Goal: Task Accomplishment & Management: Manage account settings

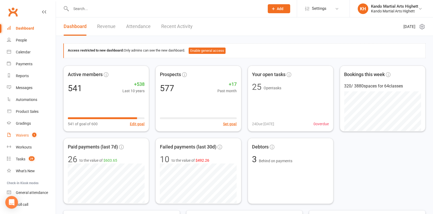
click at [29, 135] on div "Waivers" at bounding box center [22, 135] width 13 height 4
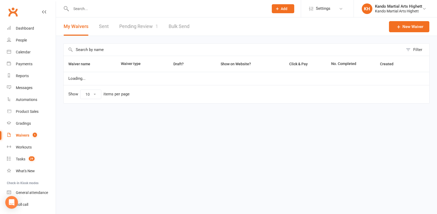
select select "100"
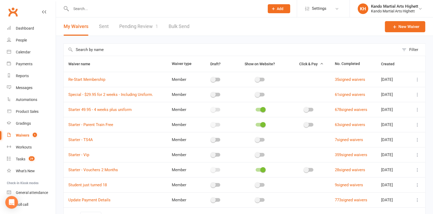
click at [145, 29] on link "Pending Review 1" at bounding box center [138, 26] width 39 height 18
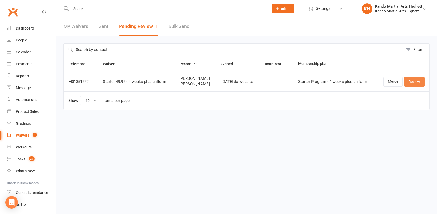
click at [412, 81] on link "Review" at bounding box center [414, 82] width 21 height 10
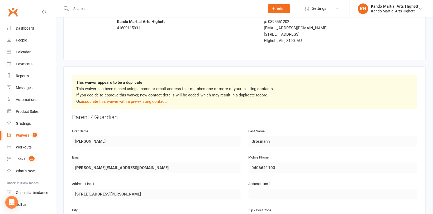
scroll to position [53, 0]
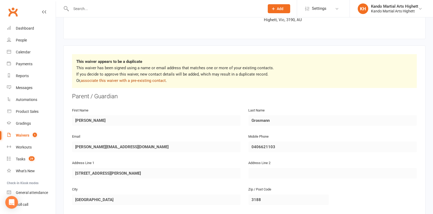
click at [154, 79] on link "associate this waiver with a pre-existing contact" at bounding box center [123, 80] width 85 height 5
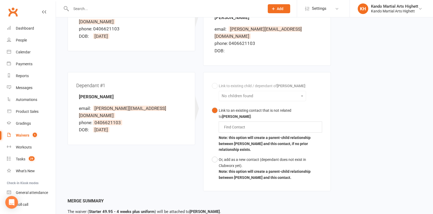
scroll to position [106, 0]
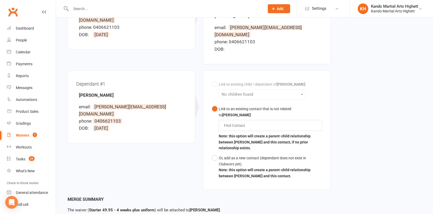
click at [220, 79] on div "Link to existing child / dependant of Liseth Grosmann : No children found Link …" at bounding box center [267, 130] width 110 height 102
click at [213, 79] on div "Link to existing child / dependant of Liseth Grosmann : No children found Link …" at bounding box center [267, 130] width 110 height 102
click at [214, 79] on div "Link to existing child / dependant of Liseth Grosmann : No children found Link …" at bounding box center [267, 130] width 110 height 102
click at [215, 79] on div "Link to existing child / dependant of Liseth Grosmann : No children found Link …" at bounding box center [267, 130] width 110 height 102
click at [253, 120] on div "Find Contact" at bounding box center [270, 125] width 103 height 11
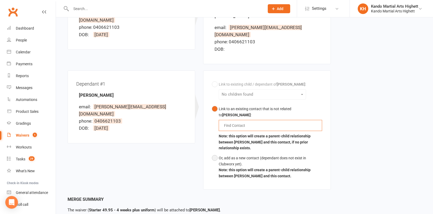
click at [240, 156] on div "Or, add as a new contact (dependant does not exist in Clubworx yet)." at bounding box center [270, 161] width 103 height 12
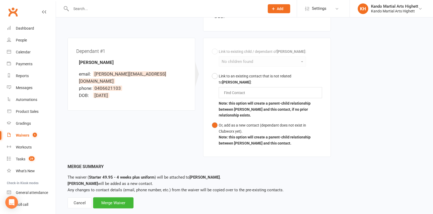
scroll to position [141, 0]
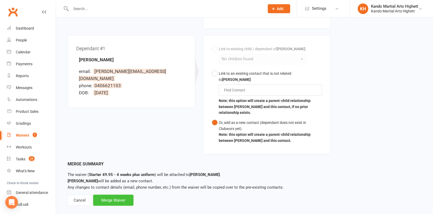
click at [112, 195] on div "Merge Waiver" at bounding box center [113, 200] width 40 height 11
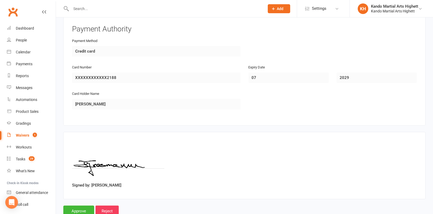
scroll to position [823, 0]
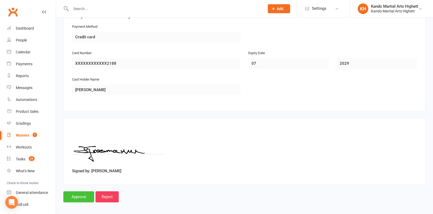
click at [82, 196] on input "Approve" at bounding box center [78, 196] width 31 height 11
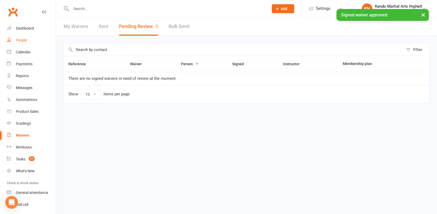
click at [27, 40] on link "People" at bounding box center [31, 40] width 49 height 12
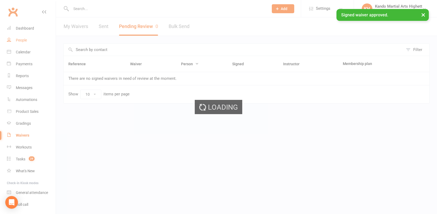
select select "100"
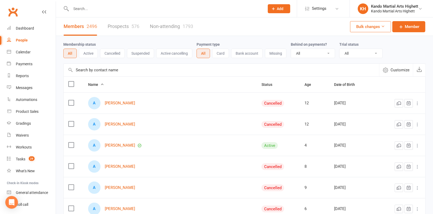
click at [97, 50] on button "Active" at bounding box center [88, 54] width 19 height 10
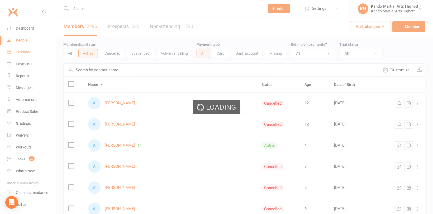
click at [28, 55] on link "Calendar" at bounding box center [31, 52] width 49 height 12
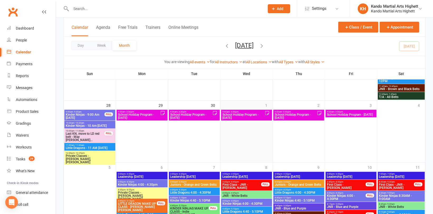
scroll to position [818, 0]
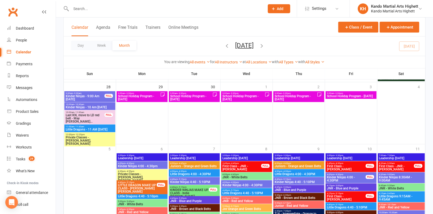
click at [282, 97] on span "School Holiday Program - [DATE]" at bounding box center [296, 98] width 43 height 6
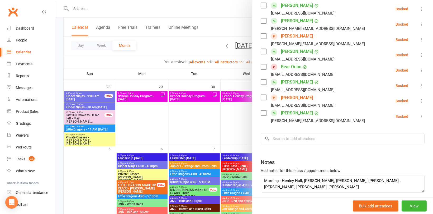
scroll to position [256, 0]
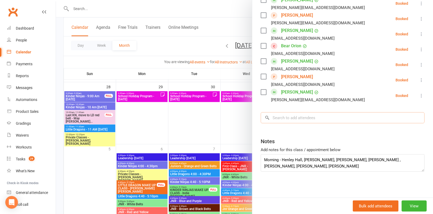
click at [290, 117] on input "search" at bounding box center [343, 117] width 164 height 11
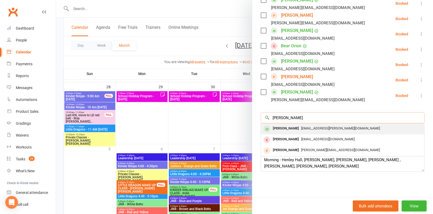
type input "Flor"
click at [291, 128] on div "Florence Pavone" at bounding box center [286, 129] width 30 height 8
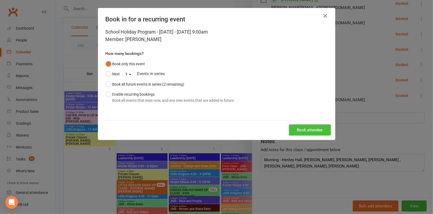
click at [305, 127] on button "Book attendee" at bounding box center [310, 129] width 42 height 11
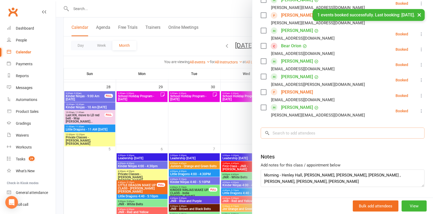
click at [283, 130] on input "search" at bounding box center [343, 133] width 164 height 11
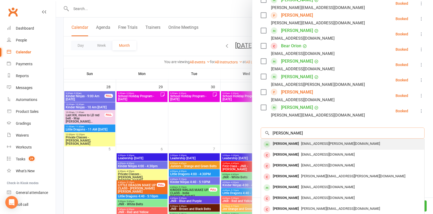
type input "Valentina"
click at [293, 145] on div "Valentina Pavone" at bounding box center [286, 144] width 30 height 8
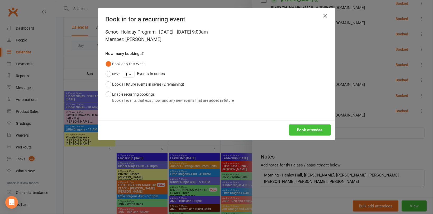
click at [315, 131] on button "Book attendee" at bounding box center [310, 129] width 42 height 11
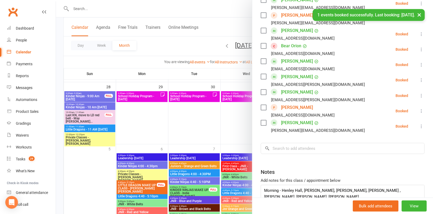
click at [296, 183] on div "Notes Add notes for this class / appointment below Morning - Henley Hall, Max R…" at bounding box center [343, 183] width 164 height 38
click at [294, 192] on textarea "Morning - Henley Hall, Max Regan, Kai Kleiman, Storm Farah , Bear Orion, Jasper…" at bounding box center [343, 193] width 164 height 17
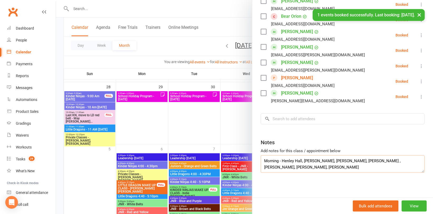
scroll to position [286, 0]
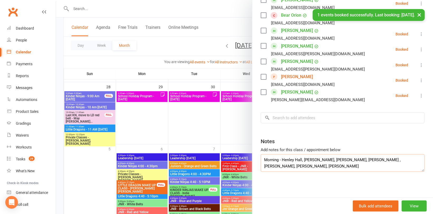
click at [291, 168] on textarea "Morning - Henley Hall, Max Regan, Kai Kleiman, Storm Farah , Bear Orion, Jasper…" at bounding box center [343, 162] width 164 height 17
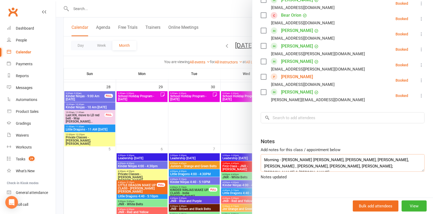
type textarea "Morning - Henley Hall, Max Regan, Kai Kleiman, Storm Farah , Bear Orion, Jasper…"
click at [310, 135] on div "Notes" at bounding box center [343, 140] width 164 height 13
click at [243, 132] on div at bounding box center [244, 107] width 377 height 214
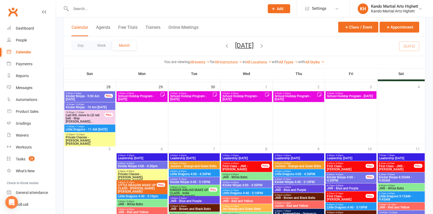
click at [91, 9] on input "text" at bounding box center [165, 8] width 192 height 7
paste input "Penelope Evgeniou"
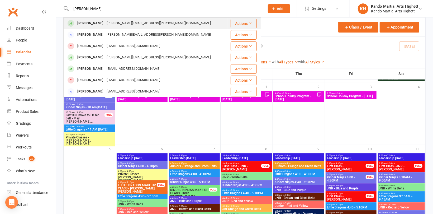
type input "Penelope Evgeniou"
click at [91, 23] on div "Penelope Evgeniou" at bounding box center [90, 24] width 29 height 8
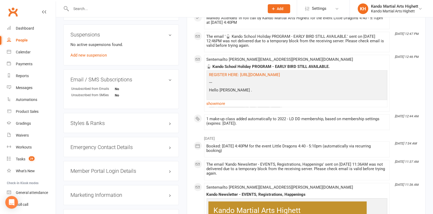
scroll to position [449, 0]
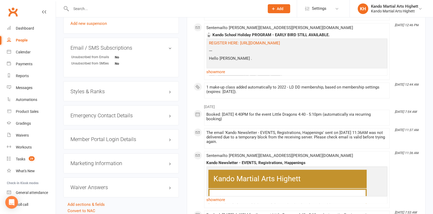
click at [94, 88] on h3 "Styles & Ranks" at bounding box center [120, 91] width 101 height 6
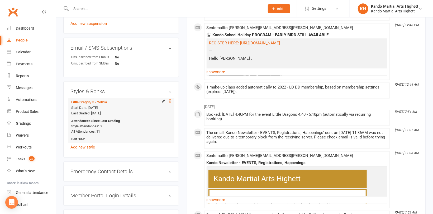
click at [171, 99] on icon at bounding box center [170, 101] width 4 height 4
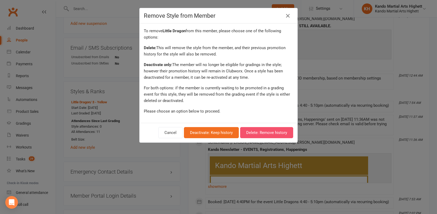
click at [258, 134] on button "Delete: Remove history" at bounding box center [266, 132] width 53 height 11
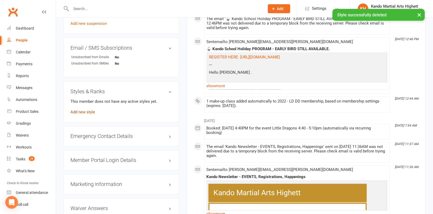
click at [78, 110] on link "Add new style" at bounding box center [82, 112] width 25 height 5
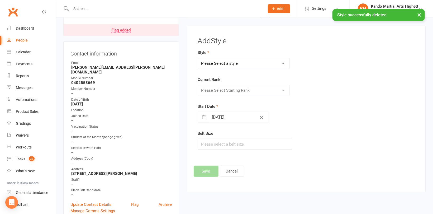
scroll to position [45, 0]
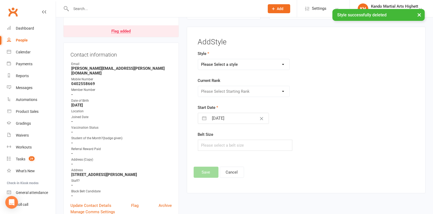
click at [219, 59] on select "Please Select a style Junior Kinder Ninja Leadership Little Dragon Teen and Adu…" at bounding box center [243, 64] width 91 height 11
select select "1194"
click at [198, 59] on select "Please Select a style Junior Kinder Ninja Leadership Little Dragon Teen and Adu…" at bounding box center [243, 64] width 91 height 11
click at [233, 90] on select "Please Select Starting Rank 1 - White 2 - Red 3 - Yellow 4 - Orange 5 - Green 6…" at bounding box center [243, 91] width 91 height 11
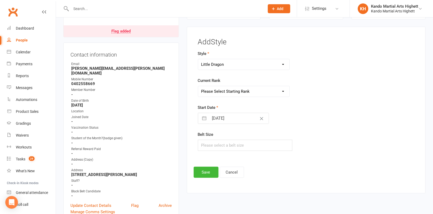
select select "18380"
click at [198, 86] on select "Please Select Starting Rank 1 - White 2 - Red 3 - Yellow 4 - Orange 5 - Green 6…" at bounding box center [243, 91] width 91 height 11
click at [211, 172] on button "Save" at bounding box center [206, 172] width 25 height 11
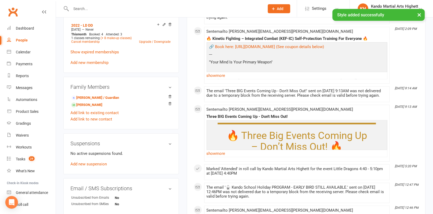
scroll to position [309, 0]
click at [97, 95] on link "Natalie Evgeniou - Parent / Guardian" at bounding box center [95, 98] width 48 height 6
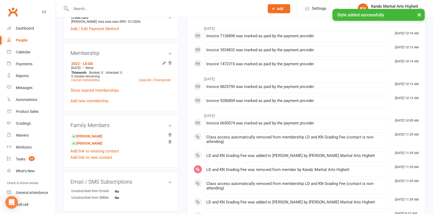
scroll to position [185, 0]
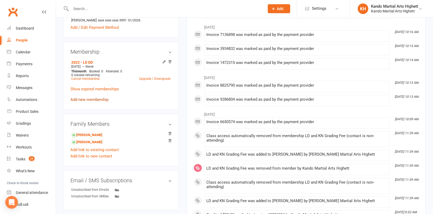
click at [96, 97] on link "Add new membership" at bounding box center [89, 99] width 38 height 5
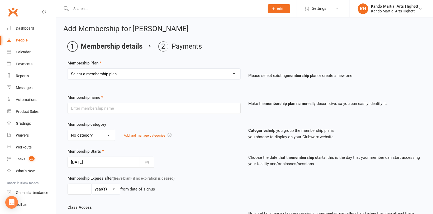
click at [143, 73] on select "Select a membership plan Create new Membership Plan Starter Program - 4 weeks p…" at bounding box center [154, 74] width 173 height 11
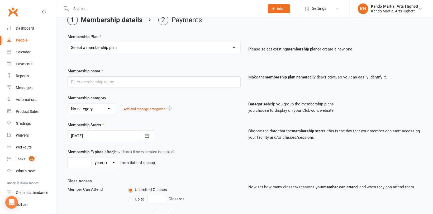
click at [129, 49] on select "Select a membership plan Create new Membership Plan Starter Program - 4 weeks p…" at bounding box center [154, 47] width 173 height 11
select select "17"
click at [68, 42] on select "Select a membership plan Create new Membership Plan Starter Program - 4 weeks p…" at bounding box center [154, 47] width 173 height 11
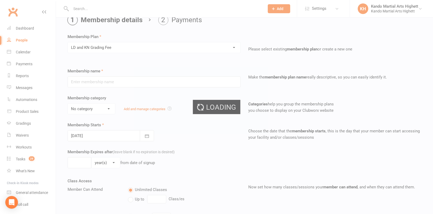
type input "LD and KN Grading Fee"
select select "10"
type input "1"
select select "0"
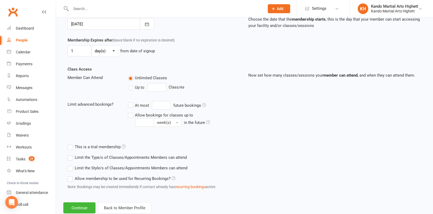
scroll to position [152, 0]
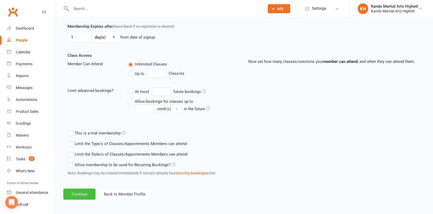
click at [83, 190] on button "Continue" at bounding box center [79, 193] width 32 height 11
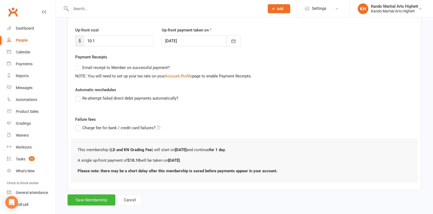
scroll to position [73, 0]
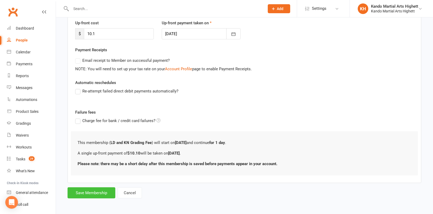
click at [100, 191] on button "Save Membership" at bounding box center [92, 192] width 48 height 11
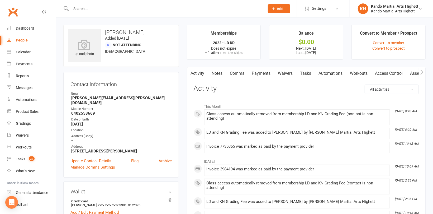
click at [92, 10] on input "text" at bounding box center [165, 8] width 192 height 7
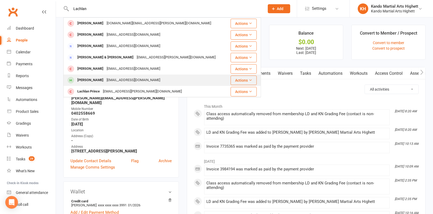
type input "Lachlan"
click at [106, 78] on div "Nikkilgarvey@gmail.com" at bounding box center [133, 80] width 57 height 8
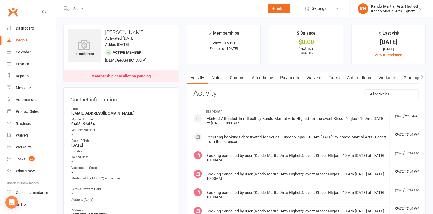
click at [239, 79] on link "Comms" at bounding box center [238, 78] width 22 height 12
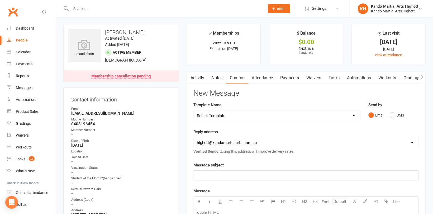
click at [238, 117] on select "Select Template [Email] 2_Booking Confirmation Required [Email] 3_Booking Confi…" at bounding box center [277, 115] width 166 height 11
select select "17"
click at [194, 110] on select "Select Template [Email] 2_Booking Confirmation Required [Email] 3_Booking Confi…" at bounding box center [277, 115] width 166 height 11
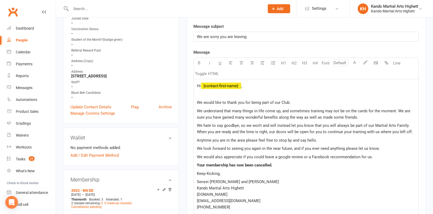
scroll to position [185, 0]
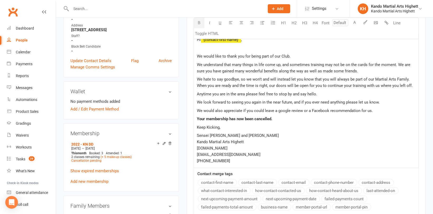
drag, startPoint x: 246, startPoint y: 120, endPoint x: 267, endPoint y: 117, distance: 21.9
click at [247, 120] on span "Your membership has now been cancelled." at bounding box center [235, 118] width 76 height 5
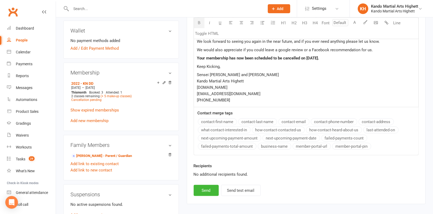
scroll to position [264, 0]
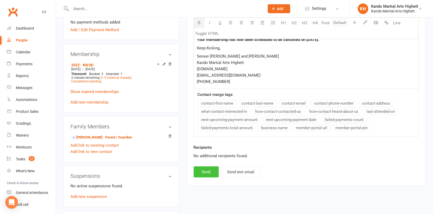
click at [211, 175] on button "Send" at bounding box center [206, 171] width 25 height 11
select select
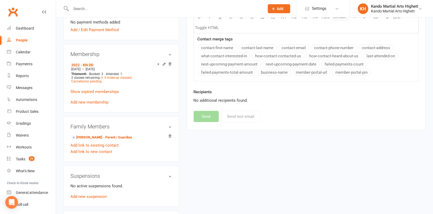
click at [99, 10] on input "text" at bounding box center [165, 8] width 192 height 7
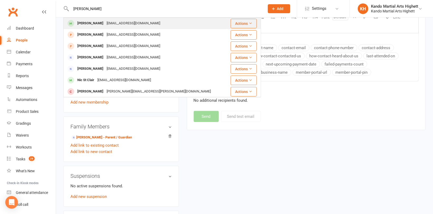
type input "Eli sou"
click at [107, 22] on div "rachidsouccane@gmail.com" at bounding box center [133, 24] width 57 height 8
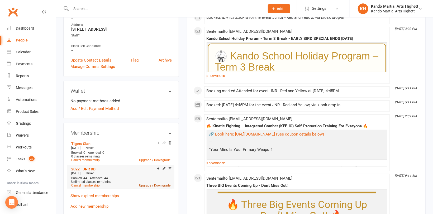
scroll to position [238, 0]
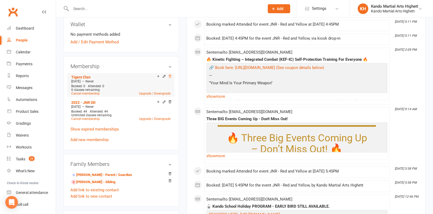
click at [170, 77] on icon at bounding box center [170, 76] width 4 height 4
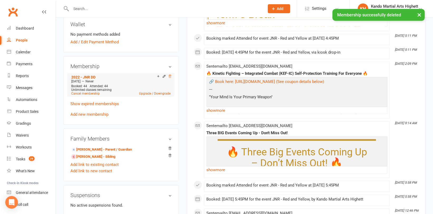
click at [172, 77] on icon at bounding box center [170, 76] width 4 height 4
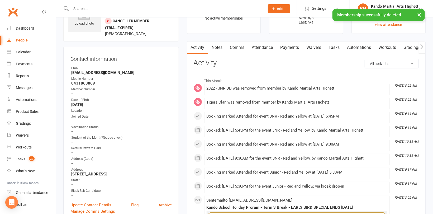
scroll to position [30, 0]
click at [218, 46] on link "Notes" at bounding box center [217, 48] width 18 height 12
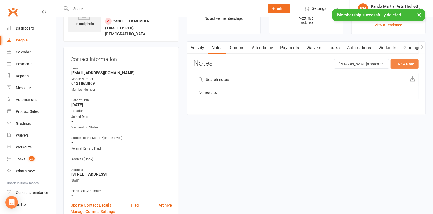
click at [413, 65] on button "+ New Note" at bounding box center [405, 64] width 28 height 10
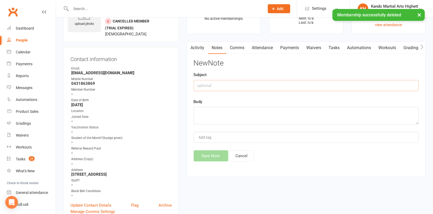
click at [280, 84] on input "text" at bounding box center [306, 85] width 225 height 11
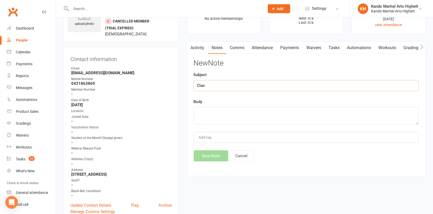
type input "Clan"
click at [264, 116] on textarea at bounding box center [306, 115] width 225 height 17
type textarea "Tigers"
click at [213, 155] on button "Save Note" at bounding box center [211, 155] width 35 height 11
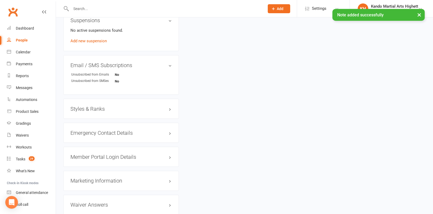
scroll to position [400, 0]
click at [89, 111] on h3 "Styles & Ranks" at bounding box center [120, 109] width 101 height 6
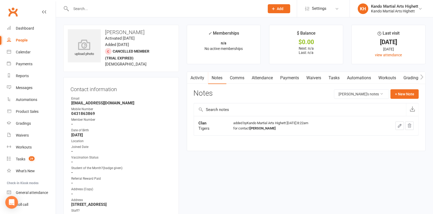
scroll to position [0, 0]
click at [237, 79] on link "Comms" at bounding box center [238, 78] width 22 height 12
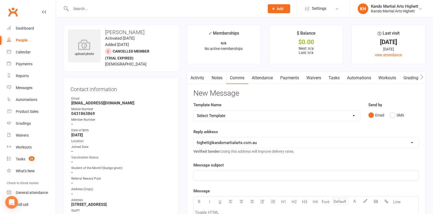
click at [249, 117] on select "Select Template [Email] 2_Booking Confirmation Required [Email] 3_Booking Confi…" at bounding box center [277, 115] width 166 height 11
select select "17"
click at [194, 110] on select "Select Template [Email] 2_Booking Confirmation Required [Email] 3_Booking Confi…" at bounding box center [277, 115] width 166 height 11
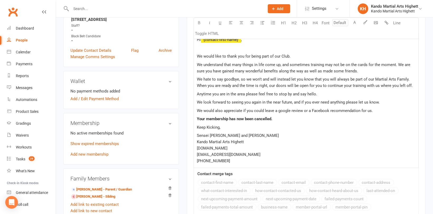
scroll to position [238, 0]
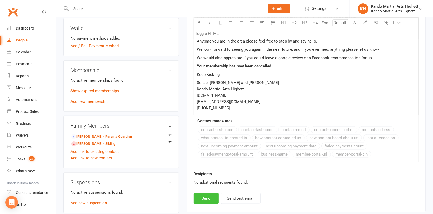
click at [208, 194] on button "Send" at bounding box center [206, 198] width 25 height 11
select select
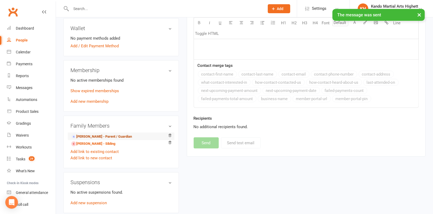
click at [88, 138] on link "Rachid Souccane - Parent / Guardian" at bounding box center [101, 137] width 61 height 6
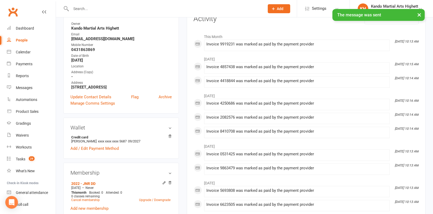
scroll to position [79, 0]
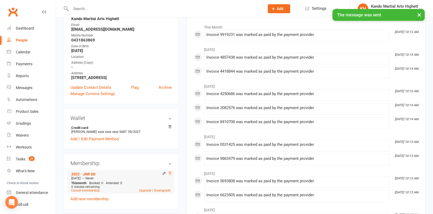
click at [170, 172] on icon at bounding box center [170, 173] width 4 height 4
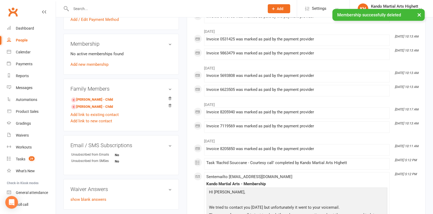
scroll to position [211, 0]
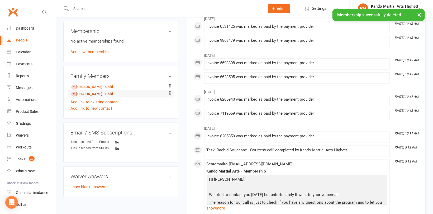
click at [91, 96] on link "Eli Souccane - Child" at bounding box center [92, 94] width 42 height 6
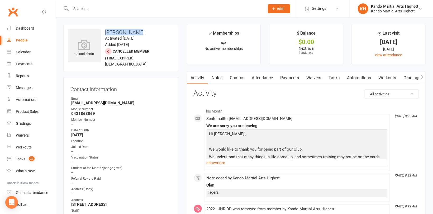
drag, startPoint x: 137, startPoint y: 33, endPoint x: 106, endPoint y: 35, distance: 31.2
click at [106, 35] on h3 "Eli Souccane" at bounding box center [121, 32] width 107 height 6
copy h3 "Eli Souccane"
click at [23, 76] on div "Reports" at bounding box center [22, 76] width 13 height 4
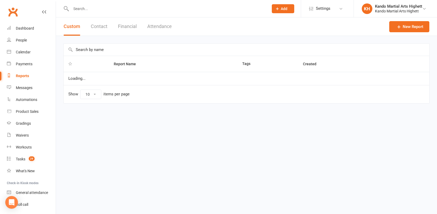
select select "100"
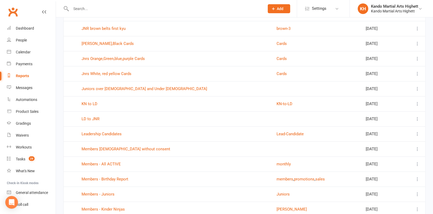
scroll to position [739, 0]
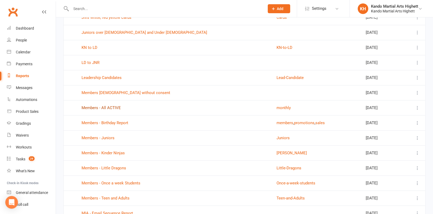
click at [93, 105] on link "Members - All ACTIVE" at bounding box center [101, 107] width 39 height 5
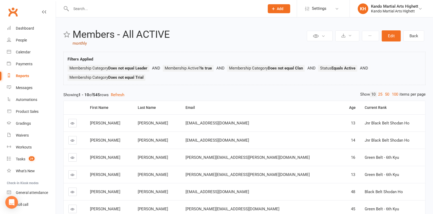
click at [78, 44] on link "monthly" at bounding box center [80, 43] width 14 height 5
select select "100"
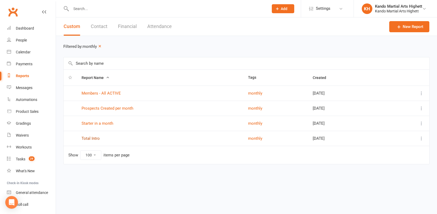
click at [90, 137] on link "Total Intro" at bounding box center [91, 138] width 18 height 5
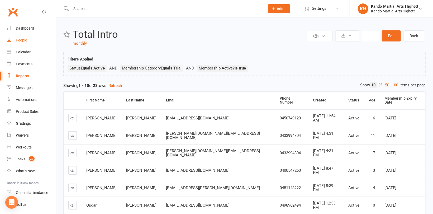
click at [24, 43] on link "People" at bounding box center [31, 40] width 49 height 12
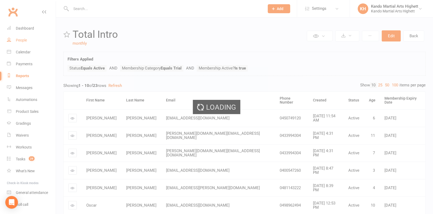
select select "100"
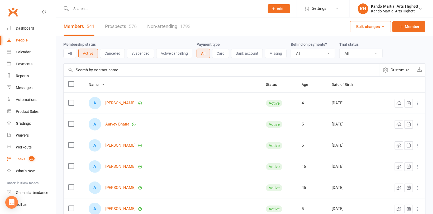
click at [17, 160] on div "Tasks" at bounding box center [21, 159] width 10 height 4
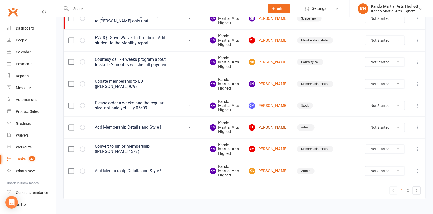
scroll to position [468, 0]
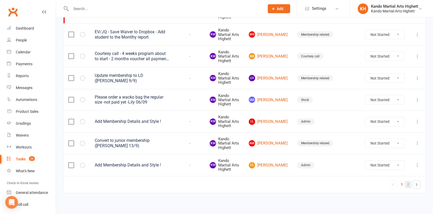
click at [407, 183] on link "2" at bounding box center [408, 184] width 6 height 7
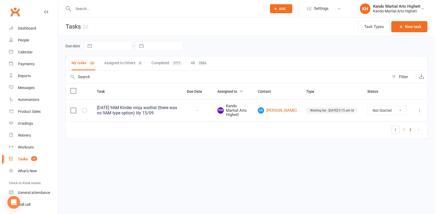
scroll to position [0, 0]
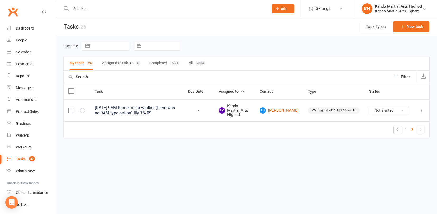
click at [423, 109] on icon at bounding box center [421, 110] width 5 height 5
click at [384, 130] on link "Edit" at bounding box center [398, 130] width 52 height 11
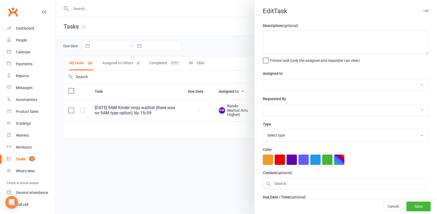
type textarea "Sunday 9AM Kinder ninja waitlist (there was no 9AM type option) lily 15/09"
select select "31573"
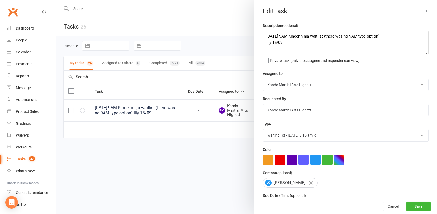
click at [318, 134] on select "Admin Cancellation Class transfer Courtesy call Create welcome card E-mail Enqu…" at bounding box center [345, 135] width 165 height 12
select select "28347"
click at [263, 130] on select "Admin Cancellation Class transfer Courtesy call Create welcome card E-mail Enqu…" at bounding box center [345, 135] width 165 height 12
click at [411, 205] on button "Save" at bounding box center [419, 207] width 24 height 10
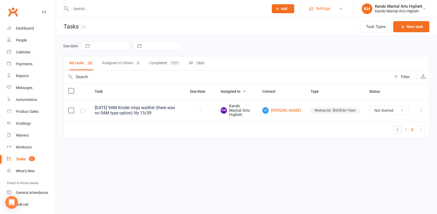
click at [326, 10] on span "Settings" at bounding box center [323, 9] width 15 height 12
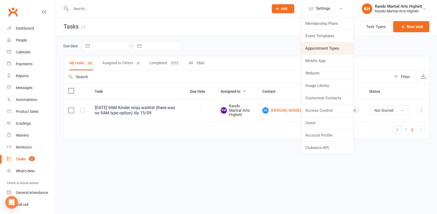
click at [323, 45] on link "Appointment Types" at bounding box center [327, 48] width 53 height 12
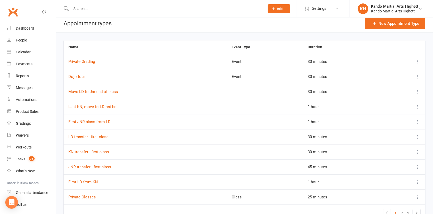
scroll to position [25, 0]
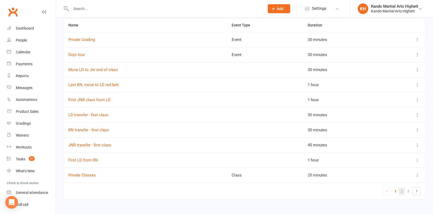
click at [403, 191] on link "2" at bounding box center [402, 190] width 6 height 7
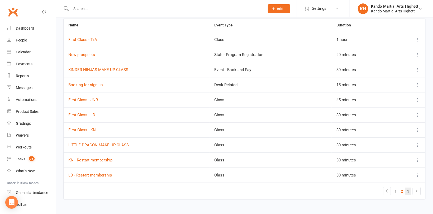
click at [407, 189] on link "3" at bounding box center [408, 190] width 6 height 7
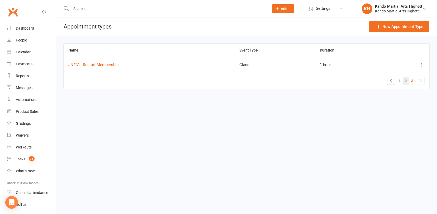
click at [407, 79] on link "2" at bounding box center [406, 80] width 6 height 7
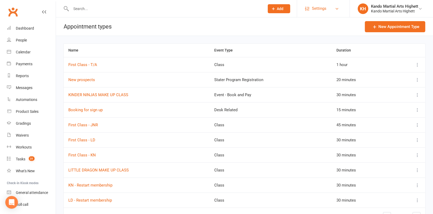
click at [311, 10] on link "Settings" at bounding box center [323, 9] width 37 height 12
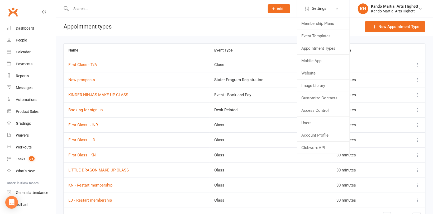
click at [169, 40] on div "Name Event Type Duration First Class - T/A Class 1 hour New prospects Stater Pr…" at bounding box center [244, 134] width 377 height 196
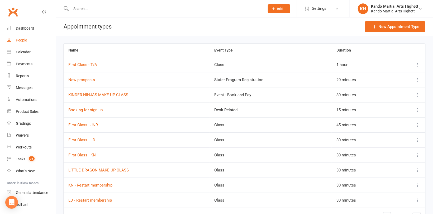
click at [17, 39] on div "People" at bounding box center [21, 40] width 11 height 4
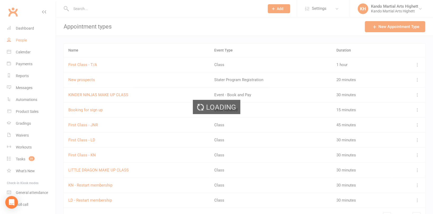
select select "100"
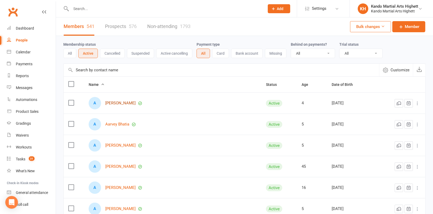
click at [124, 104] on link "Aarav Monga" at bounding box center [120, 103] width 30 height 4
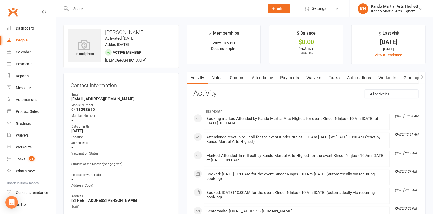
click at [329, 75] on link "Tasks" at bounding box center [334, 78] width 18 height 12
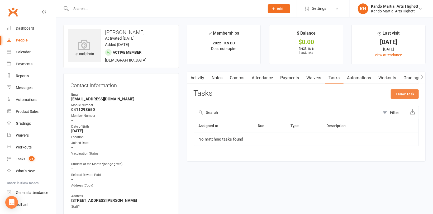
click at [402, 92] on button "+ New Task" at bounding box center [405, 94] width 28 height 10
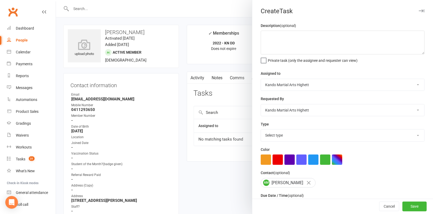
click at [301, 136] on select "Select type Admin Cancellation Class transfer Courtesy call Create welcome card…" at bounding box center [342, 135] width 163 height 12
select select
click at [261, 130] on select "Select type Admin Cancellation Class transfer Courtesy call Create welcome card…" at bounding box center [342, 135] width 163 height 12
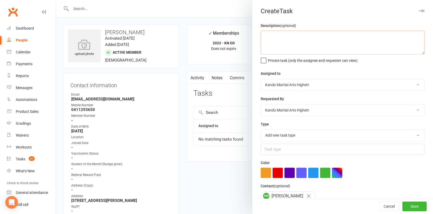
click at [287, 39] on textarea at bounding box center [343, 43] width 164 height 24
type textarea "S"
type textarea "Waiting List Sunday 9am"
click at [301, 147] on input "text" at bounding box center [343, 149] width 164 height 11
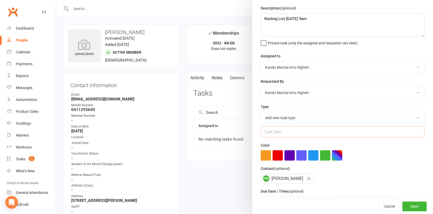
scroll to position [26, 0]
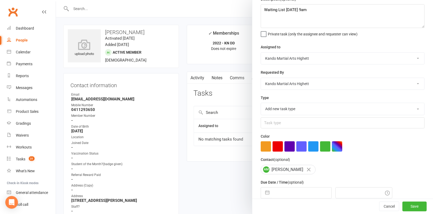
click at [308, 110] on select "Add new task type Admin Cancellation Class transfer Courtesy call Create welcom…" at bounding box center [342, 109] width 163 height 12
click at [270, 134] on div "Color" at bounding box center [343, 142] width 164 height 18
click at [293, 111] on select "Add new task type Admin Cancellation Class transfer Courtesy call Create welcom…" at bounding box center [342, 109] width 163 height 12
select select
click at [261, 103] on select "Add new task type Admin Cancellation Class transfer Courtesy call Create welcom…" at bounding box center [342, 109] width 163 height 12
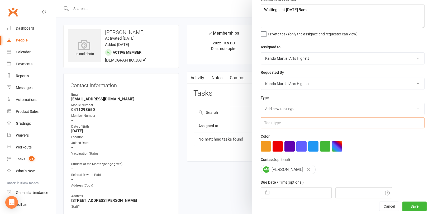
click at [295, 122] on input "text" at bounding box center [343, 122] width 164 height 11
drag, startPoint x: 312, startPoint y: 10, endPoint x: 244, endPoint y: 14, distance: 67.4
click at [56, 0] on react-component "Create Task Description (optional) Waiting List Sunday 9am Private task (only t…" at bounding box center [56, 0] width 0 height 0
click at [380, 207] on button "Cancel" at bounding box center [389, 207] width 20 height 10
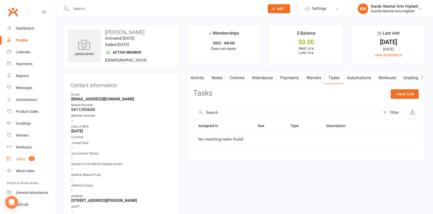
click at [23, 161] on div "Tasks" at bounding box center [21, 159] width 10 height 4
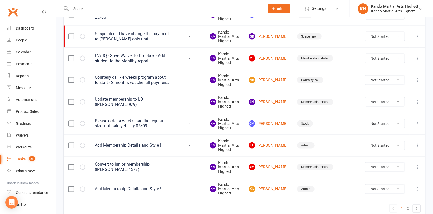
scroll to position [468, 0]
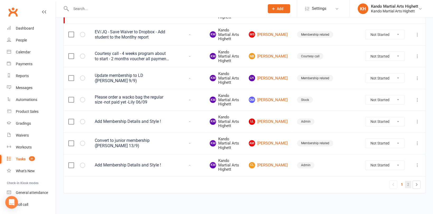
click at [411, 183] on link "2" at bounding box center [408, 184] width 6 height 7
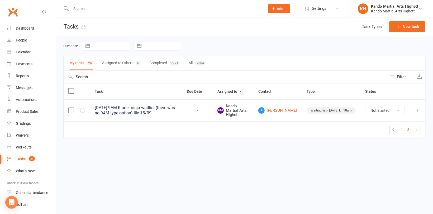
scroll to position [0, 0]
click at [298, 110] on link "LG Lisbeth Grosmann" at bounding box center [281, 110] width 39 height 6
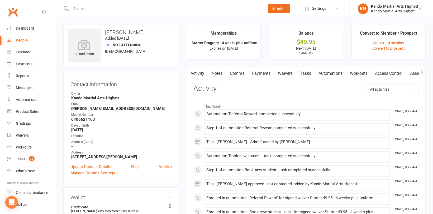
click at [304, 70] on link "Tasks" at bounding box center [306, 73] width 18 height 12
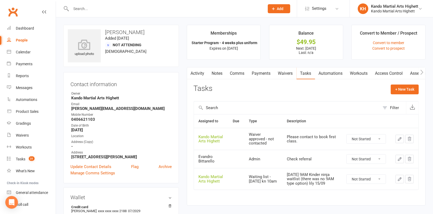
click at [399, 180] on icon "button" at bounding box center [400, 179] width 5 height 5
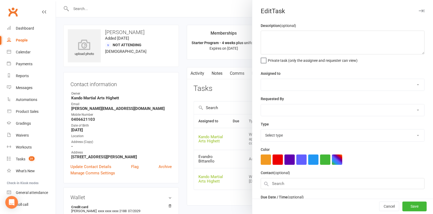
type textarea "Sunday 9AM Kinder ninja waitlist (there was no 9AM type option) lily 15/09"
select select "31573"
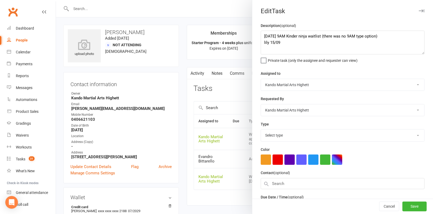
select select "28347"
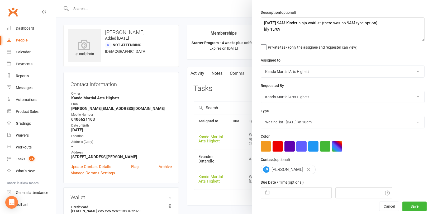
scroll to position [26, 0]
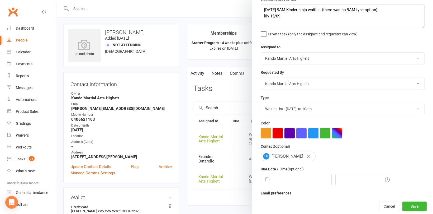
click at [360, 108] on select "Admin Cancellation Class transfer Courtesy call Create welcome card E-mail Enqu…" at bounding box center [342, 109] width 163 height 12
click at [315, 113] on select "Admin Cancellation Class transfer Courtesy call Create welcome card E-mail Enqu…" at bounding box center [342, 109] width 163 height 12
drag, startPoint x: 318, startPoint y: 109, endPoint x: 269, endPoint y: 107, distance: 49.1
click at [269, 107] on select "Admin Cancellation Class transfer Courtesy call Create welcome card E-mail Enqu…" at bounding box center [342, 109] width 163 height 12
select select
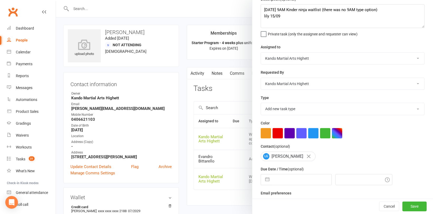
click at [261, 103] on select "Admin Cancellation Class transfer Courtesy call Create welcome card E-mail Enqu…" at bounding box center [342, 109] width 163 height 12
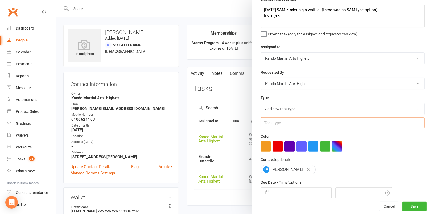
click at [303, 124] on input "text" at bounding box center [343, 122] width 164 height 11
type input "Waiting List Sunday 9:00am"
click at [406, 208] on button "Save" at bounding box center [415, 207] width 24 height 10
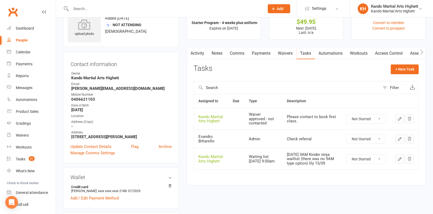
scroll to position [0, 0]
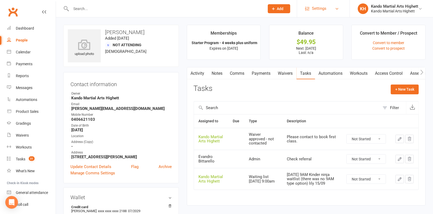
click at [322, 11] on span "Settings" at bounding box center [319, 9] width 15 height 12
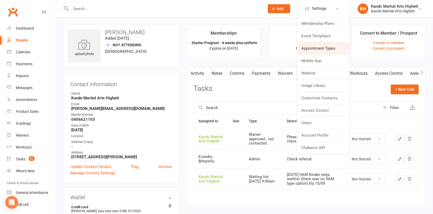
click at [317, 48] on link "Appointment Types" at bounding box center [323, 48] width 53 height 12
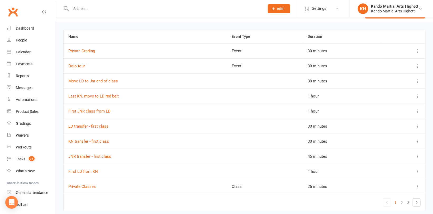
scroll to position [25, 0]
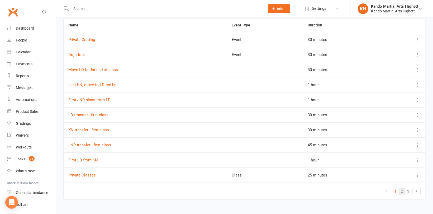
click at [404, 192] on link "2" at bounding box center [402, 190] width 6 height 7
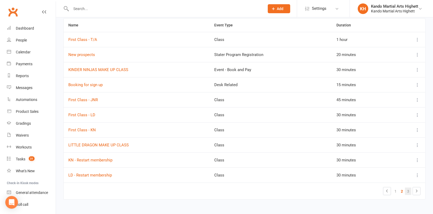
click at [409, 191] on link "3" at bounding box center [408, 190] width 6 height 7
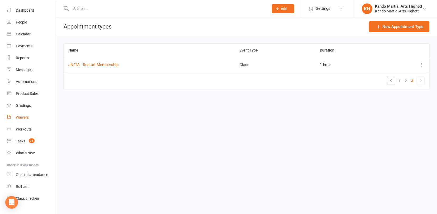
scroll to position [28, 0]
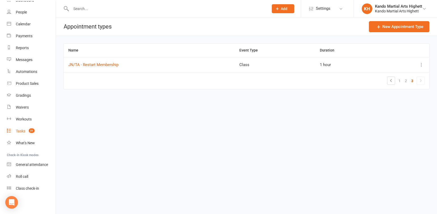
click at [21, 133] on div "Tasks" at bounding box center [21, 131] width 10 height 4
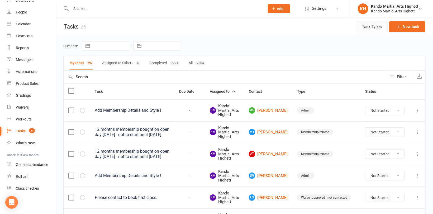
click at [369, 26] on button "Task Types" at bounding box center [372, 26] width 32 height 11
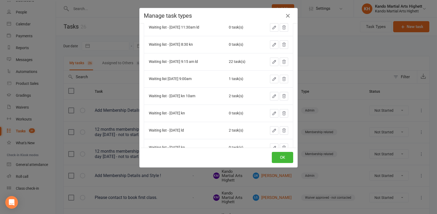
scroll to position [449, 0]
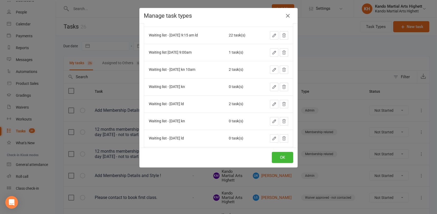
click at [179, 51] on div "Waiting list sunday 9:00am" at bounding box center [170, 52] width 43 height 4
click at [272, 67] on icon "button" at bounding box center [274, 69] width 5 height 5
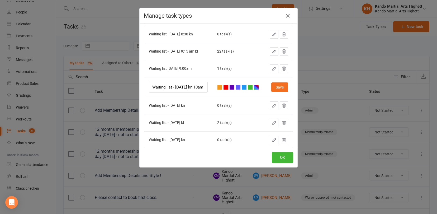
scroll to position [0, 1]
click at [188, 85] on input "Waiting list - sunday kn 10am" at bounding box center [178, 87] width 59 height 11
click at [178, 67] on div "Waiting list sunday 9:00am" at bounding box center [170, 69] width 43 height 4
click at [273, 67] on icon "button" at bounding box center [274, 68] width 3 height 3
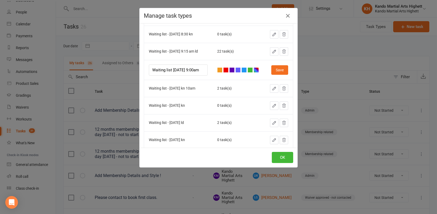
scroll to position [416, 0]
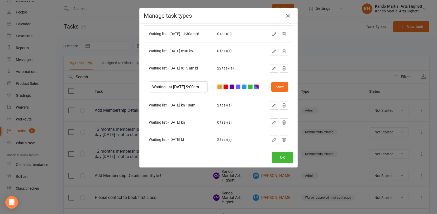
click at [190, 106] on div "Waiting list - sunday kn 10am" at bounding box center [172, 105] width 46 height 4
click at [184, 84] on input "Waiting list sunday 9:00am" at bounding box center [178, 86] width 59 height 11
type input "Waiting list sunday KN 9:00am"
click at [192, 104] on div "Waiting list - sunday kn 10am" at bounding box center [172, 105] width 46 height 4
click at [270, 104] on button "button" at bounding box center [274, 105] width 8 height 8
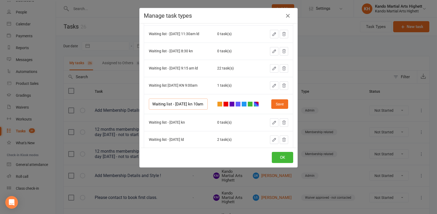
scroll to position [0, 1]
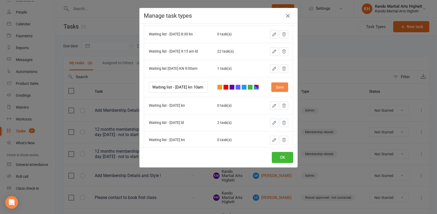
click at [274, 86] on button "Save" at bounding box center [279, 87] width 17 height 10
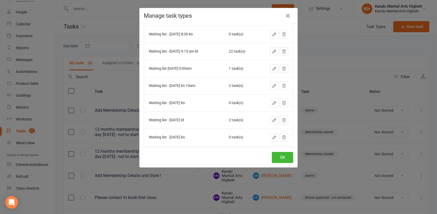
click at [272, 66] on icon "button" at bounding box center [274, 68] width 5 height 5
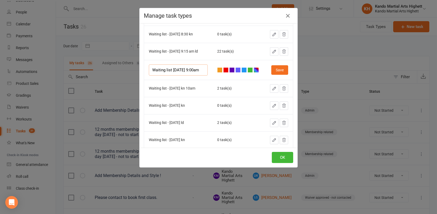
scroll to position [416, 0]
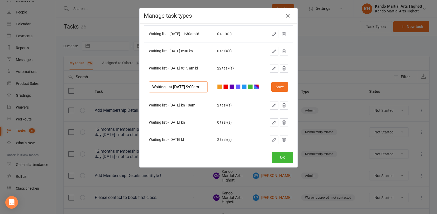
click at [185, 86] on input "Waiting list sunday 9:00am" at bounding box center [178, 86] width 59 height 11
type input "Waiting list sunday kn 9:00am"
click at [272, 84] on button "Save" at bounding box center [279, 87] width 17 height 10
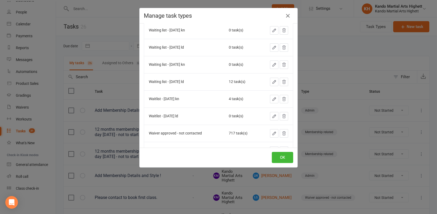
scroll to position [548, 0]
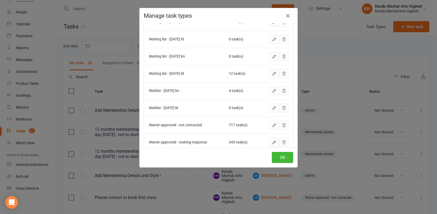
click at [282, 89] on icon "button" at bounding box center [283, 91] width 3 height 4
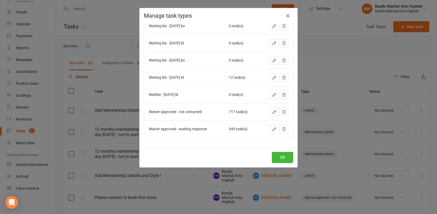
click at [273, 93] on icon "button" at bounding box center [274, 94] width 3 height 3
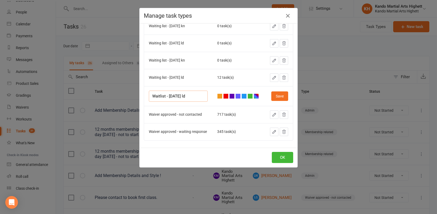
scroll to position [546, 0]
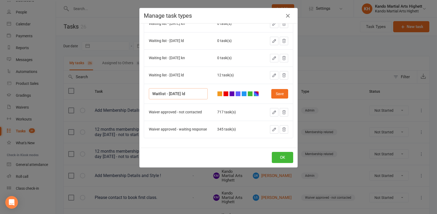
click at [179, 91] on input "Waitlist - sunday ld" at bounding box center [178, 93] width 59 height 11
click at [195, 92] on input "Waitlist - sunday ld" at bounding box center [178, 93] width 59 height 11
type input "Waitlist - sunday ld 11am"
click at [276, 93] on button "Save" at bounding box center [279, 94] width 17 height 10
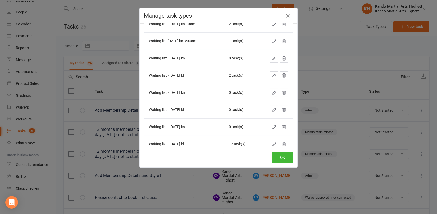
scroll to position [465, 0]
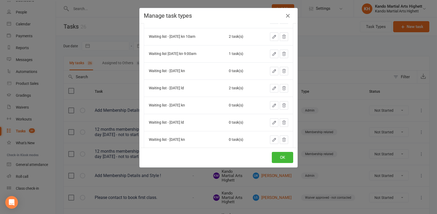
click at [273, 52] on icon "button" at bounding box center [274, 53] width 3 height 3
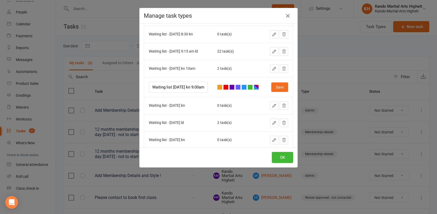
scroll to position [0, 2]
click at [167, 85] on input "Waiting list sunday kn 9:00am" at bounding box center [178, 87] width 59 height 11
type input "Waiting list - sunday kn 9:00am"
click at [271, 85] on button "Save" at bounding box center [279, 87] width 17 height 10
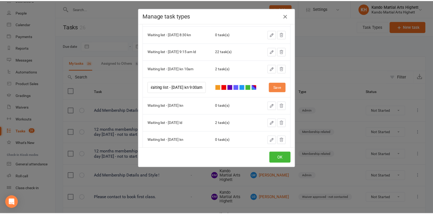
scroll to position [0, 0]
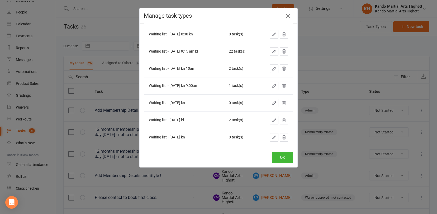
click at [287, 13] on icon "button" at bounding box center [288, 16] width 6 height 6
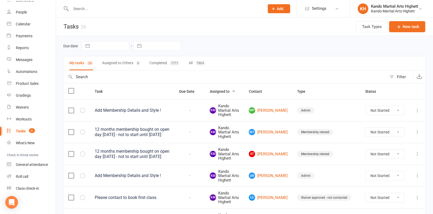
click at [96, 7] on input "text" at bounding box center [165, 8] width 192 height 7
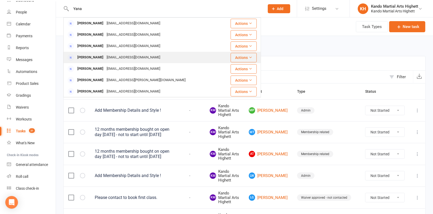
type input "Yana"
click at [105, 57] on div "Sweet_yanelle@hotmail.com" at bounding box center [133, 58] width 57 height 8
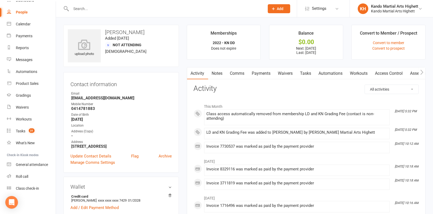
click at [261, 71] on link "Payments" at bounding box center [261, 73] width 26 height 12
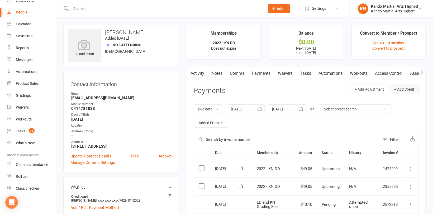
click at [406, 89] on button "+ Add Credit" at bounding box center [404, 89] width 29 height 10
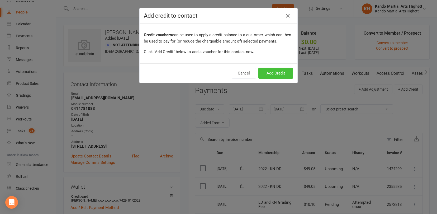
click at [274, 71] on button "Add Credit" at bounding box center [275, 73] width 35 height 11
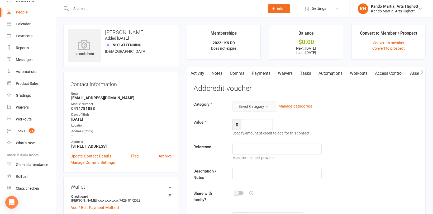
click at [255, 108] on button "Select Category" at bounding box center [255, 106] width 44 height 11
click at [251, 118] on link "Referral reward" at bounding box center [246, 119] width 52 height 11
click at [256, 129] on input "number" at bounding box center [257, 124] width 32 height 11
type input "50"
click at [245, 149] on input "text" at bounding box center [277, 149] width 89 height 11
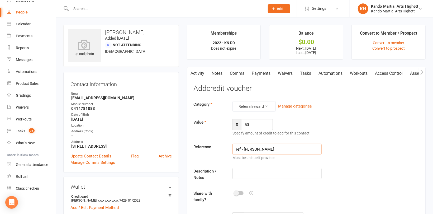
click at [256, 148] on input "ref - Leo Waiman" at bounding box center [277, 149] width 89 height 11
drag, startPoint x: 274, startPoint y: 150, endPoint x: 219, endPoint y: 149, distance: 54.7
click at [219, 149] on div "Reference ref - Leo Weiman Must be unique if provided" at bounding box center [306, 152] width 233 height 17
type input "ref - Leo Weiman"
click at [250, 173] on input "text" at bounding box center [277, 173] width 89 height 11
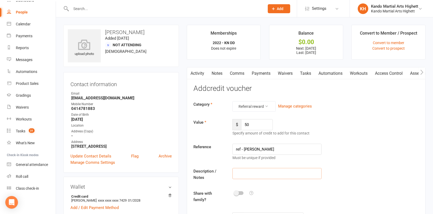
paste input "ref - Leo Weiman"
type input "ref - Leo Weiman"
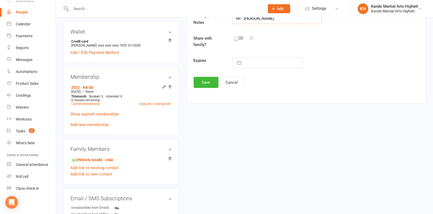
scroll to position [158, 0]
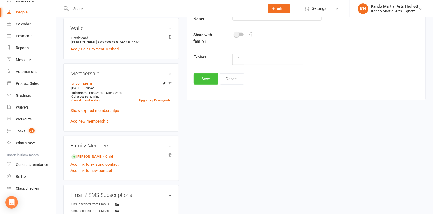
click at [204, 76] on button "Save" at bounding box center [206, 78] width 25 height 11
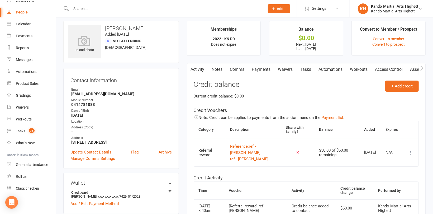
scroll to position [0, 0]
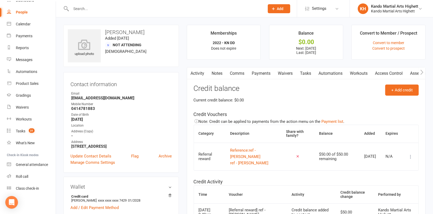
click at [238, 73] on link "Comms" at bounding box center [238, 73] width 22 height 12
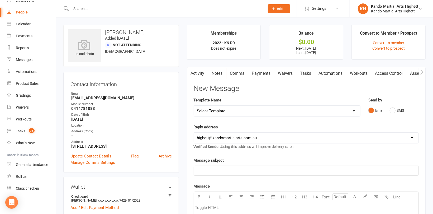
click at [262, 110] on select "Select Template [Email] 2_Booking Confirmation Required [Email] 3_Booking Confi…" at bounding box center [277, 111] width 166 height 11
select select "26"
click at [194, 106] on select "Select Template [Email] 2_Booking Confirmation Required [Email] 3_Booking Confi…" at bounding box center [277, 111] width 166 height 11
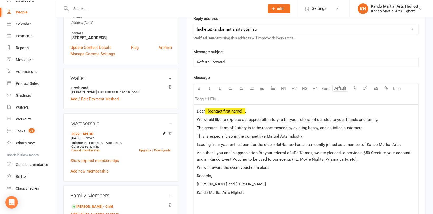
scroll to position [132, 0]
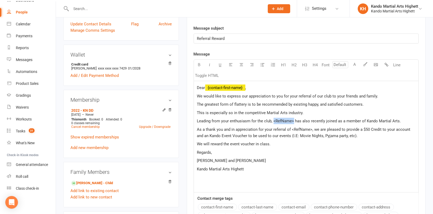
drag, startPoint x: 294, startPoint y: 120, endPoint x: 274, endPoint y: 123, distance: 20.2
click at [274, 123] on p "Leading from your enthusiasm for the club, <RefName> has also recently joined a…" at bounding box center [306, 121] width 218 height 6
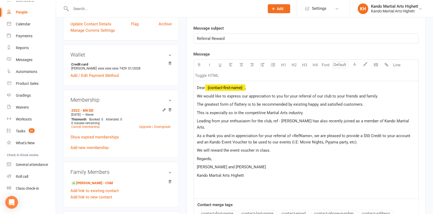
click at [281, 120] on span "Leading from your enthusiasm for the club, ref - Leo Weiman has also recently j…" at bounding box center [303, 124] width 213 height 11
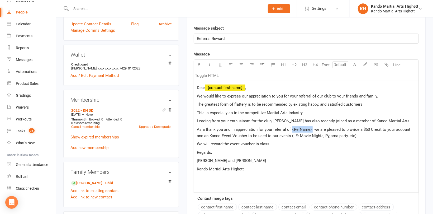
drag, startPoint x: 292, startPoint y: 130, endPoint x: 311, endPoint y: 129, distance: 19.0
click at [311, 129] on span "As a thank you and in appreciation for your referral of <RefName>, we are pleas…" at bounding box center [304, 132] width 215 height 11
click at [310, 129] on span "As a thank you and in appreciation for your referral of L, we are pleased to pr…" at bounding box center [301, 132] width 209 height 11
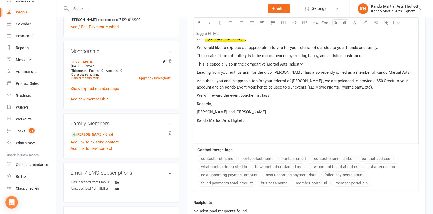
scroll to position [185, 0]
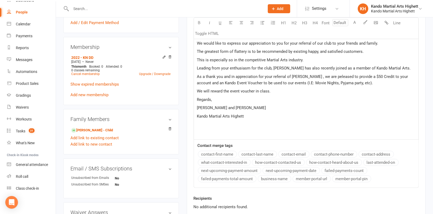
click at [326, 78] on span "As a thank you and in appreciation for your referral of Leo , we are peleased t…" at bounding box center [303, 79] width 212 height 11
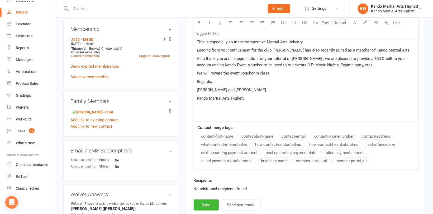
scroll to position [211, 0]
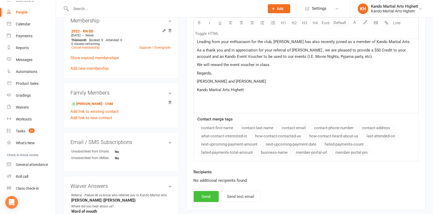
click at [201, 191] on button "Send" at bounding box center [206, 196] width 25 height 11
select select
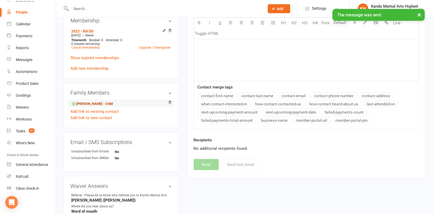
click at [90, 105] on link "Marcel Dutka - Child" at bounding box center [92, 104] width 42 height 6
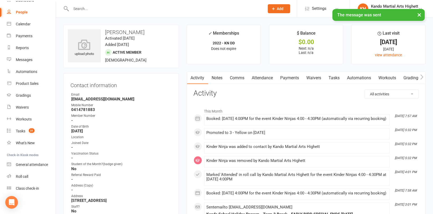
click at [265, 79] on link "Attendance" at bounding box center [262, 78] width 29 height 12
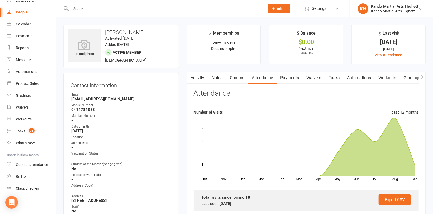
click at [83, 9] on input "text" at bounding box center [165, 8] width 192 height 7
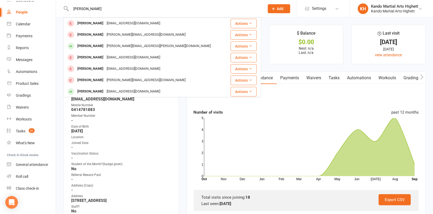
type input "Sebastian t"
drag, startPoint x: 105, startPoint y: 8, endPoint x: 48, endPoint y: 41, distance: 66.3
click at [40, 1] on header "Sebastian t Sebastian Pietsch pietsch13@gmail.com Actions Sebastian Malamatinas…" at bounding box center [216, 1] width 433 height 0
click at [145, 129] on strong "April 12, 2021" at bounding box center [121, 131] width 101 height 5
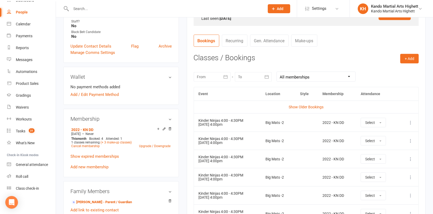
scroll to position [211, 0]
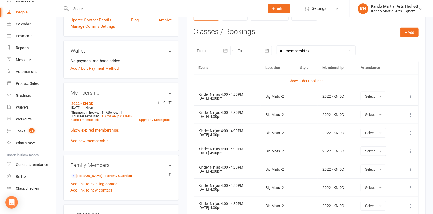
click at [93, 10] on input "text" at bounding box center [165, 8] width 192 height 7
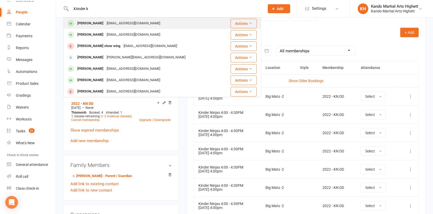
type input "XAnder k"
click at [99, 25] on div "Xander Khouri" at bounding box center [90, 24] width 29 height 8
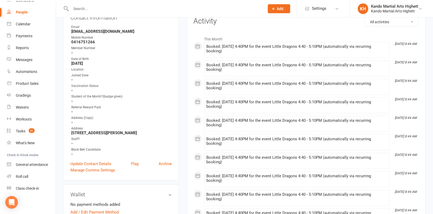
scroll to position [53, 0]
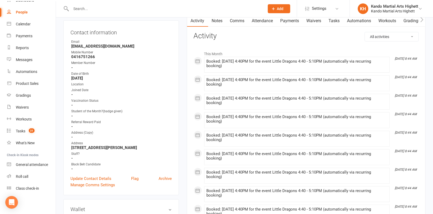
click at [260, 20] on link "Attendance" at bounding box center [262, 21] width 29 height 12
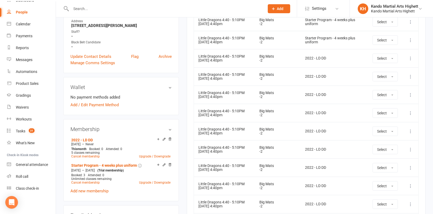
scroll to position [211, 0]
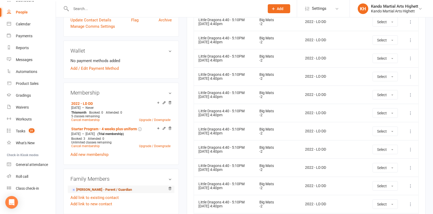
click at [97, 189] on link "Emma Khouri - Parent / Guardian" at bounding box center [101, 190] width 61 height 6
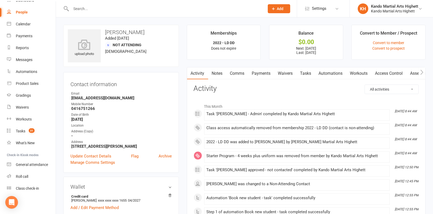
click at [266, 72] on link "Payments" at bounding box center [261, 73] width 26 height 12
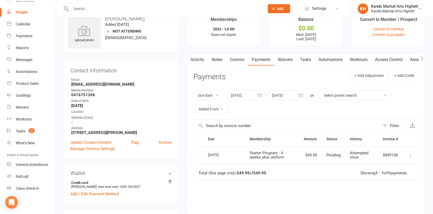
scroll to position [53, 0]
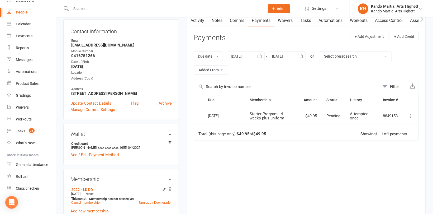
click at [286, 58] on div at bounding box center [287, 56] width 37 height 10
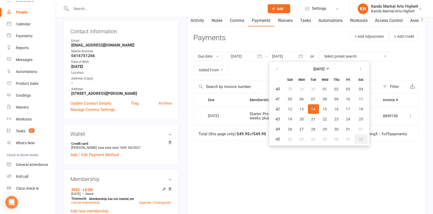
click at [361, 138] on span "08" at bounding box center [361, 139] width 4 height 4
type input "08 Nov 2025"
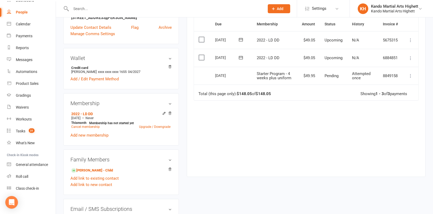
scroll to position [132, 0]
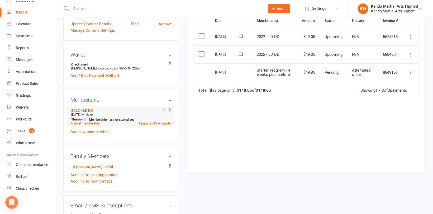
click at [170, 111] on icon at bounding box center [170, 110] width 4 height 4
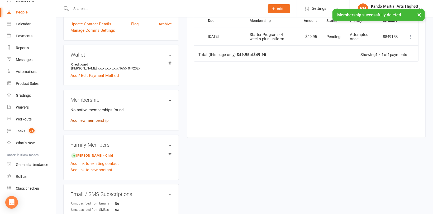
click at [83, 120] on link "Add new membership" at bounding box center [89, 120] width 38 height 5
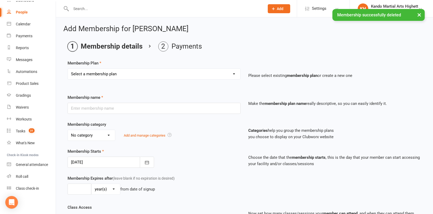
click at [172, 73] on select "Select a membership plan Create new Membership Plan Starter Program - 4 weeks p…" at bounding box center [154, 74] width 173 height 11
select select "14"
click at [68, 69] on select "Select a membership plan Create new Membership Plan Starter Program - 4 weeks p…" at bounding box center [154, 74] width 173 height 11
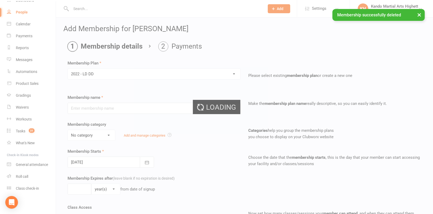
type input "2022 - LD DD"
select select "5"
type input "0"
type input "5"
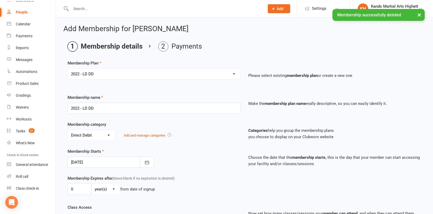
click at [109, 160] on div at bounding box center [111, 162] width 87 height 11
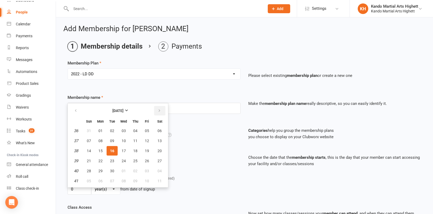
click at [159, 109] on icon "button" at bounding box center [160, 111] width 4 height 4
click at [145, 161] on span "24" at bounding box center [147, 161] width 4 height 4
type input "[DATE]"
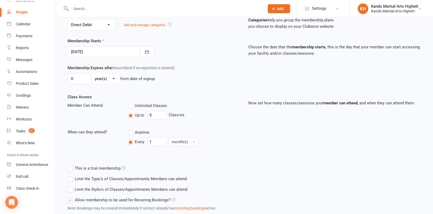
scroll to position [145, 0]
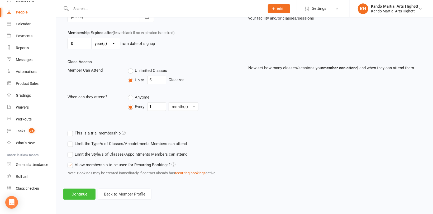
click at [87, 194] on button "Continue" at bounding box center [79, 193] width 32 height 11
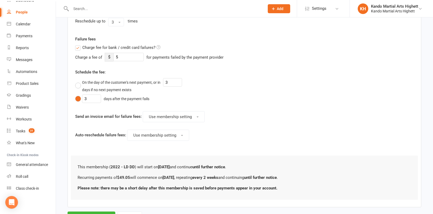
scroll to position [245, 0]
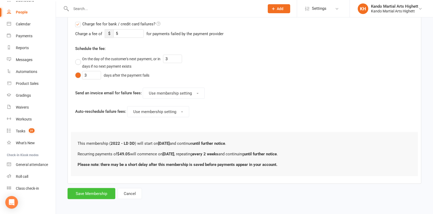
click at [96, 191] on button "Save Membership" at bounding box center [92, 193] width 48 height 11
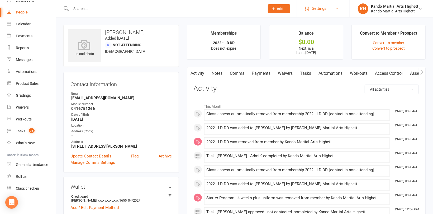
click at [332, 9] on link "Settings" at bounding box center [323, 9] width 37 height 12
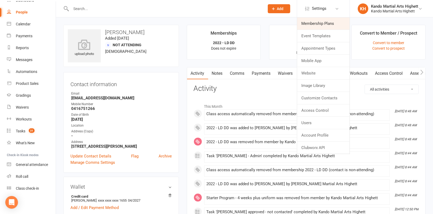
click at [309, 24] on link "Membership Plans" at bounding box center [323, 23] width 53 height 12
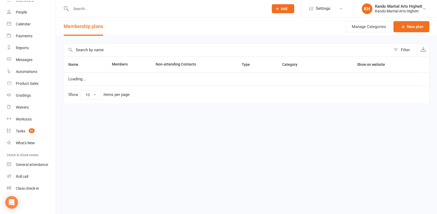
select select "100"
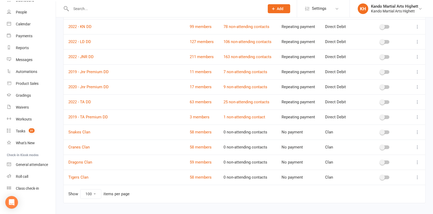
scroll to position [589, 0]
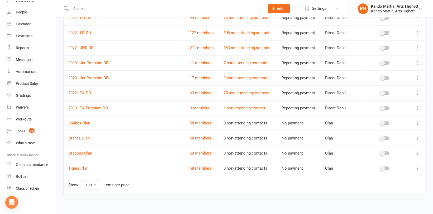
click at [82, 9] on input "text" at bounding box center [165, 8] width 192 height 7
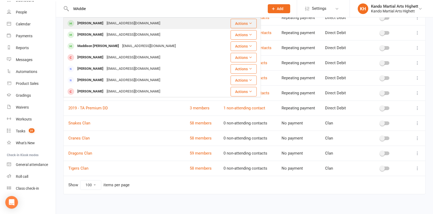
type input "MAddie"
click at [112, 23] on div "Lizsplace@gmail.com" at bounding box center [133, 24] width 57 height 8
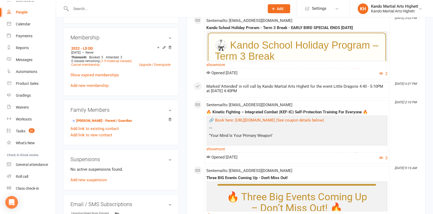
scroll to position [290, 0]
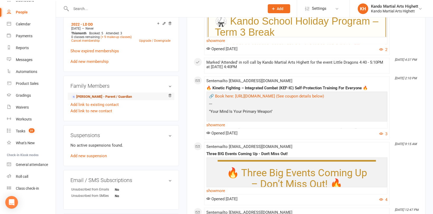
click at [95, 96] on link "Elizabeth Cameron - Parent / Guardian" at bounding box center [101, 97] width 61 height 6
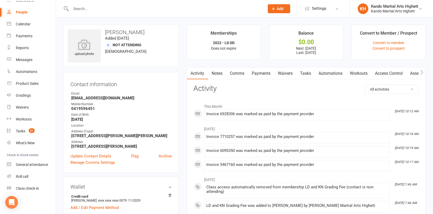
drag, startPoint x: 266, startPoint y: 74, endPoint x: 256, endPoint y: 73, distance: 9.9
click at [266, 74] on link "Payments" at bounding box center [261, 73] width 26 height 12
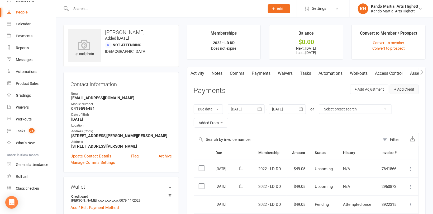
click at [403, 89] on button "+ Add Credit" at bounding box center [404, 89] width 29 height 10
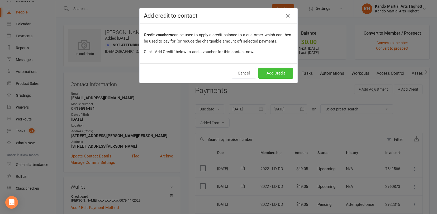
click at [272, 71] on button "Add Credit" at bounding box center [275, 73] width 35 height 11
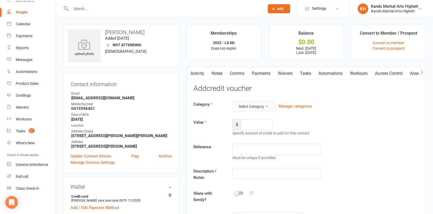
click at [257, 110] on button "Select Category" at bounding box center [255, 106] width 44 height 11
click at [250, 117] on link "Referral reward" at bounding box center [246, 119] width 52 height 11
click at [252, 125] on input "number" at bounding box center [257, 124] width 32 height 11
type input "50"
click at [253, 150] on input "text" at bounding box center [277, 149] width 89 height 11
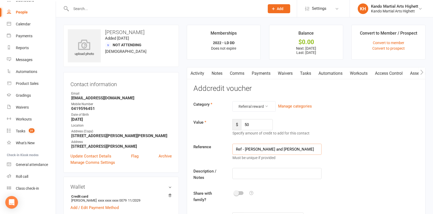
drag, startPoint x: 319, startPoint y: 147, endPoint x: 229, endPoint y: 144, distance: 89.8
click at [229, 144] on div "Ref - Lucas Lanzani and Clementina Lanzani Must be unique if provided" at bounding box center [277, 152] width 97 height 17
type input "Ref - Lucas Lanzani and Clementina Lanzani"
click at [250, 174] on input "text" at bounding box center [277, 173] width 89 height 11
paste input "Ref - Lucas Lanzani and Clementina Lanzani"
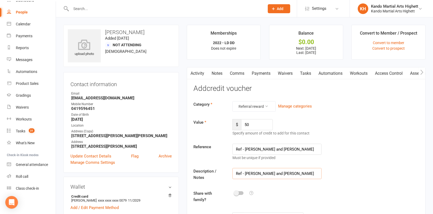
type input "Ref - Lucas Lanzani and Clementina Lanzani"
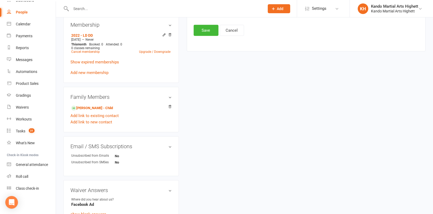
scroll to position [211, 0]
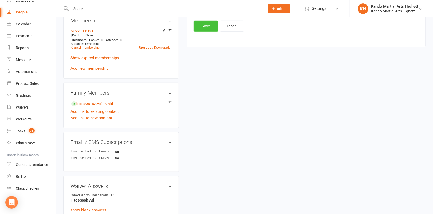
click at [205, 24] on button "Save" at bounding box center [206, 26] width 25 height 11
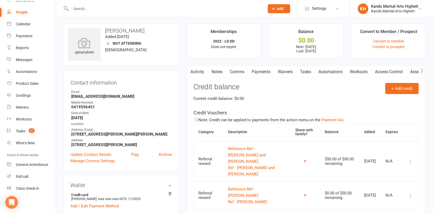
scroll to position [0, 0]
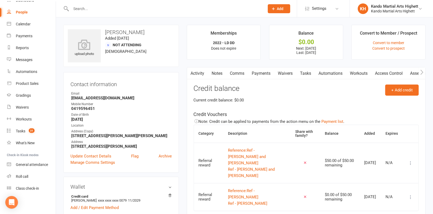
drag, startPoint x: 238, startPoint y: 70, endPoint x: 244, endPoint y: 81, distance: 11.7
click at [239, 71] on link "Comms" at bounding box center [238, 73] width 22 height 12
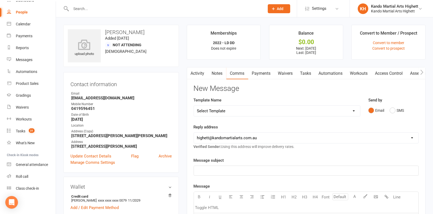
click at [247, 111] on select "Select Template [Email] 2_Booking Confirmation Required [Email] 3_Booking Confi…" at bounding box center [277, 111] width 166 height 11
select select "26"
click at [194, 106] on select "Select Template [Email] 2_Booking Confirmation Required [Email] 3_Booking Confi…" at bounding box center [277, 111] width 166 height 11
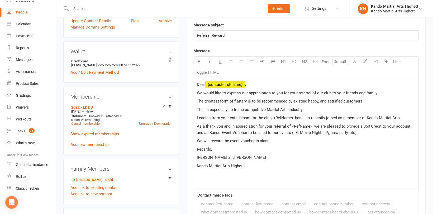
scroll to position [185, 0]
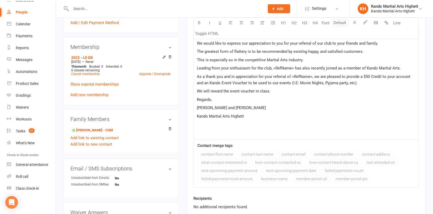
click at [293, 67] on span "Leading from your enthusiasm for the club, <RefName> has also recently joined a…" at bounding box center [299, 68] width 204 height 5
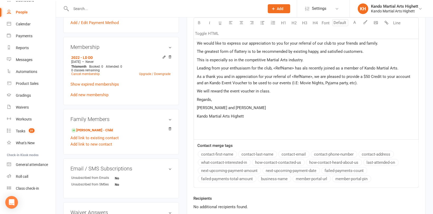
click at [309, 69] on span "Leading from your enthusiasm for the club, <RefName> has als recently joined as…" at bounding box center [298, 68] width 202 height 5
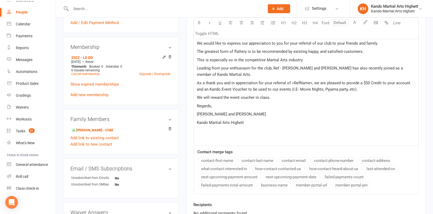
click at [282, 67] on span "Leading from your enthusiasm for the club, Ref - Lucas Lanzani and Clementina L…" at bounding box center [300, 71] width 207 height 11
click at [311, 82] on span "As a thank you and in appreciation for your referral of <RefName>, we are pleas…" at bounding box center [304, 86] width 215 height 11
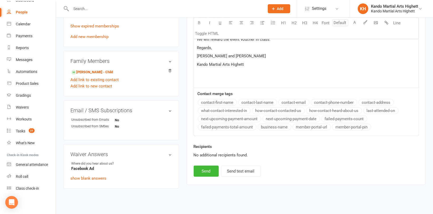
scroll to position [248, 0]
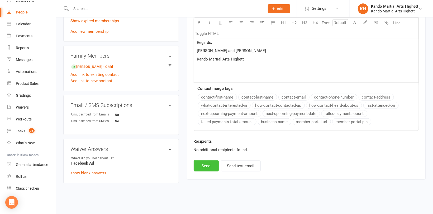
click at [212, 167] on button "Send" at bounding box center [206, 165] width 25 height 11
select select
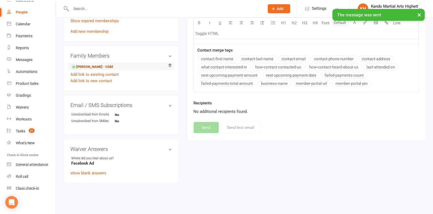
click at [91, 68] on link "Maddie Cameron - Child" at bounding box center [92, 67] width 42 height 6
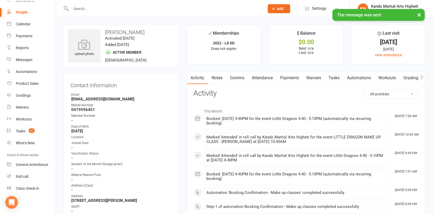
click at [262, 76] on link "Attendance" at bounding box center [262, 78] width 29 height 12
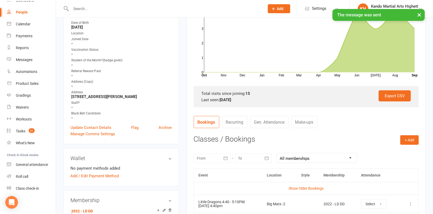
scroll to position [132, 0]
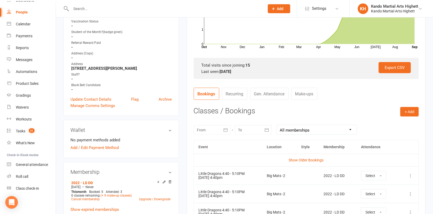
click at [180, 122] on div "upload photo Maddie Cameron Activated 21 May, 2025 Added 20 May, 2025 Active me…" at bounding box center [121, 199] width 124 height 612
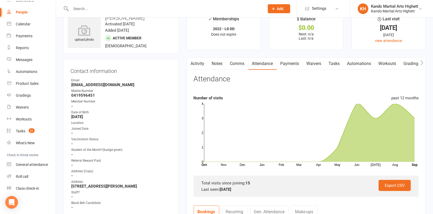
scroll to position [0, 0]
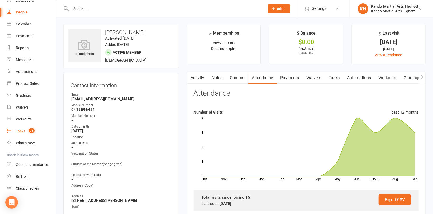
click at [24, 131] on div "Tasks" at bounding box center [21, 131] width 10 height 4
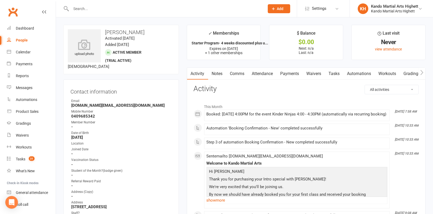
click at [322, 74] on link "Waivers" at bounding box center [314, 74] width 22 height 12
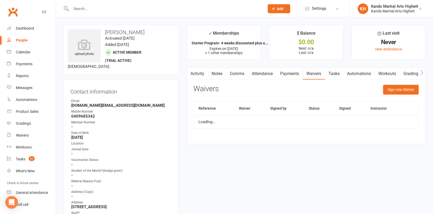
click at [346, 76] on link "Automations" at bounding box center [359, 74] width 31 height 12
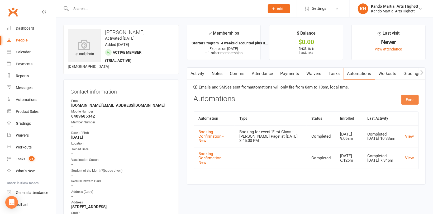
click at [407, 99] on button "Enrol" at bounding box center [410, 100] width 17 height 10
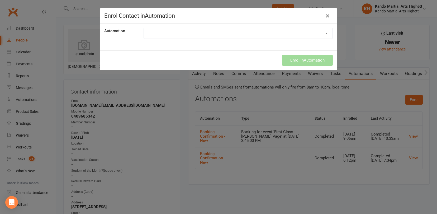
click at [324, 17] on icon "button" at bounding box center [327, 16] width 6 height 6
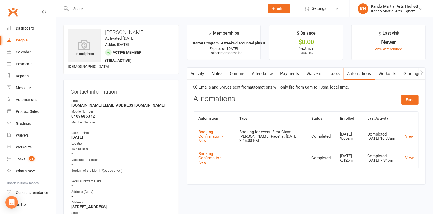
click at [335, 69] on link "Tasks" at bounding box center [334, 74] width 18 height 12
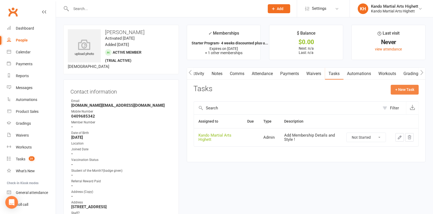
click at [410, 86] on button "+ New Task" at bounding box center [405, 90] width 28 height 10
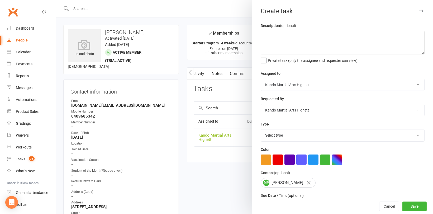
scroll to position [26, 0]
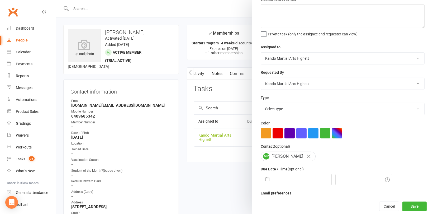
click at [297, 109] on select "Select type Admin Cancellation Class transfer Courtesy call Create welcome card…" at bounding box center [342, 109] width 163 height 12
click at [183, 76] on div at bounding box center [244, 107] width 377 height 214
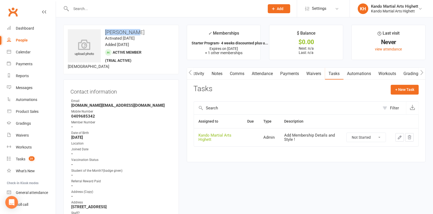
drag, startPoint x: 137, startPoint y: 32, endPoint x: 107, endPoint y: 35, distance: 30.2
click at [107, 35] on h3 "Maisie Page" at bounding box center [121, 32] width 107 height 6
copy h3 "Maisie Page"
click at [371, 136] on select "Not Started In Progress Waiting Complete" at bounding box center [366, 137] width 39 height 9
click at [347, 133] on select "Not Started In Progress Waiting Complete" at bounding box center [366, 137] width 39 height 9
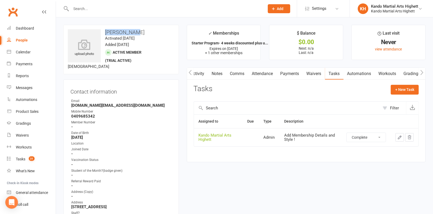
select select "unstarted"
click at [261, 74] on link "Attendance" at bounding box center [262, 74] width 29 height 12
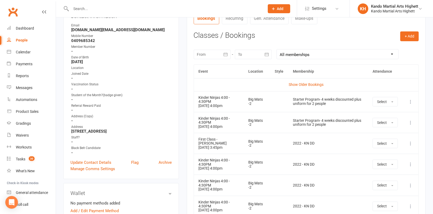
scroll to position [79, 0]
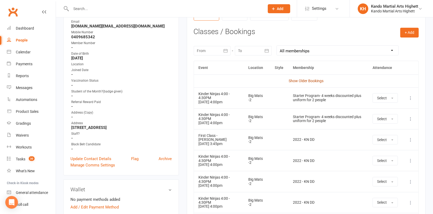
click at [307, 82] on link "Show Older Bookings" at bounding box center [306, 81] width 35 height 4
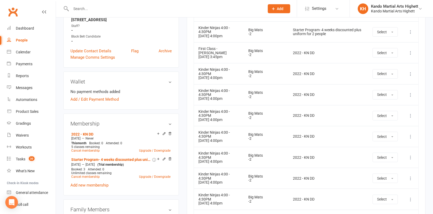
scroll to position [211, 0]
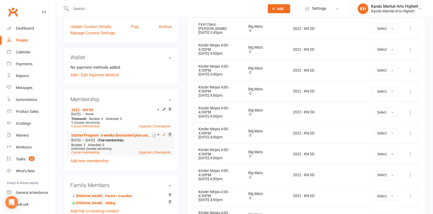
click at [165, 134] on icon at bounding box center [164, 135] width 4 height 4
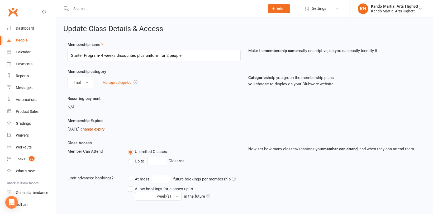
click at [100, 127] on link "change expiry" at bounding box center [93, 129] width 24 height 5
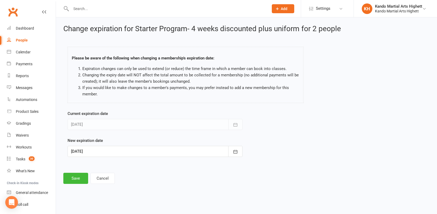
click at [121, 149] on div at bounding box center [155, 151] width 175 height 11
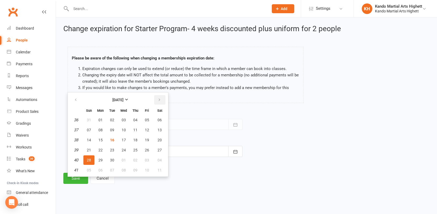
click at [161, 99] on button "button" at bounding box center [159, 100] width 11 height 10
click at [145, 159] on span "31" at bounding box center [147, 160] width 4 height 4
type input "31 Oct 2025"
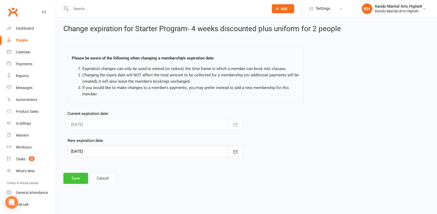
click at [73, 177] on button "Save" at bounding box center [75, 178] width 25 height 11
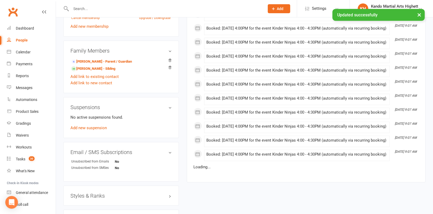
scroll to position [396, 0]
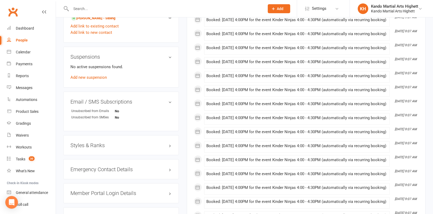
click at [90, 143] on h3 "Styles & Ranks" at bounding box center [120, 145] width 101 height 6
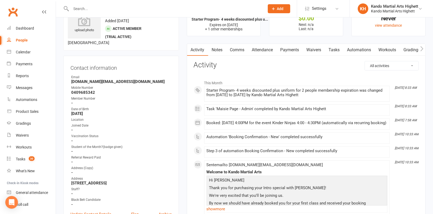
scroll to position [0, 0]
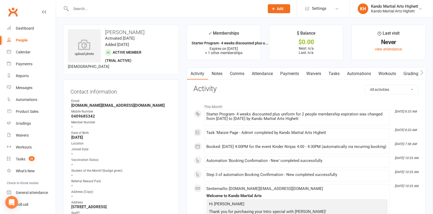
click at [335, 74] on link "Tasks" at bounding box center [334, 74] width 18 height 12
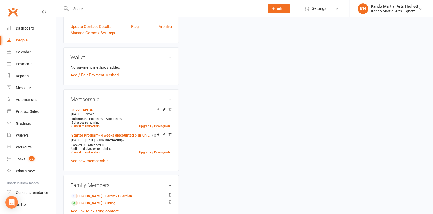
scroll to position [264, 0]
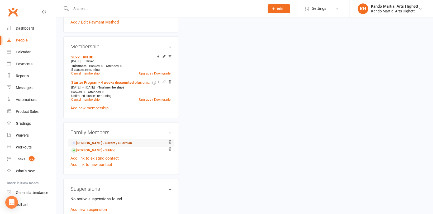
click at [86, 144] on link "Benjamin Page - Parent / Guardian" at bounding box center [101, 143] width 61 height 6
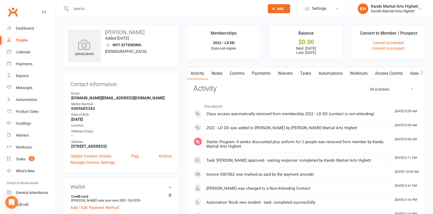
click at [265, 73] on link "Payments" at bounding box center [261, 73] width 26 height 12
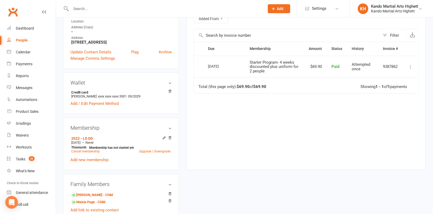
scroll to position [106, 0]
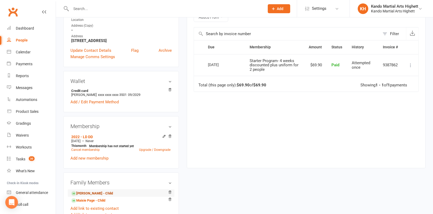
click at [94, 194] on link "Xavier Page - Child" at bounding box center [92, 194] width 42 height 6
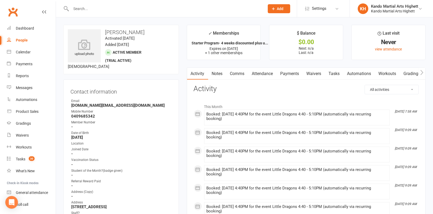
click at [268, 72] on link "Attendance" at bounding box center [262, 74] width 29 height 12
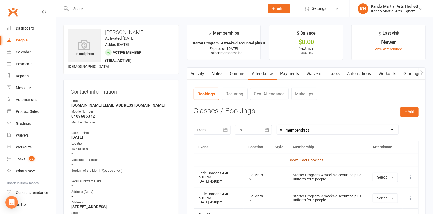
click at [308, 158] on link "Show Older Bookings" at bounding box center [306, 160] width 35 height 4
click at [337, 73] on link "Tasks" at bounding box center [334, 74] width 18 height 12
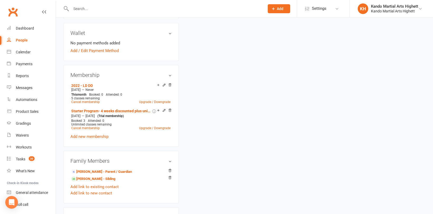
scroll to position [238, 0]
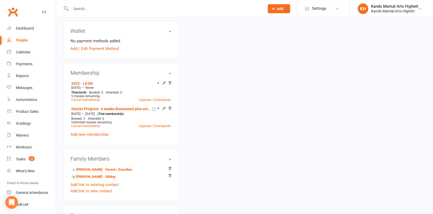
click at [163, 108] on icon at bounding box center [164, 108] width 2 height 2
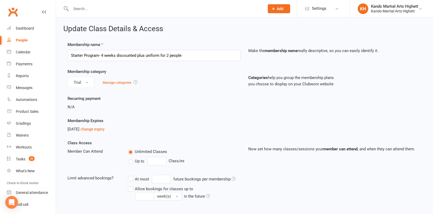
drag, startPoint x: 178, startPoint y: 99, endPoint x: 156, endPoint y: 103, distance: 22.1
click at [105, 127] on link "change expiry" at bounding box center [93, 129] width 24 height 5
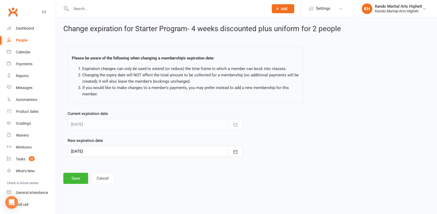
click at [164, 152] on div at bounding box center [155, 151] width 175 height 11
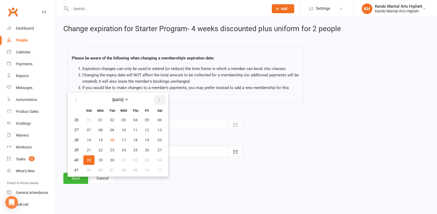
click at [159, 99] on icon "button" at bounding box center [160, 100] width 4 height 4
click at [146, 158] on span "31" at bounding box center [147, 160] width 4 height 4
type input "31 Oct 2025"
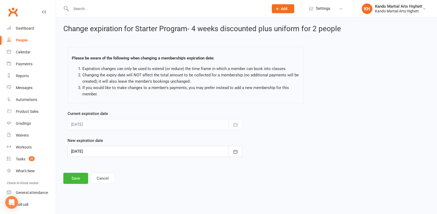
click at [130, 150] on div at bounding box center [155, 151] width 175 height 11
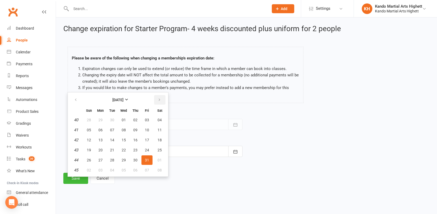
click at [160, 99] on icon "button" at bounding box center [160, 100] width 4 height 4
click at [144, 184] on div "Change expiration for Starter Program- 4 weeks discounted plus uniform for 2 pe…" at bounding box center [246, 104] width 381 height 174
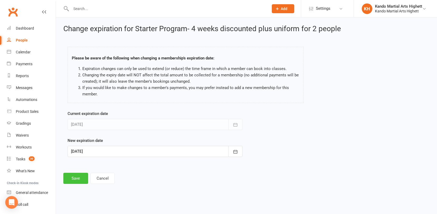
click at [73, 177] on button "Save" at bounding box center [75, 178] width 25 height 11
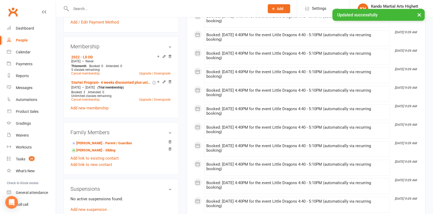
scroll to position [290, 0]
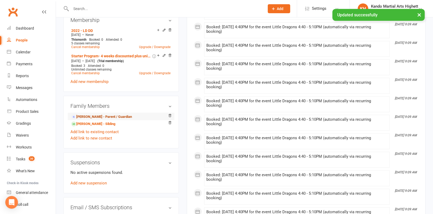
click at [94, 118] on link "Benjamin Page - Parent / Guardian" at bounding box center [101, 117] width 61 height 6
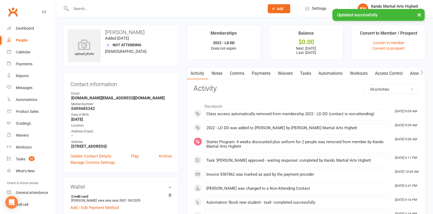
click at [265, 73] on link "Payments" at bounding box center [261, 73] width 26 height 12
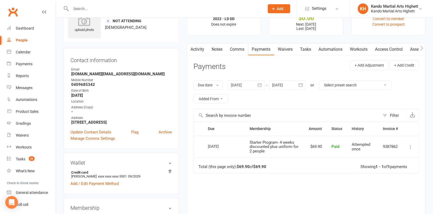
scroll to position [53, 0]
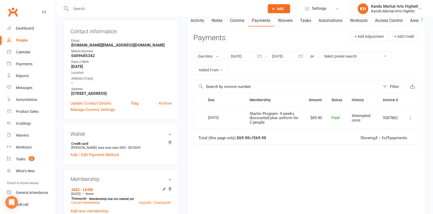
click at [288, 58] on div at bounding box center [287, 56] width 37 height 10
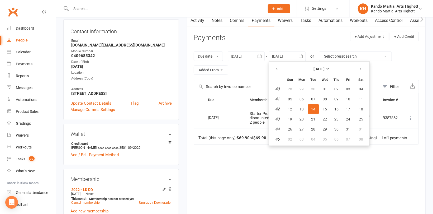
click at [366, 69] on th at bounding box center [361, 69] width 13 height 12
click at [364, 142] on button "08" at bounding box center [361, 139] width 13 height 10
type input "08 Nov 2025"
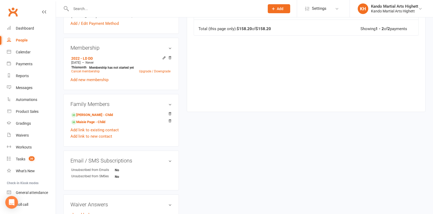
scroll to position [185, 0]
click at [96, 116] on link "Xavier Page - Child" at bounding box center [92, 114] width 42 height 6
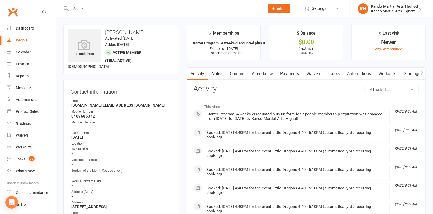
click at [333, 73] on link "Tasks" at bounding box center [334, 74] width 18 height 12
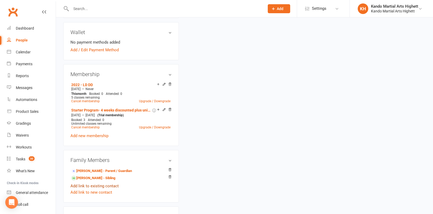
scroll to position [264, 0]
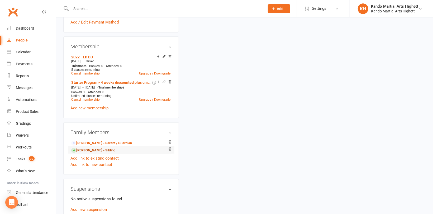
click at [89, 151] on link "Maisie Page - Sibling" at bounding box center [93, 151] width 44 height 6
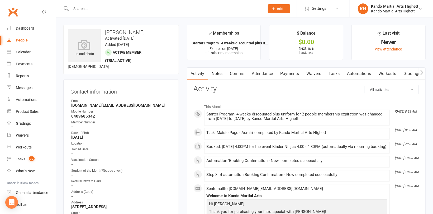
click at [335, 74] on link "Tasks" at bounding box center [334, 74] width 18 height 12
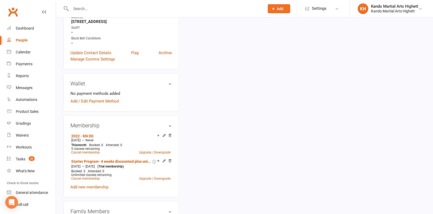
scroll to position [264, 0]
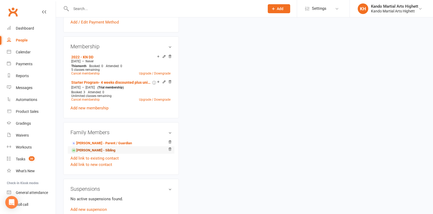
click at [94, 150] on link "Xavier Page - Sibling" at bounding box center [93, 151] width 44 height 6
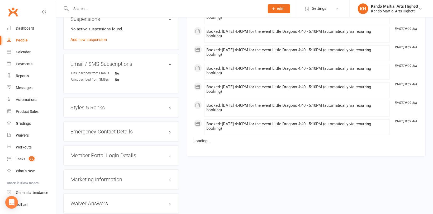
scroll to position [449, 0]
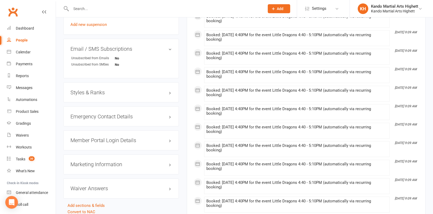
click at [79, 96] on div "Styles & Ranks" at bounding box center [121, 92] width 116 height 20
click at [82, 90] on h3 "Styles & Ranks" at bounding box center [120, 92] width 101 height 6
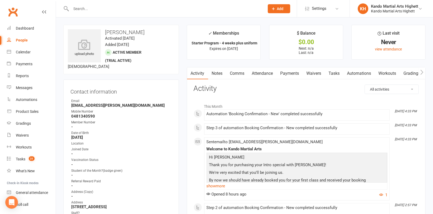
click at [340, 71] on link "Tasks" at bounding box center [334, 73] width 18 height 12
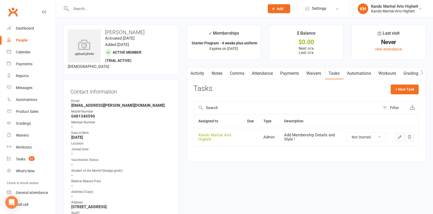
drag, startPoint x: 371, startPoint y: 135, endPoint x: 367, endPoint y: 140, distance: 6.2
click at [371, 135] on select "Not Started In Progress Waiting Complete" at bounding box center [366, 137] width 39 height 9
click at [347, 133] on select "Not Started In Progress Waiting Complete" at bounding box center [366, 137] width 39 height 9
select select "unstarted"
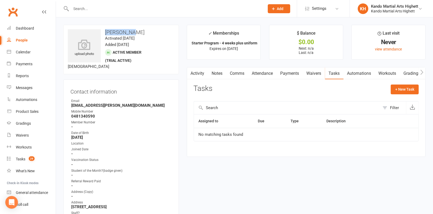
drag, startPoint x: 136, startPoint y: 34, endPoint x: 103, endPoint y: 33, distance: 32.5
click at [103, 33] on h3 "Leo Weiman" at bounding box center [121, 32] width 107 height 6
copy h3 "Leo Weiman"
click at [257, 73] on link "Attendance" at bounding box center [262, 73] width 29 height 12
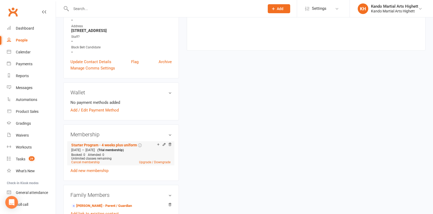
scroll to position [185, 0]
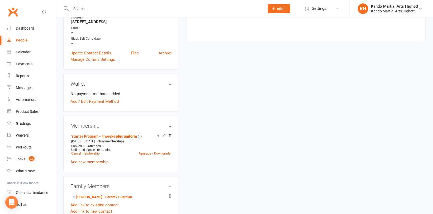
click at [102, 163] on link "Add new membership" at bounding box center [89, 161] width 38 height 5
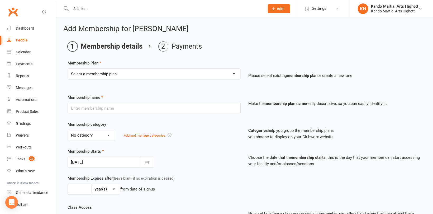
drag, startPoint x: 148, startPoint y: 74, endPoint x: 147, endPoint y: 77, distance: 3.2
click at [148, 74] on select "Select a membership plan Create new Membership Plan Starter Program - 4 weeks p…" at bounding box center [154, 74] width 173 height 11
select select "13"
click at [68, 69] on select "Select a membership plan Create new Membership Plan Starter Program - 4 weeks p…" at bounding box center [154, 74] width 173 height 11
type input "2022 - KN DD"
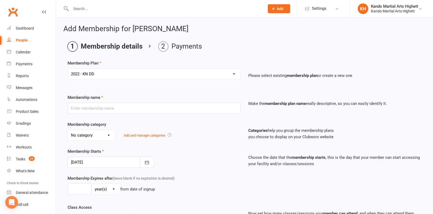
select select "5"
type input "0"
type input "5"
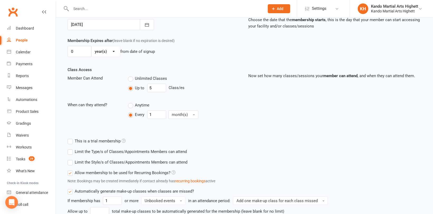
scroll to position [185, 0]
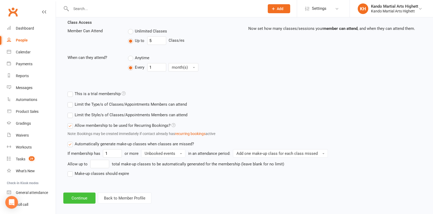
click at [78, 196] on button "Continue" at bounding box center [79, 197] width 32 height 11
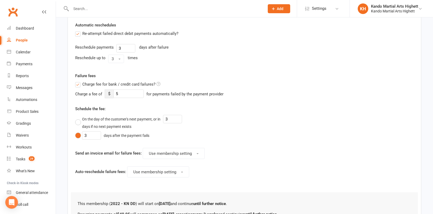
scroll to position [0, 0]
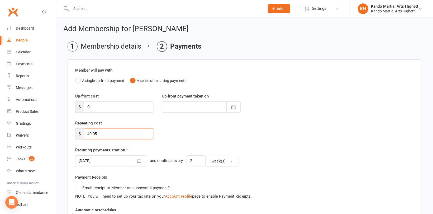
drag, startPoint x: 111, startPoint y: 129, endPoint x: 60, endPoint y: 129, distance: 50.7
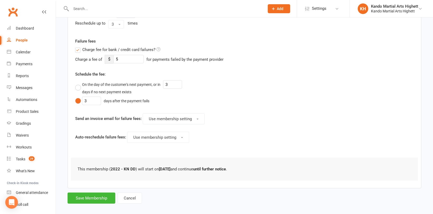
scroll to position [224, 0]
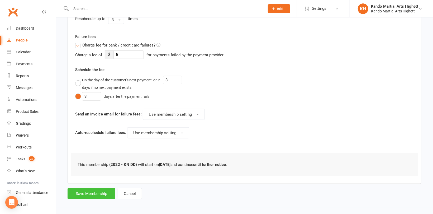
type input "0"
click at [90, 195] on button "Save Membership" at bounding box center [92, 193] width 48 height 11
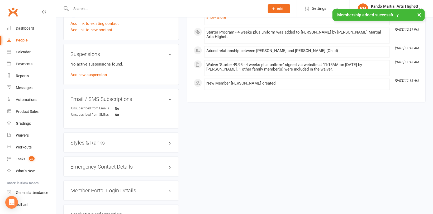
scroll to position [396, 0]
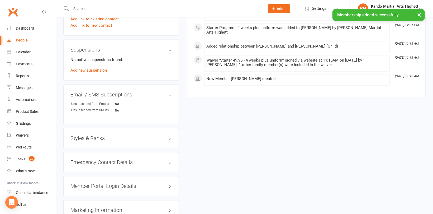
click at [81, 135] on h3 "Styles & Ranks" at bounding box center [120, 138] width 101 height 6
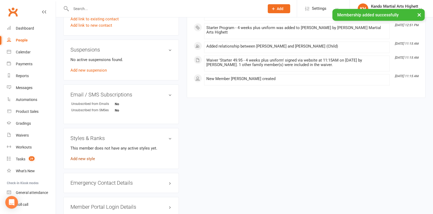
click at [76, 160] on link "Add new style" at bounding box center [82, 158] width 25 height 5
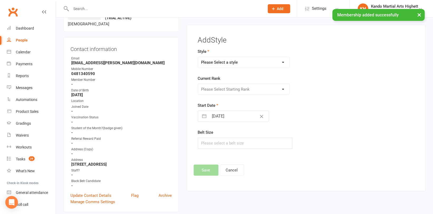
scroll to position [41, 0]
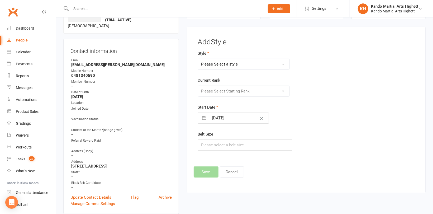
click at [221, 63] on select "Please Select a style Junior Kinder Ninja Leadership Little Dragon Teen and Adu…" at bounding box center [243, 64] width 91 height 11
select select "1195"
click at [198, 59] on select "Please Select a style Junior Kinder Ninja Leadership Little Dragon Teen and Adu…" at bounding box center [243, 64] width 91 height 11
click at [214, 88] on select "Please Select Starting Rank 1 - White 2 - Red 3 - Yellow 4 - Orange 5 - Green 6…" at bounding box center [243, 91] width 91 height 11
select select "11439"
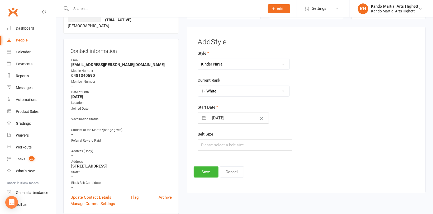
click at [198, 86] on select "Please Select Starting Rank 1 - White 2 - Red 3 - Yellow 4 - Orange 5 - Green 6…" at bounding box center [243, 91] width 91 height 11
click at [206, 172] on button "Save" at bounding box center [206, 171] width 25 height 11
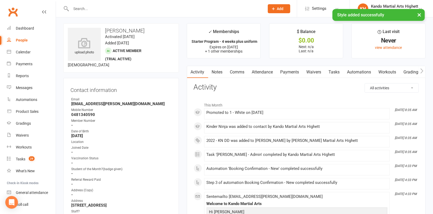
scroll to position [0, 0]
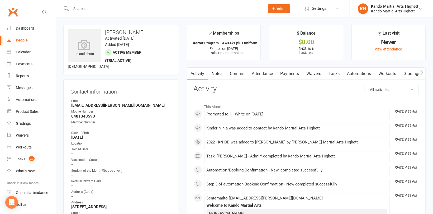
click at [329, 73] on link "Tasks" at bounding box center [334, 74] width 18 height 12
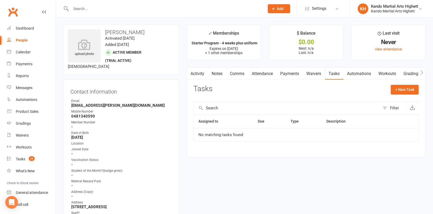
click at [289, 74] on link "Payments" at bounding box center [290, 74] width 26 height 12
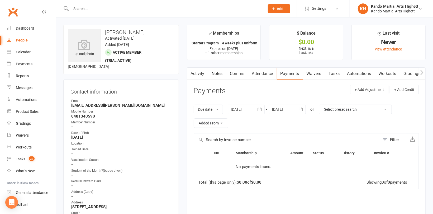
click at [267, 73] on link "Attendance" at bounding box center [262, 74] width 29 height 12
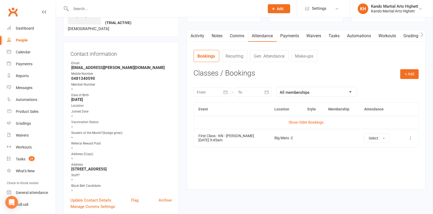
scroll to position [53, 0]
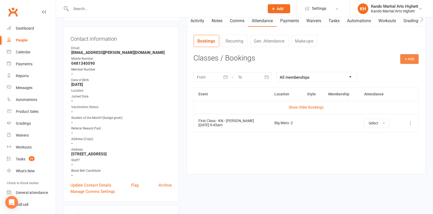
click at [407, 58] on button "+ Add" at bounding box center [409, 59] width 18 height 10
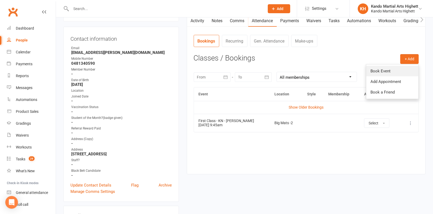
click at [384, 71] on link "Book Event" at bounding box center [392, 71] width 52 height 11
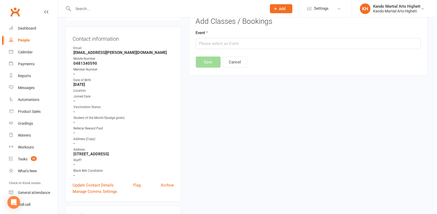
scroll to position [41, 0]
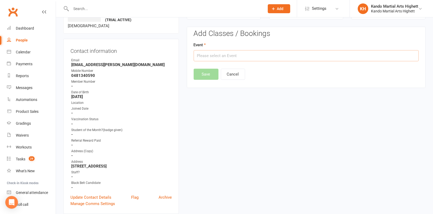
click at [249, 54] on input "text" at bounding box center [306, 55] width 225 height 11
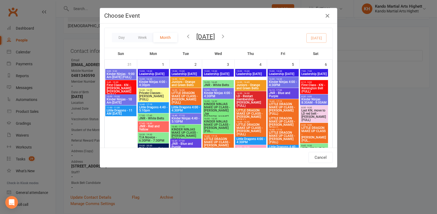
click at [226, 35] on icon "button" at bounding box center [223, 36] width 6 height 6
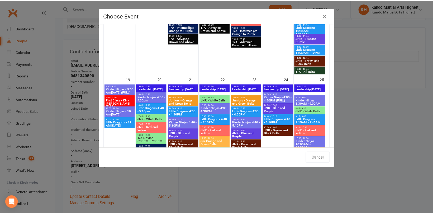
scroll to position [343, 0]
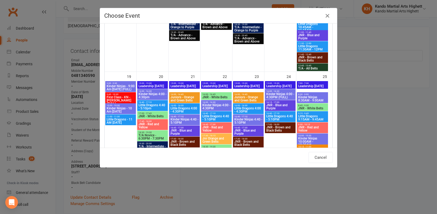
click at [122, 108] on span "Kinder Ninjas - 10 Am [DATE]" at bounding box center [120, 110] width 29 height 6
type input "Kinder Ninjas - 10 Am Sunday - Oct 19, 2025 10:00:00 AM"
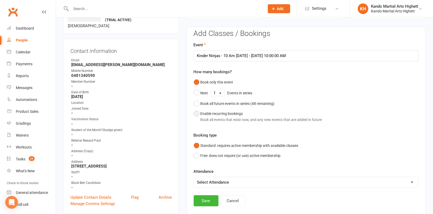
drag, startPoint x: 214, startPoint y: 117, endPoint x: 214, endPoint y: 121, distance: 4.0
click at [214, 117] on div "Book all events that exist now, and any new events that are added in future" at bounding box center [262, 120] width 122 height 6
select select "book_from_now"
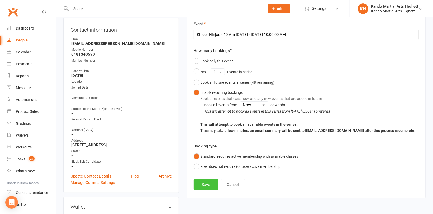
scroll to position [93, 0]
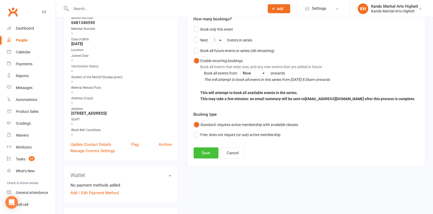
click at [212, 154] on button "Save" at bounding box center [206, 152] width 25 height 11
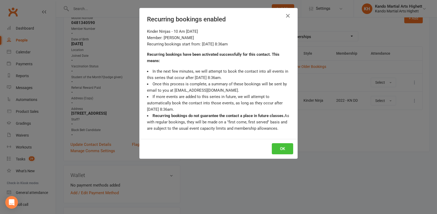
click at [274, 147] on button "OK" at bounding box center [282, 148] width 21 height 11
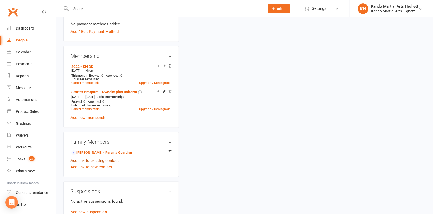
scroll to position [305, 0]
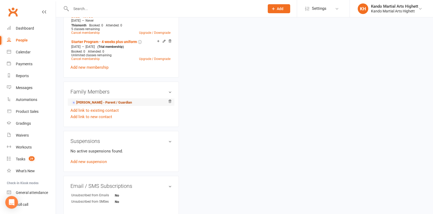
click at [93, 101] on link "Suzie Weiman - Parent / Guardian" at bounding box center [101, 103] width 61 height 6
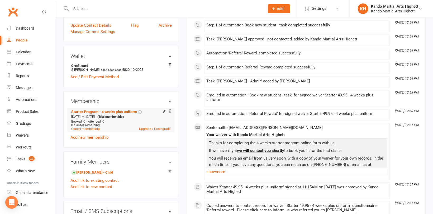
scroll to position [132, 0]
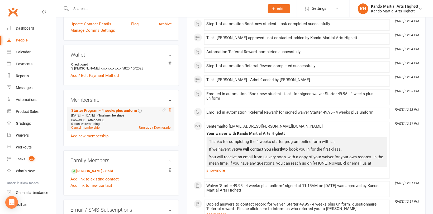
click at [172, 111] on icon at bounding box center [170, 110] width 4 height 4
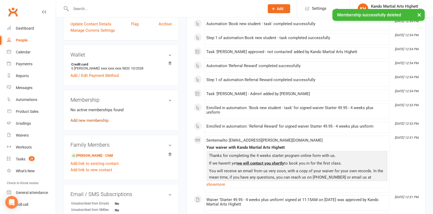
click at [93, 120] on link "Add new membership" at bounding box center [89, 120] width 38 height 5
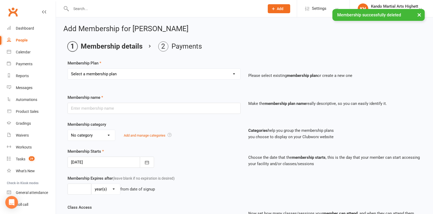
click at [113, 73] on select "Select a membership plan Create new Membership Plan Starter Program - 4 weeks p…" at bounding box center [154, 74] width 173 height 11
select select "13"
click at [68, 69] on select "Select a membership plan Create new Membership Plan Starter Program - 4 weeks p…" at bounding box center [154, 74] width 173 height 11
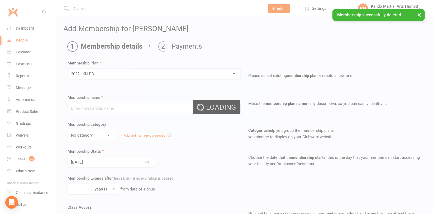
type input "2022 - KN DD"
select select "5"
type input "0"
type input "5"
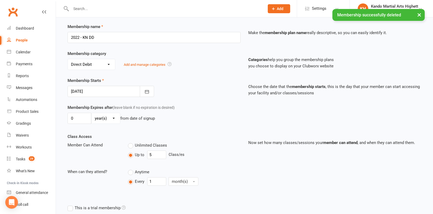
scroll to position [79, 0]
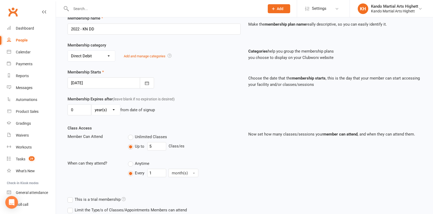
click at [118, 83] on div at bounding box center [111, 82] width 87 height 11
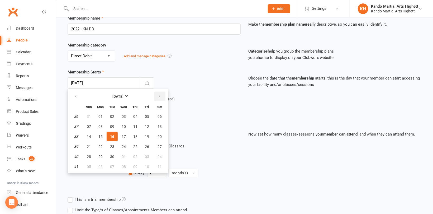
click at [158, 97] on icon "button" at bounding box center [160, 96] width 4 height 4
click at [156, 96] on button "button" at bounding box center [159, 97] width 11 height 10
click at [145, 136] on span "14" at bounding box center [147, 136] width 4 height 4
type input "14 Nov 2025"
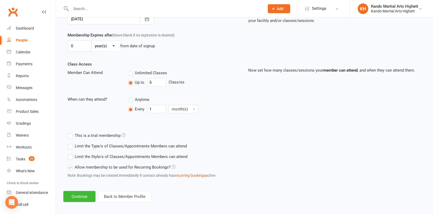
scroll to position [145, 0]
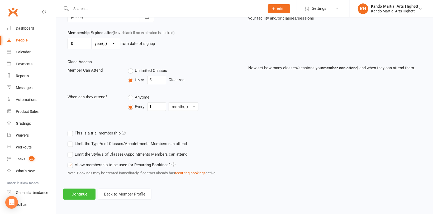
click at [78, 190] on button "Continue" at bounding box center [79, 193] width 32 height 11
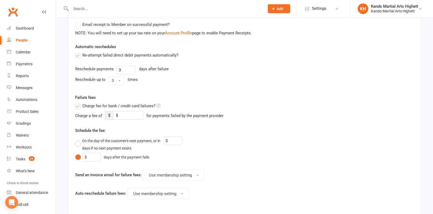
scroll to position [245, 0]
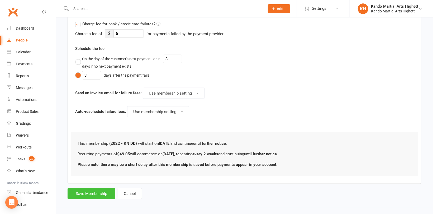
click at [90, 188] on button "Save Membership" at bounding box center [92, 193] width 48 height 11
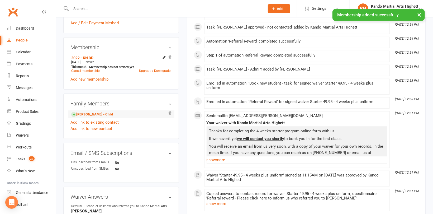
scroll to position [185, 0]
click at [87, 114] on link "Leo Weiman - Child" at bounding box center [92, 114] width 42 height 6
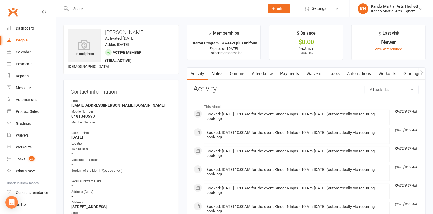
click at [338, 72] on link "Tasks" at bounding box center [334, 74] width 18 height 12
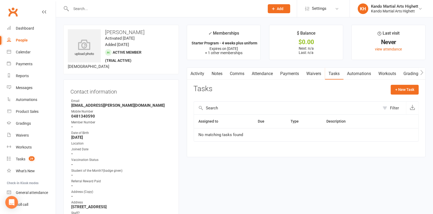
click at [317, 78] on link "Waivers" at bounding box center [314, 74] width 22 height 12
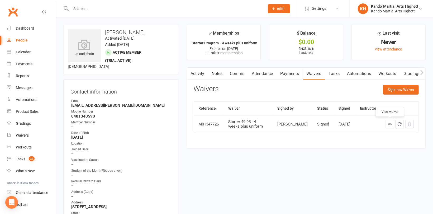
click at [389, 124] on icon at bounding box center [390, 124] width 4 height 4
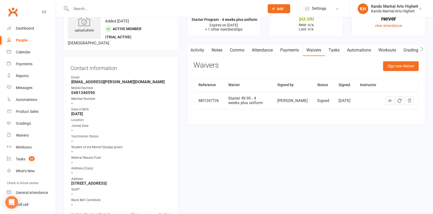
scroll to position [53, 0]
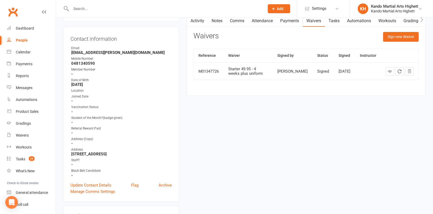
click at [268, 20] on link "Attendance" at bounding box center [262, 21] width 29 height 12
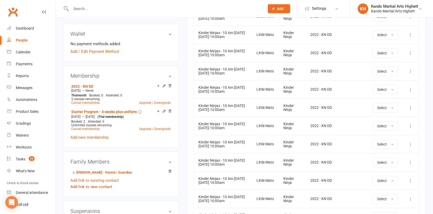
scroll to position [264, 0]
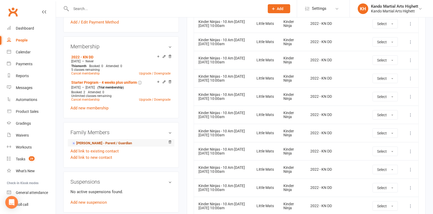
click at [90, 143] on link "Suzie Weiman - Parent / Guardian" at bounding box center [101, 143] width 61 height 6
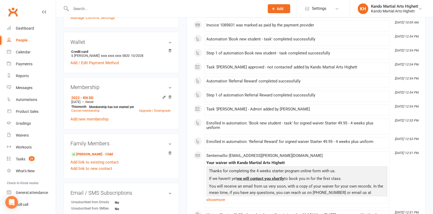
scroll to position [185, 0]
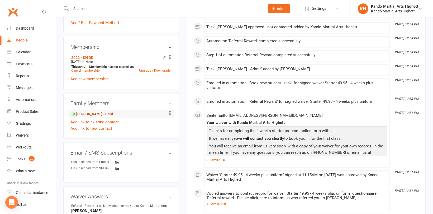
click at [103, 113] on link "Leo Weiman - Child" at bounding box center [92, 114] width 42 height 6
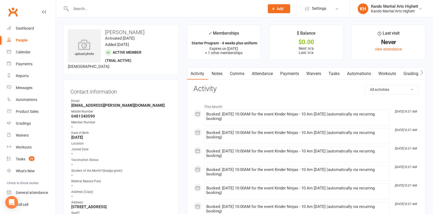
click at [334, 74] on link "Tasks" at bounding box center [334, 74] width 18 height 12
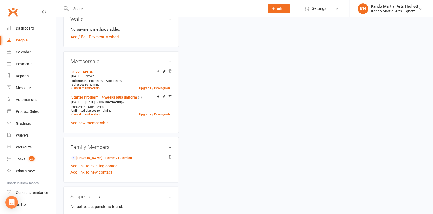
scroll to position [290, 0]
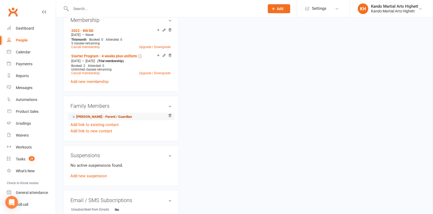
click at [102, 116] on link "Suzie Weiman - Parent / Guardian" at bounding box center [101, 117] width 61 height 6
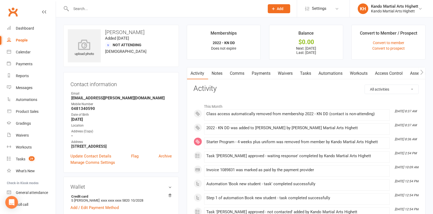
click at [306, 73] on link "Tasks" at bounding box center [306, 73] width 18 height 12
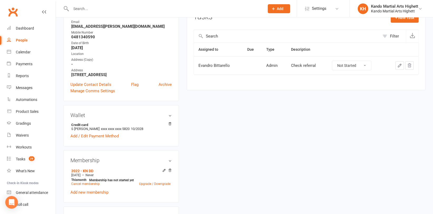
scroll to position [48, 0]
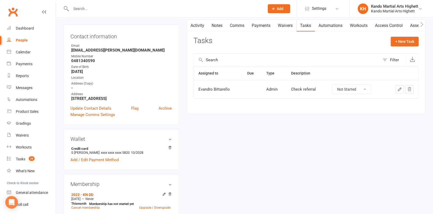
click at [355, 89] on select "Not Started In Progress Waiting Complete" at bounding box center [351, 89] width 39 height 9
click at [332, 85] on select "Not Started In Progress Waiting Complete" at bounding box center [351, 89] width 39 height 9
select select "unstarted"
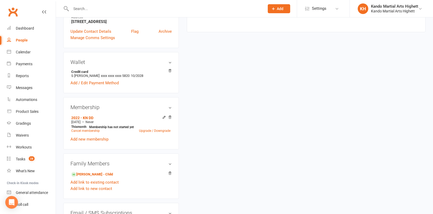
scroll to position [158, 0]
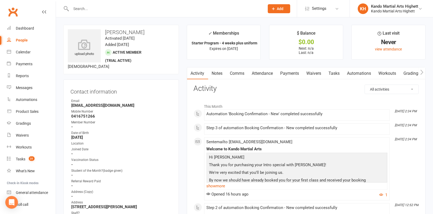
click at [335, 71] on link "Tasks" at bounding box center [334, 73] width 18 height 12
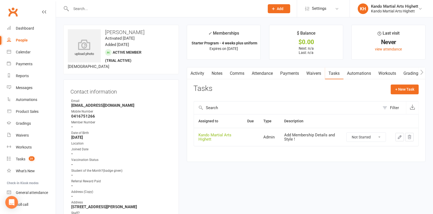
drag, startPoint x: 371, startPoint y: 133, endPoint x: 369, endPoint y: 140, distance: 6.5
click at [371, 133] on select "Not Started In Progress Waiting Complete" at bounding box center [366, 137] width 39 height 9
click at [347, 133] on select "Not Started In Progress Waiting Complete" at bounding box center [366, 137] width 39 height 9
select select "unstarted"
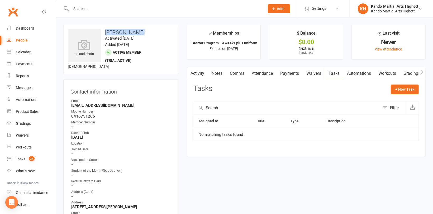
drag, startPoint x: 142, startPoint y: 31, endPoint x: 104, endPoint y: 33, distance: 37.8
click at [104, 33] on h3 "Xander Khouri" at bounding box center [121, 32] width 107 height 6
copy h3 "Xander Khouri"
click at [266, 70] on link "Attendance" at bounding box center [262, 73] width 29 height 12
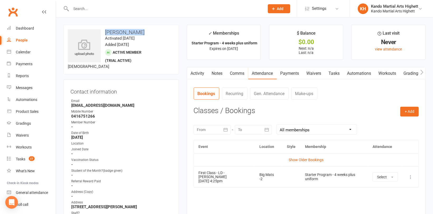
click at [340, 73] on link "Tasks" at bounding box center [334, 73] width 18 height 12
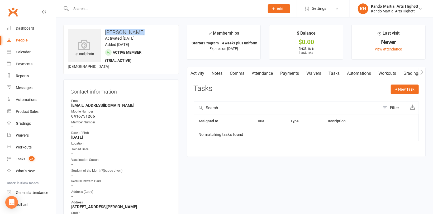
click at [314, 74] on link "Waivers" at bounding box center [314, 73] width 22 height 12
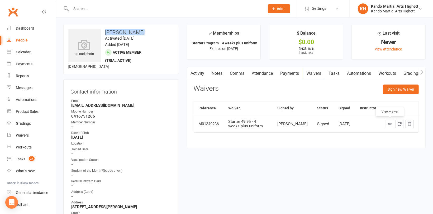
click at [387, 122] on link at bounding box center [390, 124] width 8 height 8
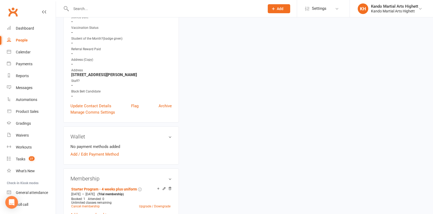
scroll to position [211, 0]
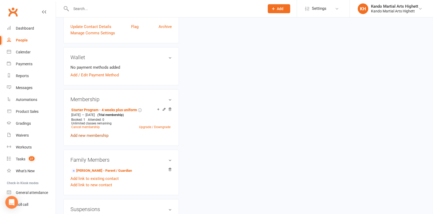
click at [100, 135] on link "Add new membership" at bounding box center [89, 135] width 38 height 5
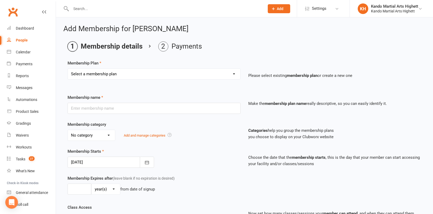
drag, startPoint x: 137, startPoint y: 74, endPoint x: 138, endPoint y: 78, distance: 4.1
click at [137, 74] on select "Select a membership plan Create new Membership Plan Starter Program - 4 weeks p…" at bounding box center [154, 74] width 173 height 11
select select "14"
click at [68, 69] on select "Select a membership plan Create new Membership Plan Starter Program - 4 weeks p…" at bounding box center [154, 74] width 173 height 11
type input "2022 - LD DD"
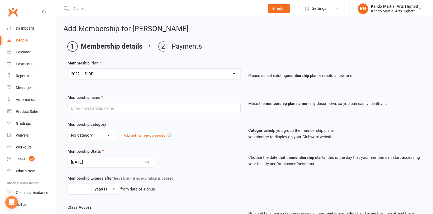
select select "5"
type input "0"
type input "5"
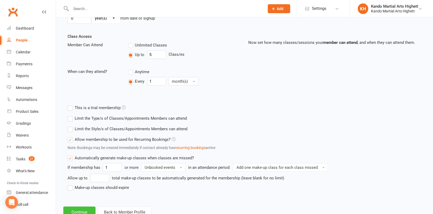
scroll to position [189, 0]
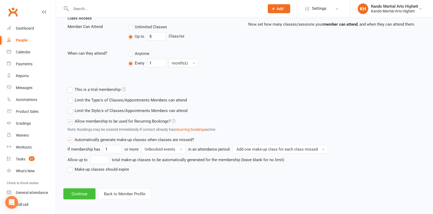
click at [89, 192] on button "Continue" at bounding box center [79, 193] width 32 height 11
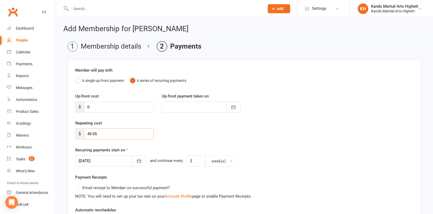
drag, startPoint x: 102, startPoint y: 136, endPoint x: 77, endPoint y: 138, distance: 25.5
click at [77, 138] on div "$ 49.05" at bounding box center [114, 133] width 79 height 11
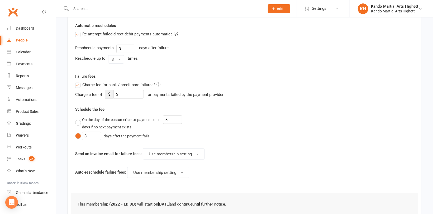
scroll to position [224, 0]
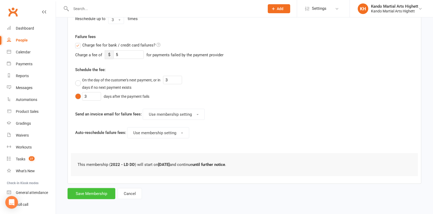
type input "0"
click at [94, 193] on button "Save Membership" at bounding box center [92, 193] width 48 height 11
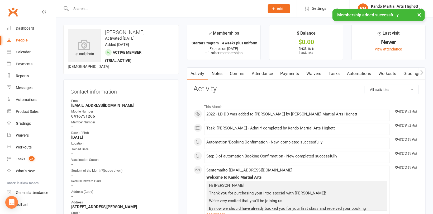
click at [264, 72] on link "Attendance" at bounding box center [262, 74] width 29 height 12
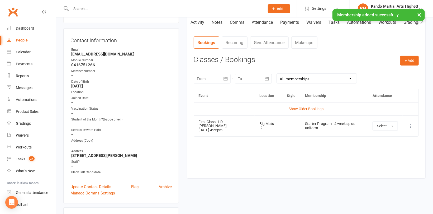
scroll to position [53, 0]
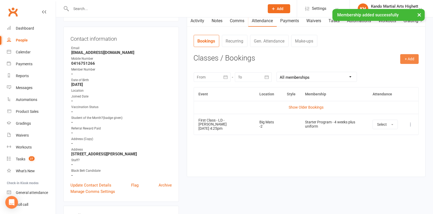
click at [412, 61] on button "+ Add" at bounding box center [409, 59] width 18 height 10
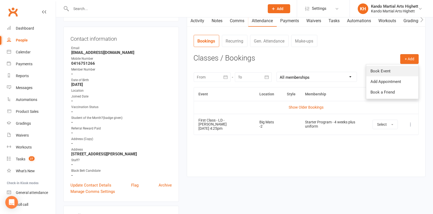
click at [376, 70] on link "Book Event" at bounding box center [392, 71] width 52 height 11
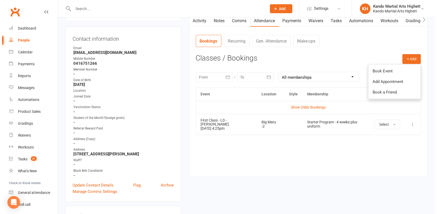
scroll to position [41, 0]
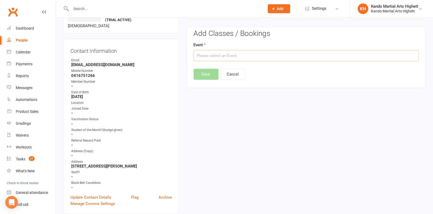
click at [248, 56] on input "text" at bounding box center [306, 55] width 225 height 11
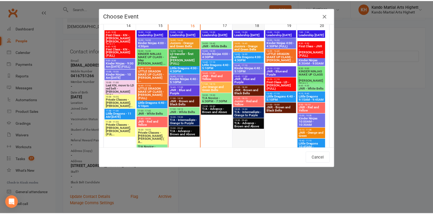
scroll to position [686, 0]
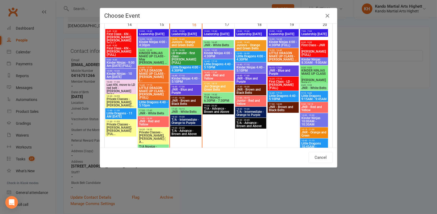
click at [278, 96] on span "Little Dragons 4:40 - 5:10PM" at bounding box center [283, 97] width 29 height 6
type input "Little Dragons 4:40 - 5:10PM - Sep 19, 2025 4:40:00 PM"
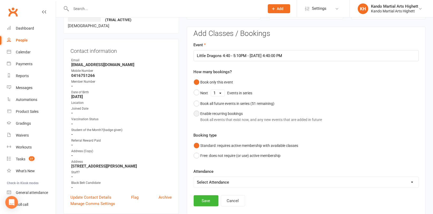
click at [208, 117] on div "Book all events that exist now, and any new events that are added in future" at bounding box center [262, 120] width 122 height 6
select select "book_from_now"
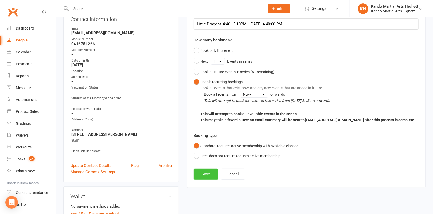
scroll to position [93, 0]
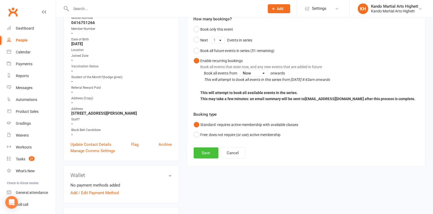
click at [209, 154] on button "Save" at bounding box center [206, 152] width 25 height 11
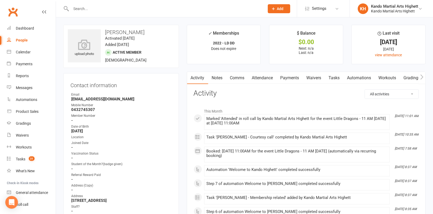
click at [336, 76] on link "Tasks" at bounding box center [334, 78] width 18 height 12
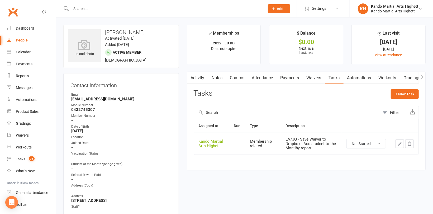
click at [368, 141] on select "Not Started In Progress Waiting Complete" at bounding box center [366, 143] width 39 height 9
click at [347, 139] on select "Not Started In Progress Waiting Complete" at bounding box center [366, 143] width 39 height 9
select select "unstarted"
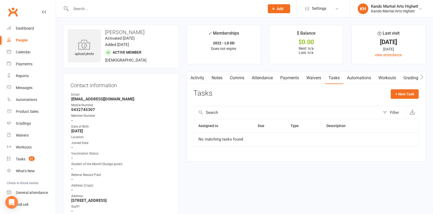
click at [264, 77] on link "Attendance" at bounding box center [262, 78] width 29 height 12
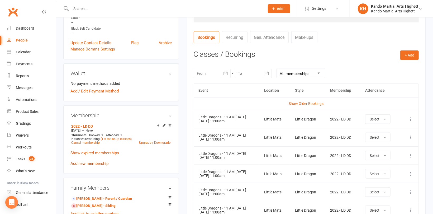
scroll to position [211, 0]
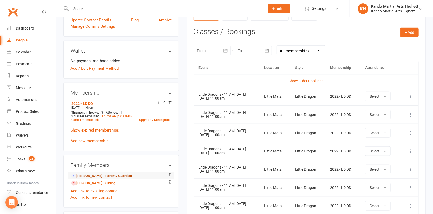
click at [89, 175] on link "[PERSON_NAME] - Parent / Guardian" at bounding box center [101, 176] width 61 height 6
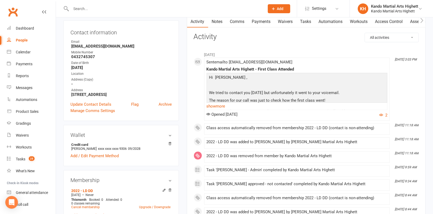
scroll to position [26, 0]
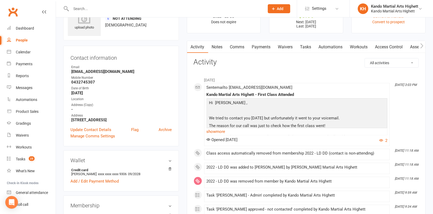
click at [263, 44] on link "Payments" at bounding box center [261, 47] width 26 height 12
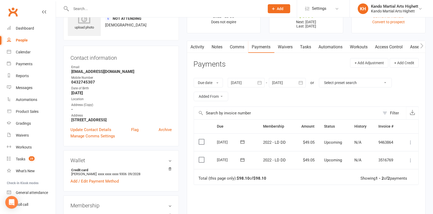
scroll to position [79, 0]
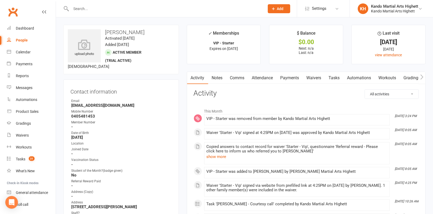
click at [337, 73] on link "Tasks" at bounding box center [334, 78] width 18 height 12
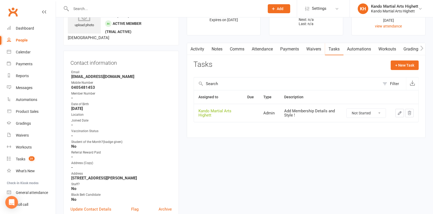
scroll to position [79, 0]
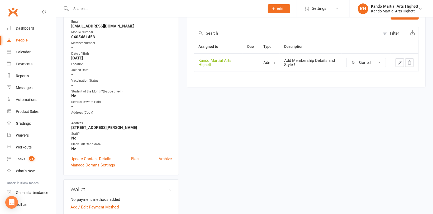
click at [369, 63] on select "Not Started In Progress Waiting Complete" at bounding box center [366, 62] width 39 height 9
click at [347, 58] on select "Not Started In Progress Waiting Complete" at bounding box center [366, 62] width 39 height 9
select select "unstarted"
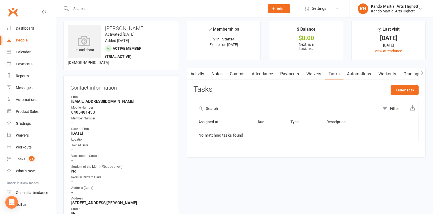
scroll to position [0, 0]
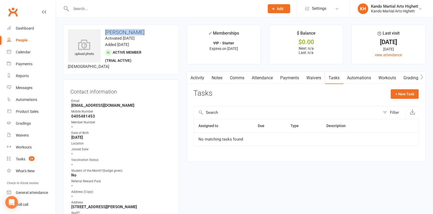
drag, startPoint x: 144, startPoint y: 31, endPoint x: 104, endPoint y: 34, distance: 39.7
click at [104, 34] on h3 "[PERSON_NAME]" at bounding box center [121, 32] width 107 height 6
copy h3 "[PERSON_NAME]"
click at [266, 79] on link "Attendance" at bounding box center [262, 78] width 29 height 12
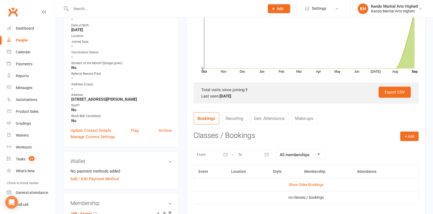
scroll to position [132, 0]
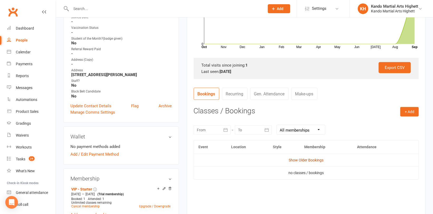
click at [293, 158] on link "Show Older Bookings" at bounding box center [306, 160] width 35 height 4
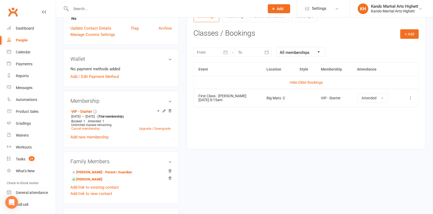
scroll to position [211, 0]
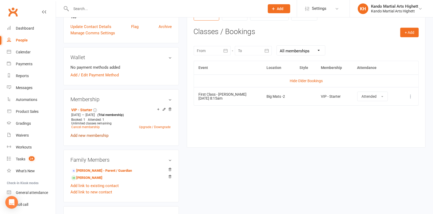
click at [88, 137] on link "Add new membership" at bounding box center [89, 135] width 38 height 5
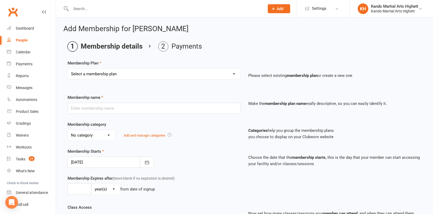
click at [127, 67] on div "Membership Plan Select a membership plan Create new Membership Plan Starter Pro…" at bounding box center [245, 73] width 354 height 27
click at [127, 71] on select "Select a membership plan Create new Membership Plan Starter Program - 4 weeks p…" at bounding box center [154, 74] width 173 height 11
select select "13"
click at [68, 69] on select "Select a membership plan Create new Membership Plan Starter Program - 4 weeks p…" at bounding box center [154, 74] width 173 height 11
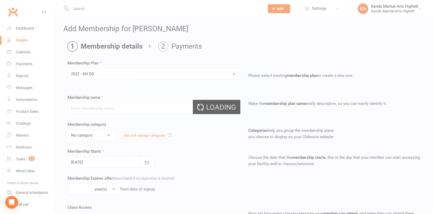
type input "2022 - KN DD"
select select "5"
type input "0"
type input "5"
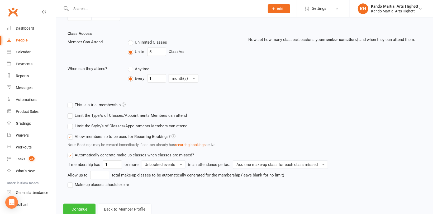
scroll to position [189, 0]
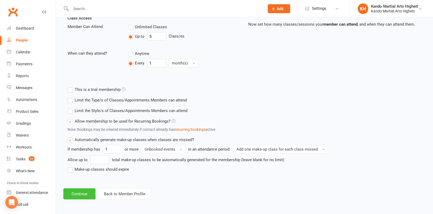
click at [84, 193] on button "Continue" at bounding box center [79, 193] width 32 height 11
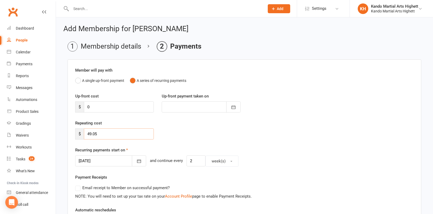
drag, startPoint x: 114, startPoint y: 137, endPoint x: 56, endPoint y: 132, distance: 57.5
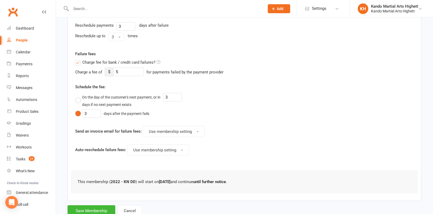
scroll to position [224, 0]
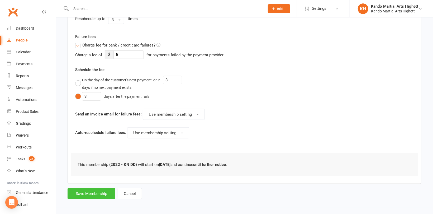
type input "0"
click at [80, 194] on button "Save Membership" at bounding box center [92, 193] width 48 height 11
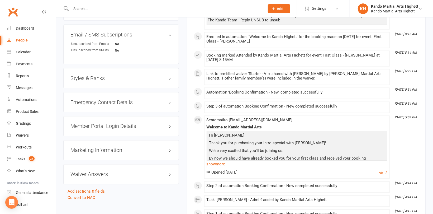
scroll to position [517, 0]
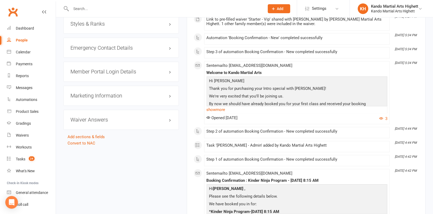
click at [80, 22] on h3 "Styles & Ranks" at bounding box center [120, 24] width 101 height 6
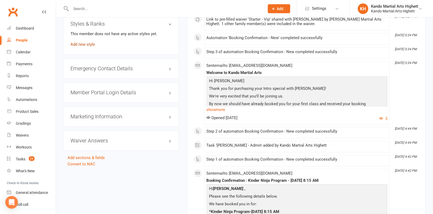
click at [81, 43] on link "Add new style" at bounding box center [82, 44] width 25 height 5
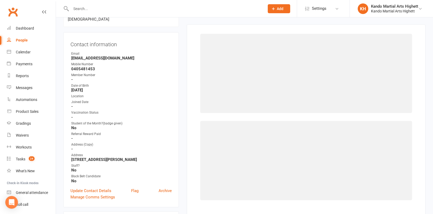
scroll to position [45, 0]
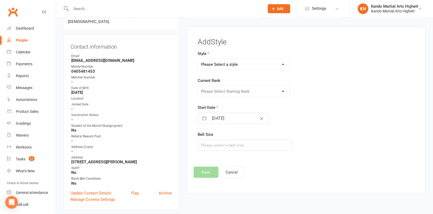
click at [242, 63] on select "Please Select a style Junior Kinder Ninja Leadership Little Dragon Teen and Adu…" at bounding box center [243, 64] width 91 height 11
select select "1195"
click at [198, 59] on select "Please Select a style Junior Kinder Ninja Leadership Little Dragon Teen and Adu…" at bounding box center [243, 64] width 91 height 11
click at [221, 94] on select "Please Select Starting Rank 1 - White 2 - Red 3 - Yellow 4 - Orange 5 - Green 6…" at bounding box center [243, 91] width 91 height 11
select select "11439"
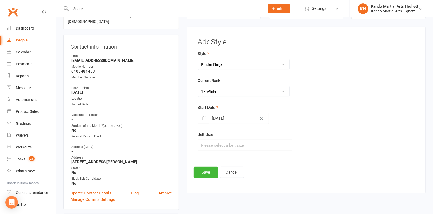
click at [198, 86] on select "Please Select Starting Rank 1 - White 2 - Red 3 - Yellow 4 - Orange 5 - Green 6…" at bounding box center [243, 91] width 91 height 11
click at [210, 172] on button "Save" at bounding box center [206, 172] width 25 height 11
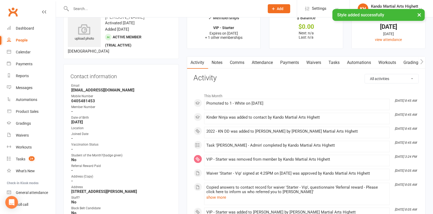
scroll to position [0, 0]
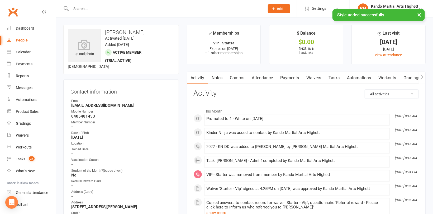
click at [269, 77] on link "Attendance" at bounding box center [262, 78] width 29 height 12
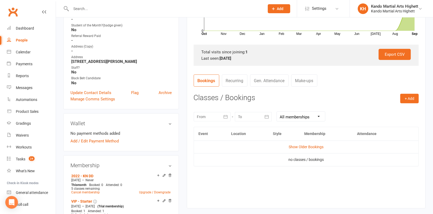
scroll to position [158, 0]
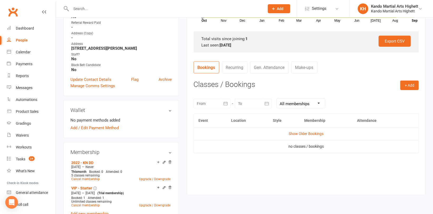
click at [313, 129] on td "Show Older Bookings" at bounding box center [306, 133] width 225 height 13
click at [312, 131] on link "Show Older Bookings" at bounding box center [306, 133] width 35 height 4
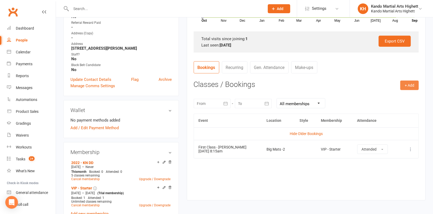
click at [417, 87] on button "+ Add" at bounding box center [409, 86] width 18 height 10
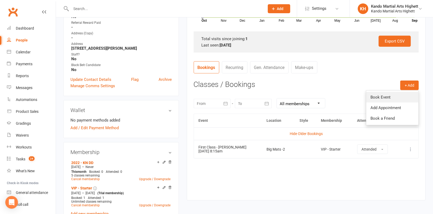
click at [398, 95] on link "Book Event" at bounding box center [392, 97] width 52 height 11
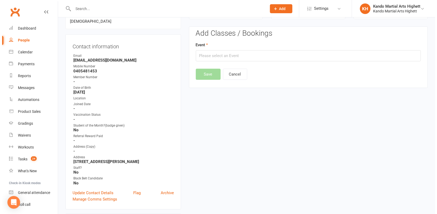
scroll to position [45, 0]
click at [283, 58] on input "text" at bounding box center [306, 55] width 225 height 11
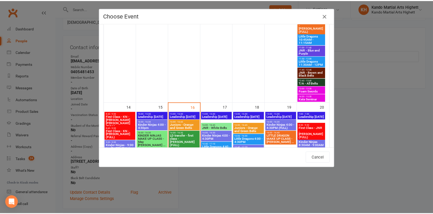
scroll to position [634, 0]
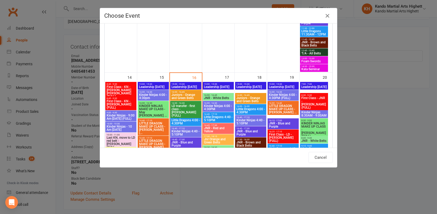
click at [302, 112] on span "Kinder Ninjas 8:30AM - 9:00AM" at bounding box center [314, 114] width 26 height 6
type input "Kinder Ninjas 8:30AM - 9:00AM - Sep 20, 2025 8:30:00 AM"
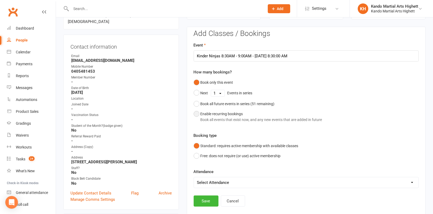
click at [221, 118] on div "Book all events that exist now, and any new events that are added in future" at bounding box center [262, 120] width 122 height 6
select select "book_from_now"
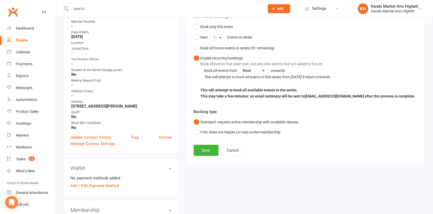
scroll to position [150, 0]
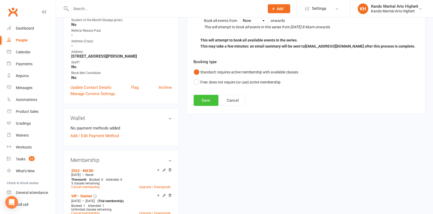
click at [209, 97] on button "Save" at bounding box center [206, 100] width 25 height 11
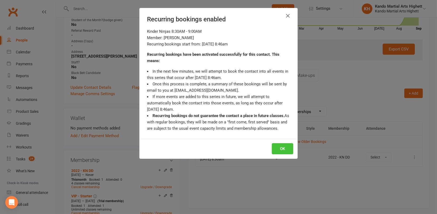
click at [278, 147] on button "OK" at bounding box center [282, 148] width 21 height 11
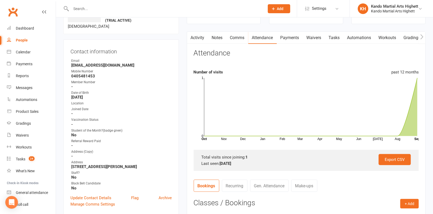
scroll to position [0, 0]
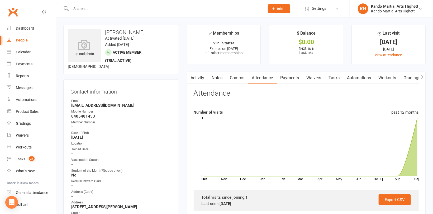
click at [314, 76] on link "Waivers" at bounding box center [314, 78] width 22 height 12
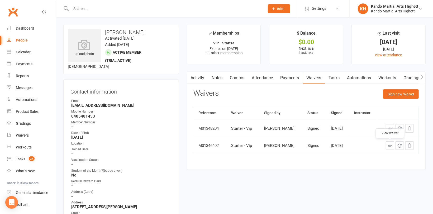
click at [391, 145] on icon at bounding box center [390, 146] width 4 height 4
click at [334, 78] on link "Tasks" at bounding box center [334, 78] width 18 height 12
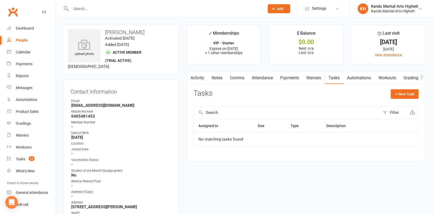
click at [257, 78] on link "Attendance" at bounding box center [262, 78] width 29 height 12
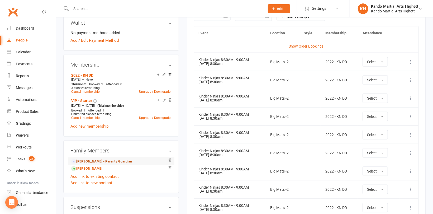
scroll to position [264, 0]
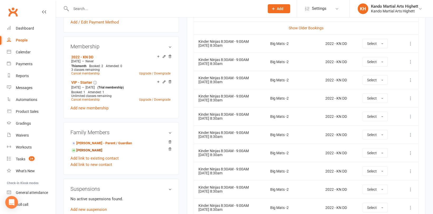
drag, startPoint x: 82, startPoint y: 150, endPoint x: 84, endPoint y: 149, distance: 2.7
click at [82, 150] on link "Clementina Lanzani - Sibling" at bounding box center [86, 151] width 31 height 6
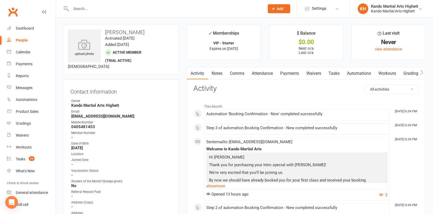
drag, startPoint x: 152, startPoint y: 33, endPoint x: 104, endPoint y: 32, distance: 47.5
click at [104, 32] on h3 "Clementina Lanzani" at bounding box center [121, 32] width 107 height 6
copy h3 "Clementina Lanzani"
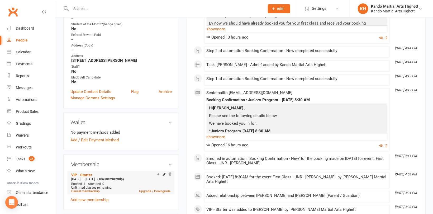
scroll to position [185, 0]
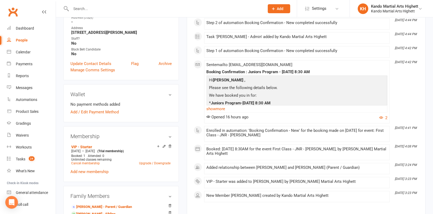
click at [86, 174] on div "VIP - Starter Sep 15 2025 — Oct 12 2025 (Trial membership) Booked: 1 Attended: …" at bounding box center [120, 159] width 101 height 32
click at [83, 172] on link "Add new membership" at bounding box center [89, 171] width 38 height 5
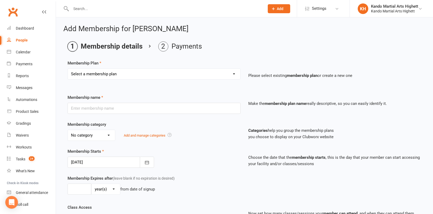
click at [135, 73] on select "Select a membership plan Create new Membership Plan Starter Program - 4 weeks p…" at bounding box center [154, 74] width 173 height 11
select select "15"
click at [68, 69] on select "Select a membership plan Create new Membership Plan Starter Program - 4 weeks p…" at bounding box center [154, 74] width 173 height 11
type input "2022 - JNR DD"
select select "5"
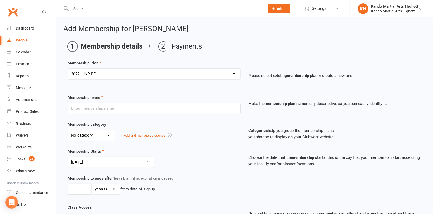
type input "0"
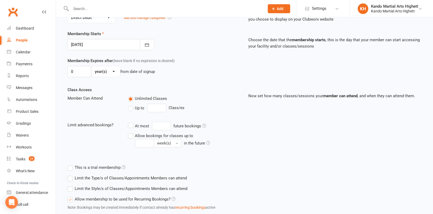
scroll to position [152, 0]
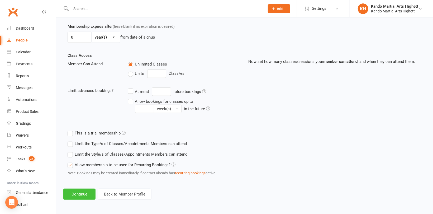
click at [78, 191] on button "Continue" at bounding box center [79, 193] width 32 height 11
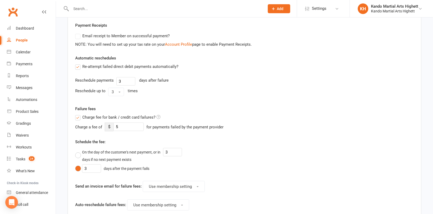
scroll to position [0, 0]
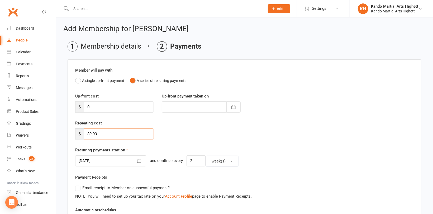
drag, startPoint x: 118, startPoint y: 133, endPoint x: 61, endPoint y: 135, distance: 57.1
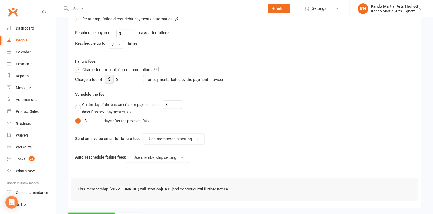
scroll to position [224, 0]
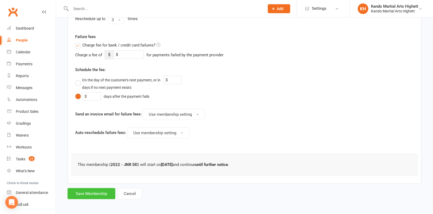
type input "0"
click at [78, 192] on button "Save Membership" at bounding box center [92, 193] width 48 height 11
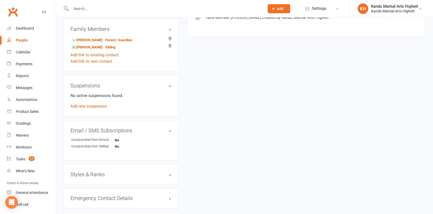
scroll to position [396, 0]
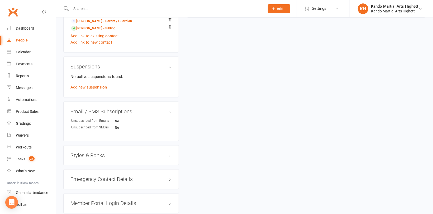
click at [85, 154] on h3 "Styles & Ranks" at bounding box center [120, 155] width 101 height 6
drag, startPoint x: 82, startPoint y: 176, endPoint x: 92, endPoint y: 169, distance: 12.7
click at [82, 176] on link "Add new style" at bounding box center [82, 175] width 25 height 5
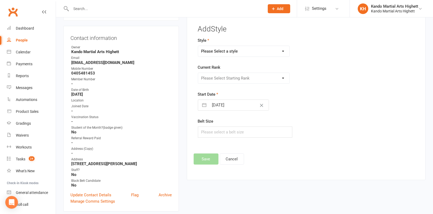
scroll to position [41, 0]
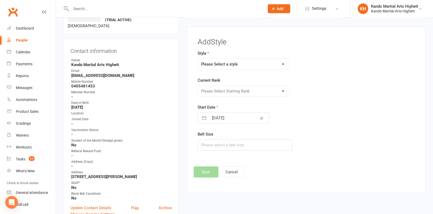
click at [233, 65] on select "Please Select a style Junior Kinder Ninja Leadership Little Dragon Teen and Adu…" at bounding box center [243, 64] width 91 height 11
select select "1196"
click at [198, 59] on select "Please Select a style Junior Kinder Ninja Leadership Little Dragon Teen and Adu…" at bounding box center [243, 64] width 91 height 11
click at [223, 93] on select "Please Select Starting Rank White Belt - 10th Kyu Red Belt - 9th Kyu Yellow Bel…" at bounding box center [243, 91] width 91 height 11
select select "11440"
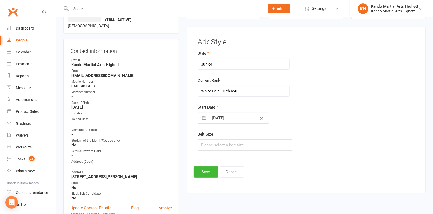
click at [198, 86] on select "Please Select Starting Rank White Belt - 10th Kyu Red Belt - 9th Kyu Yellow Bel…" at bounding box center [243, 91] width 91 height 11
drag, startPoint x: 205, startPoint y: 177, endPoint x: 204, endPoint y: 175, distance: 2.8
click at [205, 177] on div "Add Style Style Junior Kinder Ninja Leadership Little Dragon Teen and Adults Cu…" at bounding box center [306, 110] width 239 height 167
click at [208, 173] on button "Save" at bounding box center [206, 171] width 25 height 11
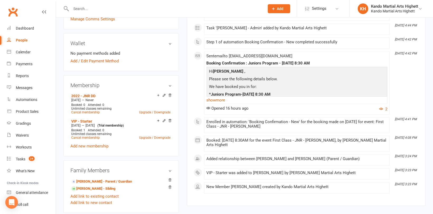
scroll to position [278, 0]
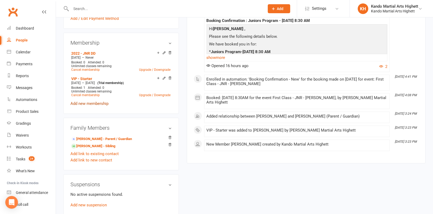
click at [89, 102] on link "Add new membership" at bounding box center [89, 103] width 38 height 5
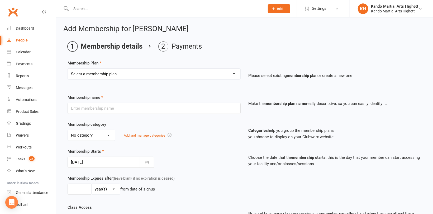
click at [116, 72] on select "Select a membership plan Create new Membership Plan Starter Program - 4 weeks p…" at bounding box center [154, 74] width 173 height 11
select select "2"
click at [68, 69] on select "Select a membership plan Create new Membership Plan Starter Program - 4 weeks p…" at bounding box center [154, 74] width 173 height 11
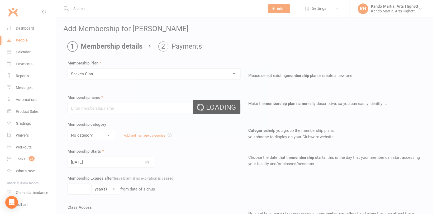
type input "Snakes Clan"
select select "1"
type input "0"
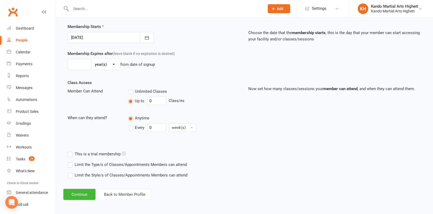
scroll to position [125, 0]
click at [79, 190] on button "Continue" at bounding box center [79, 193] width 32 height 11
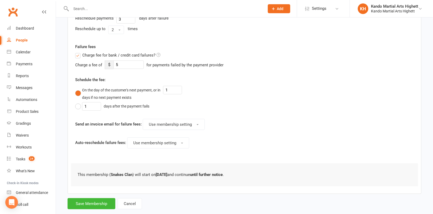
scroll to position [170, 0]
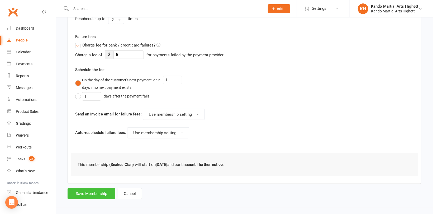
drag, startPoint x: 89, startPoint y: 192, endPoint x: 92, endPoint y: 186, distance: 6.4
click at [89, 192] on button "Save Membership" at bounding box center [92, 193] width 48 height 11
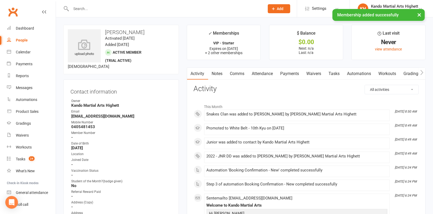
click at [263, 71] on link "Attendance" at bounding box center [262, 74] width 29 height 12
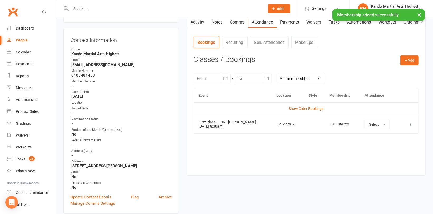
scroll to position [53, 0]
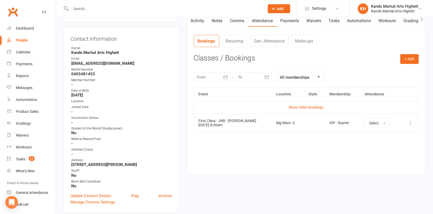
click at [274, 160] on div "Event Location Style Membership Attendance Show Older Bookings First Class - JN…" at bounding box center [306, 126] width 225 height 79
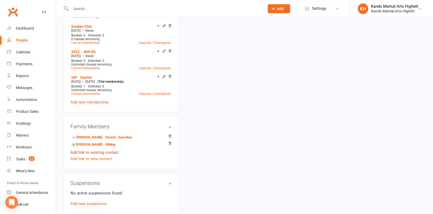
scroll to position [317, 0]
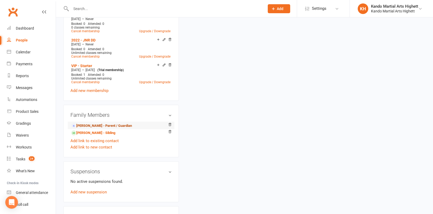
click at [97, 125] on link "Macarena Andres - Parent / Guardian" at bounding box center [101, 126] width 61 height 6
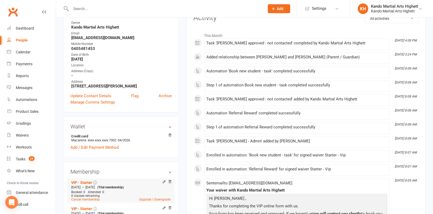
scroll to position [106, 0]
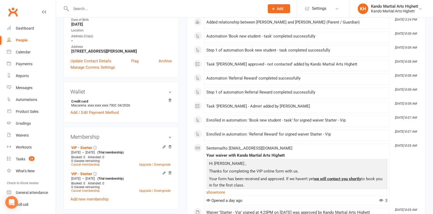
click at [170, 148] on icon at bounding box center [170, 147] width 4 height 4
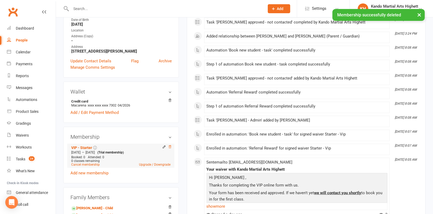
click at [170, 146] on icon at bounding box center [170, 147] width 4 height 4
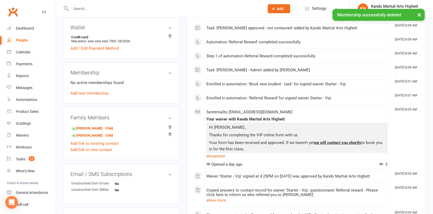
scroll to position [185, 0]
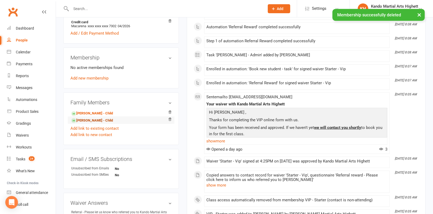
click at [89, 121] on link "Clementina Lanzani - Child" at bounding box center [92, 121] width 42 height 6
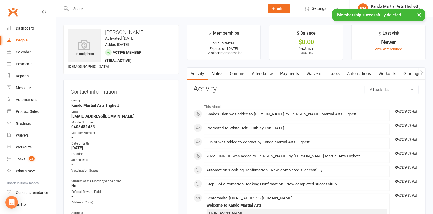
click at [330, 73] on link "Tasks" at bounding box center [334, 74] width 18 height 12
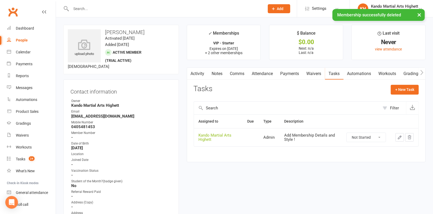
click at [360, 136] on select "Not Started In Progress Waiting Complete" at bounding box center [366, 137] width 39 height 9
click at [347, 133] on select "Not Started In Progress Waiting Complete" at bounding box center [366, 137] width 39 height 9
select select "unstarted"
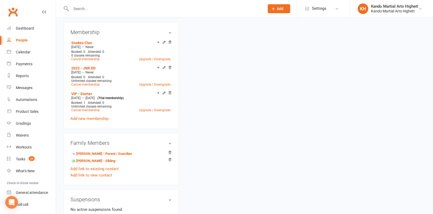
scroll to position [317, 0]
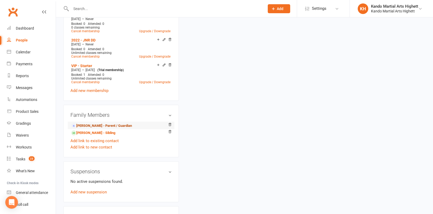
click at [93, 124] on link "Macarena Andres - Parent / Guardian" at bounding box center [101, 126] width 61 height 6
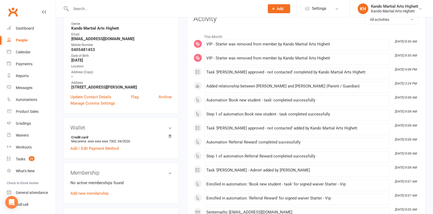
scroll to position [79, 0]
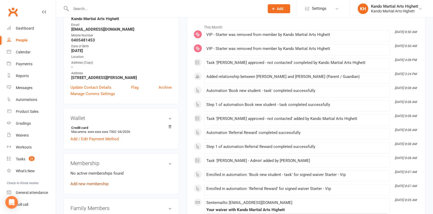
click at [94, 186] on link "Add new membership" at bounding box center [89, 183] width 38 height 5
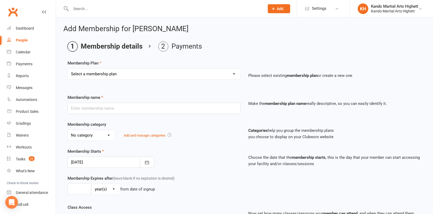
click at [114, 74] on select "Select a membership plan Create new Membership Plan Starter Program - 4 weeks p…" at bounding box center [154, 74] width 173 height 11
select select "15"
click at [68, 69] on select "Select a membership plan Create new Membership Plan Starter Program - 4 weeks p…" at bounding box center [154, 74] width 173 height 11
type input "2022 - JNR DD"
select select "5"
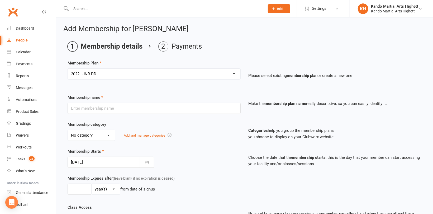
type input "0"
click at [113, 159] on div at bounding box center [111, 162] width 87 height 11
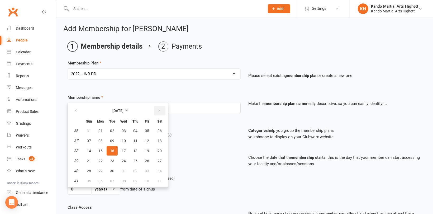
click at [160, 111] on button "button" at bounding box center [159, 111] width 11 height 10
click at [150, 158] on button "24" at bounding box center [147, 161] width 11 height 10
type input "24 Oct 2025"
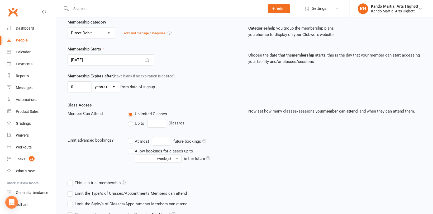
scroll to position [152, 0]
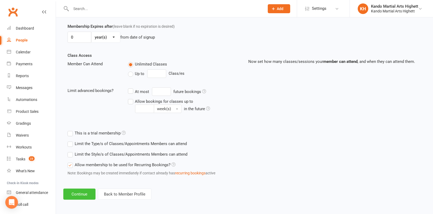
click at [81, 190] on button "Continue" at bounding box center [79, 193] width 32 height 11
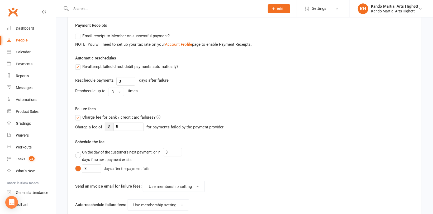
scroll to position [0, 0]
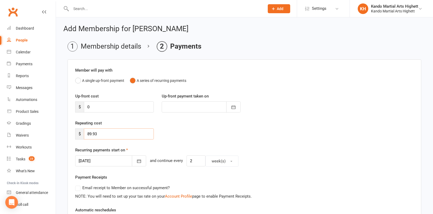
drag, startPoint x: 103, startPoint y: 134, endPoint x: 74, endPoint y: 130, distance: 29.6
click at [74, 130] on div "Repeating cost $ 89.93" at bounding box center [114, 130] width 87 height 20
type input "125.10"
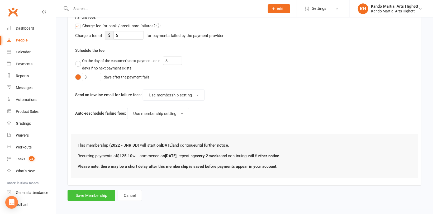
scroll to position [245, 0]
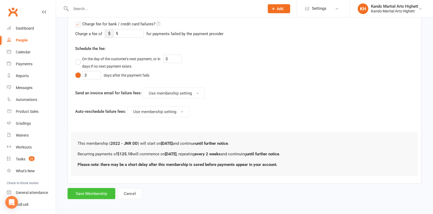
click at [92, 194] on button "Save Membership" at bounding box center [92, 193] width 48 height 11
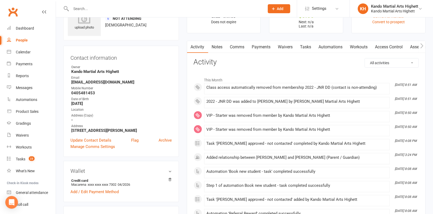
scroll to position [26, 0]
click at [306, 44] on link "Tasks" at bounding box center [306, 47] width 18 height 12
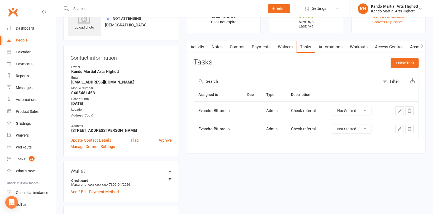
click at [353, 111] on select "Not Started In Progress Waiting Complete" at bounding box center [351, 110] width 39 height 9
click at [332, 106] on select "Not Started In Progress Waiting Complete" at bounding box center [351, 110] width 39 height 9
select select "unstarted"
click at [346, 112] on select "Not Started In Progress Waiting Complete" at bounding box center [351, 110] width 39 height 9
click at [332, 106] on select "Not Started In Progress Waiting Complete" at bounding box center [351, 110] width 39 height 9
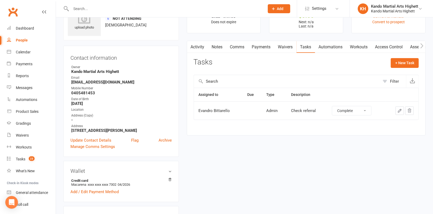
select select "unstarted"
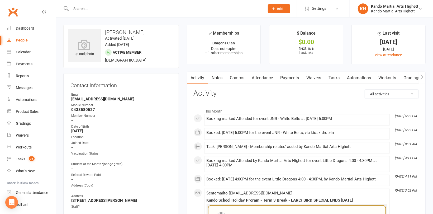
click at [331, 76] on link "Tasks" at bounding box center [334, 78] width 18 height 12
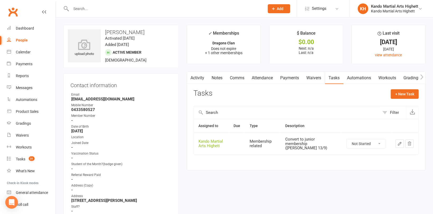
click at [371, 140] on select "Not Started In Progress Waiting Complete" at bounding box center [366, 143] width 39 height 9
click at [347, 139] on select "Not Started In Progress Waiting Complete" at bounding box center [366, 143] width 39 height 9
select select "unstarted"
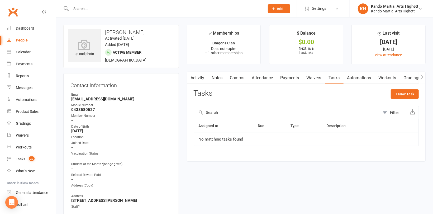
click at [262, 78] on link "Attendance" at bounding box center [262, 78] width 29 height 12
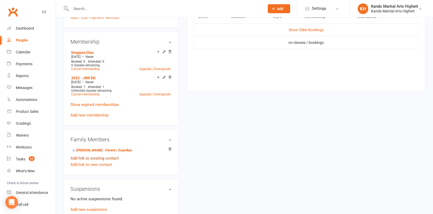
scroll to position [264, 0]
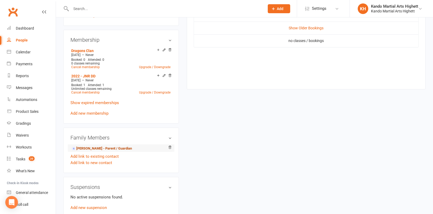
click at [101, 148] on link "[PERSON_NAME] - Parent / Guardian" at bounding box center [101, 149] width 61 height 6
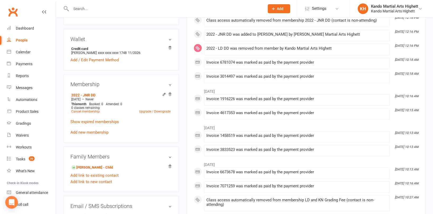
scroll to position [158, 0]
click at [89, 168] on link "[PERSON_NAME] - Child" at bounding box center [92, 167] width 42 height 6
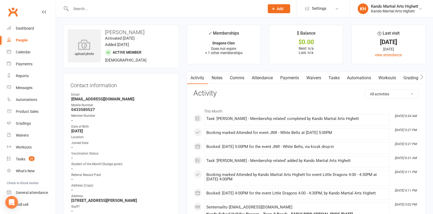
click at [336, 77] on link "Tasks" at bounding box center [334, 78] width 18 height 12
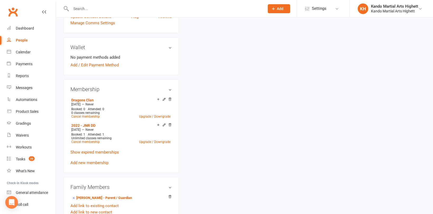
scroll to position [264, 0]
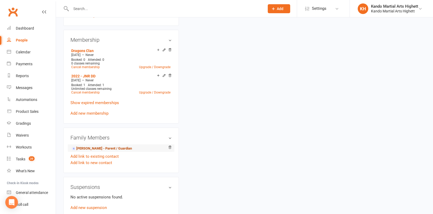
click at [96, 148] on link "[PERSON_NAME] - Parent / Guardian" at bounding box center [101, 149] width 61 height 6
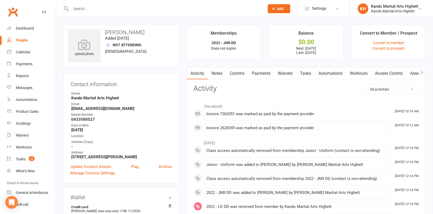
click at [264, 72] on link "Payments" at bounding box center [261, 73] width 26 height 12
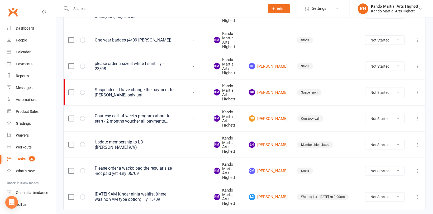
scroll to position [403, 0]
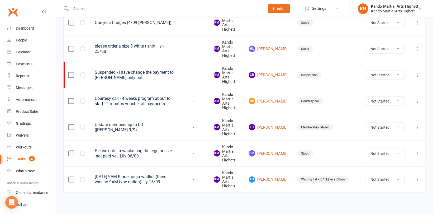
click at [417, 180] on icon at bounding box center [417, 179] width 5 height 5
click at [388, 198] on link "Edit" at bounding box center [391, 199] width 52 height 11
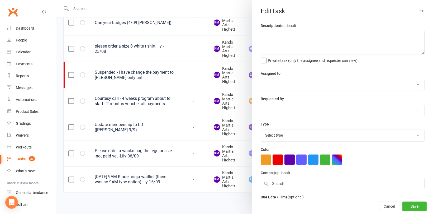
type textarea "[DATE] 9AM Kinder ninja waitlist (there was no 9AM type option) lily 15/09"
select select "31573"
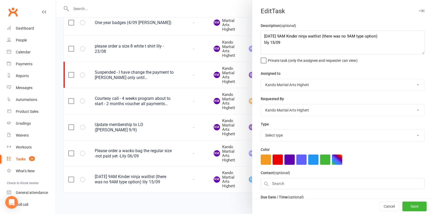
select select "35659"
drag, startPoint x: 299, startPoint y: 48, endPoint x: 290, endPoint y: 47, distance: 8.2
click at [290, 47] on textarea "[DATE] 9AM Kinder ninja waitlist (there was no 9AM type option) lily 15/09" at bounding box center [343, 43] width 164 height 24
drag, startPoint x: 274, startPoint y: 44, endPoint x: 248, endPoint y: 34, distance: 27.6
click at [56, 0] on react-component "Edit Task Description (optional) [DATE] 9AM Kinder ninja waitlist (there was no…" at bounding box center [56, 0] width 0 height 0
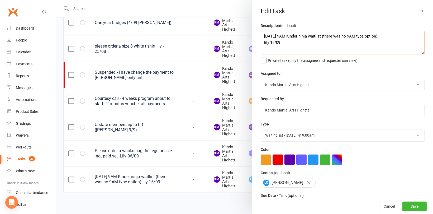
click at [281, 48] on textarea "[DATE] 9AM Kinder ninja waitlist (there was no 9AM type option) lily 15/09" at bounding box center [343, 43] width 164 height 24
drag, startPoint x: 383, startPoint y: 35, endPoint x: 252, endPoint y: 29, distance: 131.9
click at [252, 29] on div "Description (optional) [DATE] 9AM Kinder ninja waitlist (there was no 9AM type …" at bounding box center [342, 128] width 181 height 213
type textarea "lily 15/09"
click at [409, 205] on button "Save" at bounding box center [415, 207] width 24 height 10
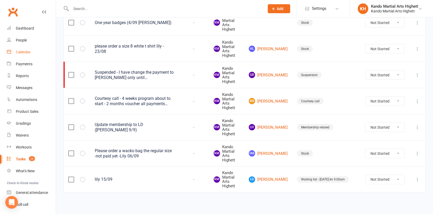
click at [25, 52] on div "Calendar" at bounding box center [23, 52] width 15 height 4
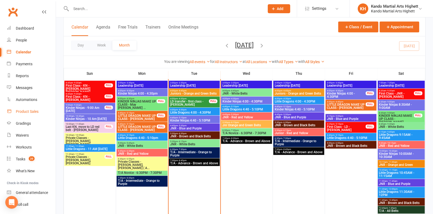
scroll to position [528, 0]
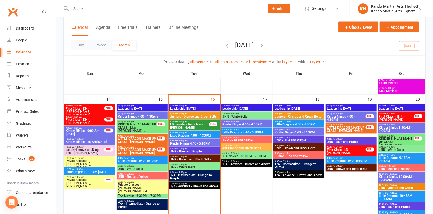
click at [88, 130] on span "Kinder Ninjas - 9:00 Am [DATE]" at bounding box center [84, 132] width 39 height 6
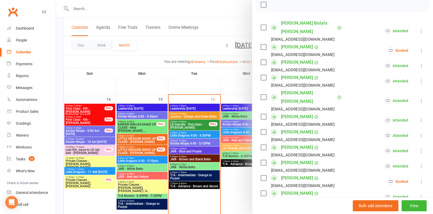
scroll to position [106, 0]
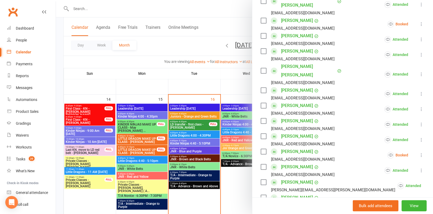
click at [135, 87] on div at bounding box center [244, 107] width 377 height 214
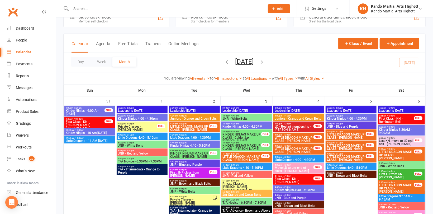
scroll to position [0, 0]
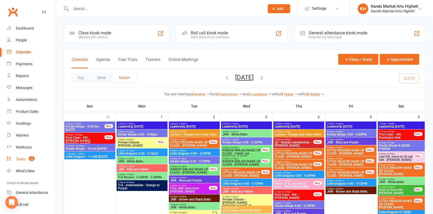
click at [16, 157] on div "Tasks" at bounding box center [21, 159] width 10 height 4
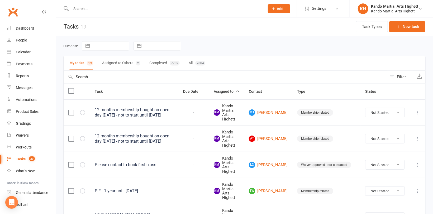
click at [119, 66] on button "Assigned to Others 2" at bounding box center [121, 63] width 38 height 14
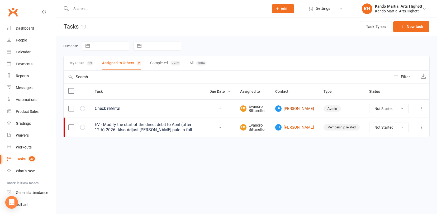
click at [305, 110] on link "LG [PERSON_NAME]" at bounding box center [294, 108] width 39 height 6
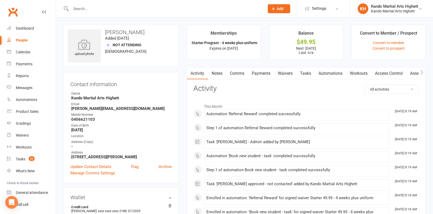
click at [303, 74] on link "Tasks" at bounding box center [306, 73] width 18 height 12
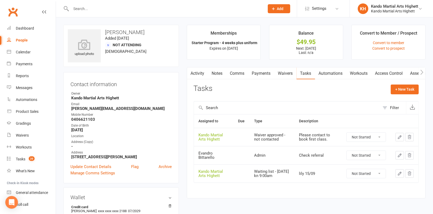
click at [264, 71] on link "Payments" at bounding box center [261, 73] width 26 height 12
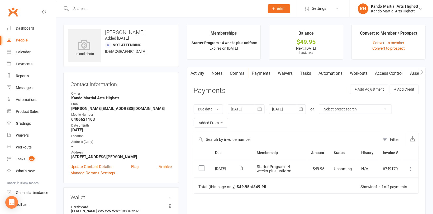
click at [305, 74] on link "Tasks" at bounding box center [306, 73] width 18 height 12
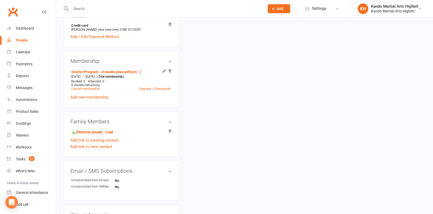
scroll to position [185, 0]
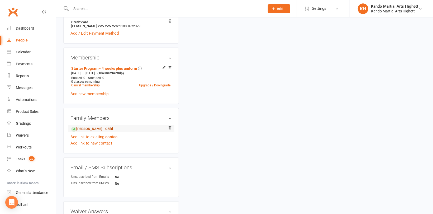
click at [98, 129] on link "[PERSON_NAME] - Child" at bounding box center [92, 129] width 42 height 6
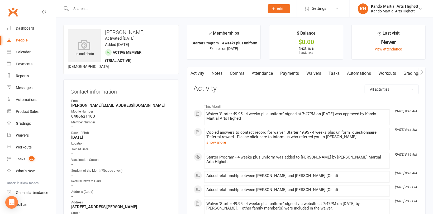
click at [337, 72] on link "Tasks" at bounding box center [334, 73] width 18 height 12
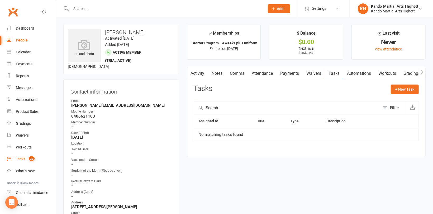
drag, startPoint x: 23, startPoint y: 156, endPoint x: 24, endPoint y: 152, distance: 4.4
click at [23, 156] on link "Tasks 20" at bounding box center [31, 159] width 49 height 12
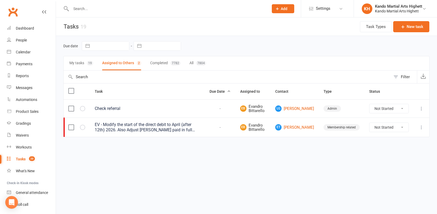
click at [84, 63] on button "My tasks 19" at bounding box center [81, 63] width 24 height 14
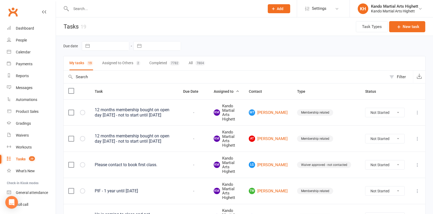
click at [401, 76] on div "Filter" at bounding box center [401, 77] width 9 height 6
select select "incomplete"
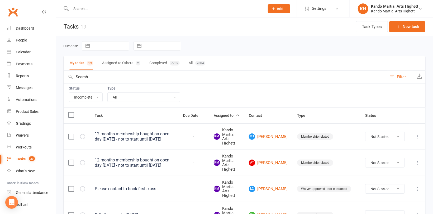
click at [161, 98] on select "All Admin Cancellation Class transfer Courtesy call Create welcome card E-mail …" at bounding box center [144, 97] width 72 height 9
select select "14299"
click at [108, 93] on select "All Admin Cancellation Class transfer Courtesy call Create welcome card E-mail …" at bounding box center [144, 97] width 72 height 9
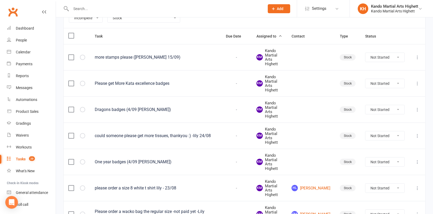
scroll to position [84, 0]
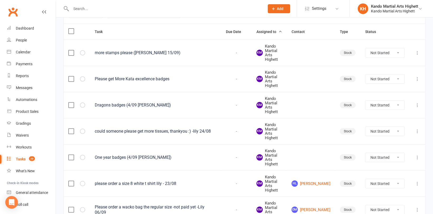
click at [392, 179] on select "Not Started In Progress Waiting Complete" at bounding box center [385, 183] width 39 height 9
click at [366, 179] on select "Not Started In Progress Waiting Complete" at bounding box center [385, 183] width 39 height 9
select select "unstarted"
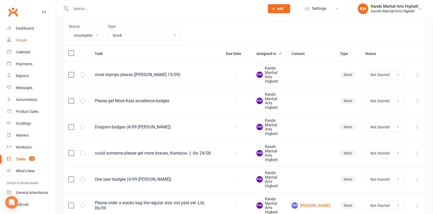
click at [23, 40] on div "People" at bounding box center [21, 40] width 11 height 4
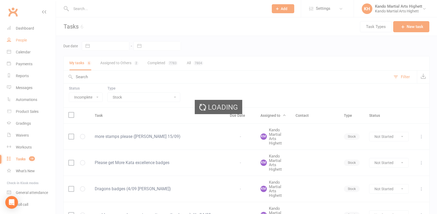
select select "100"
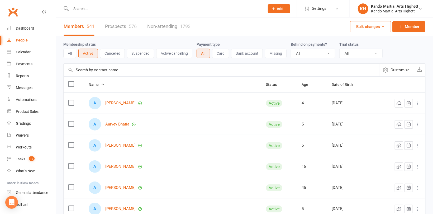
click at [89, 53] on button "Active" at bounding box center [88, 54] width 20 height 10
